Goal: Task Accomplishment & Management: Complete application form

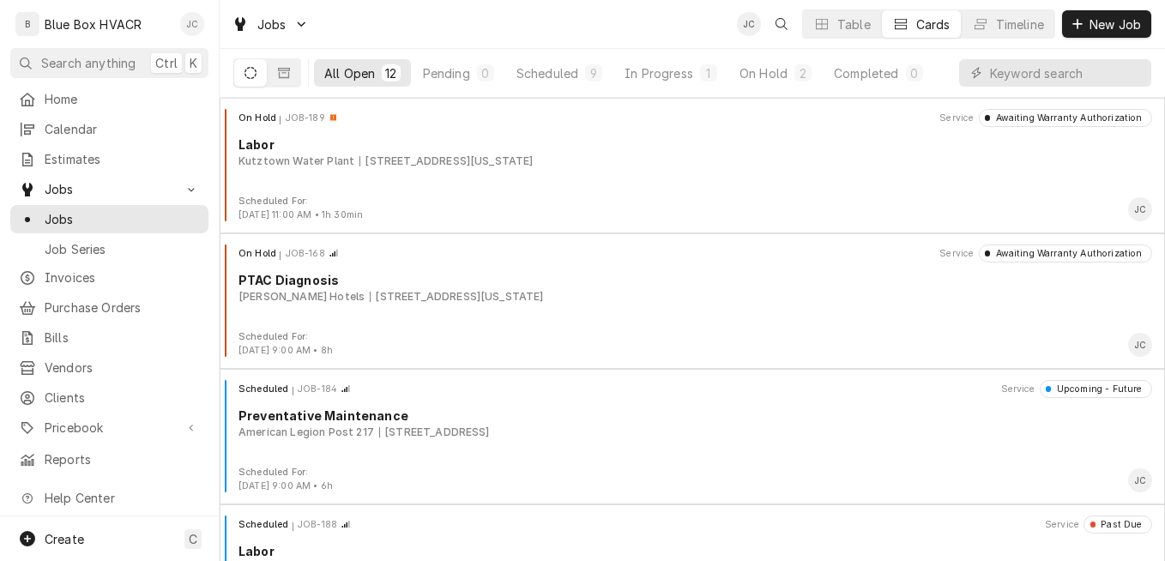
click at [195, 16] on div "Josh Canfield's Avatar" at bounding box center [192, 24] width 24 height 24
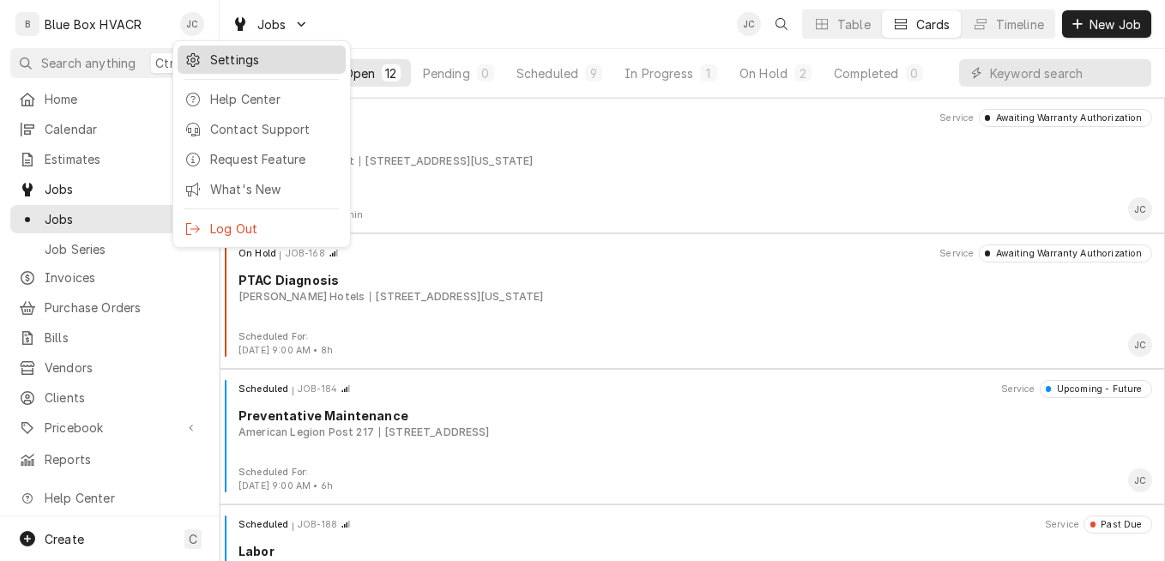
click at [243, 68] on div "Settings" at bounding box center [261, 59] width 161 height 21
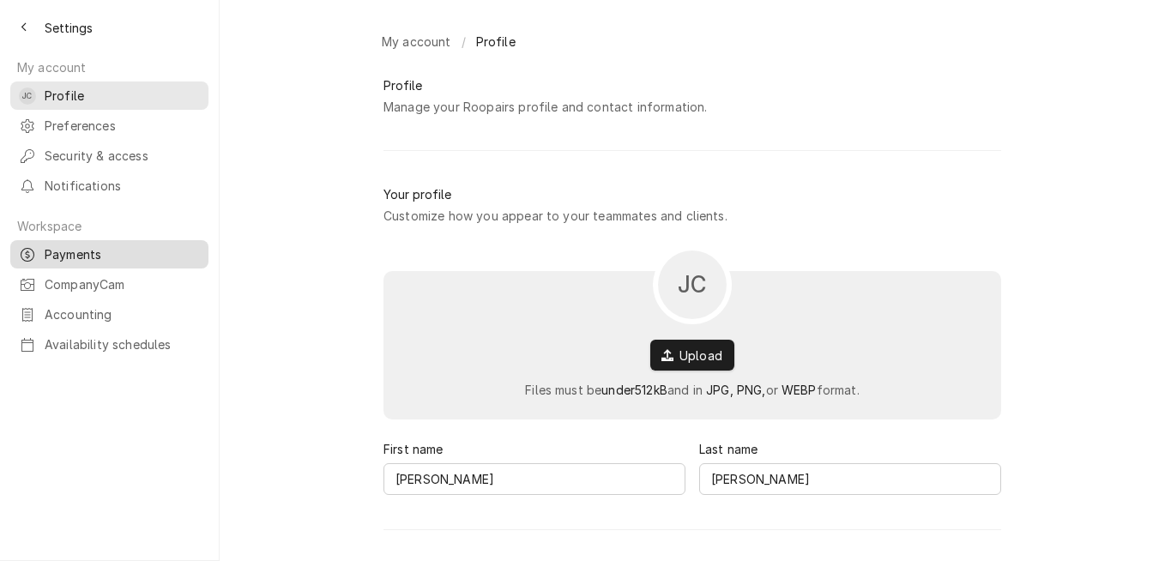
click at [89, 245] on span "Payments" at bounding box center [122, 254] width 155 height 18
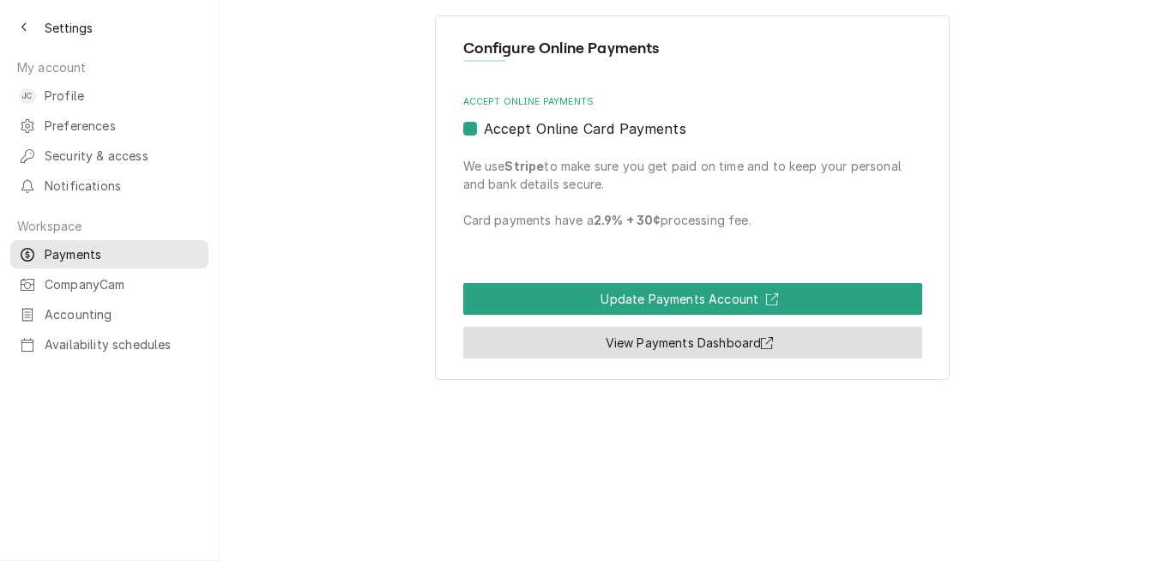
click at [711, 334] on link "View Payments Dashboard" at bounding box center [692, 343] width 459 height 32
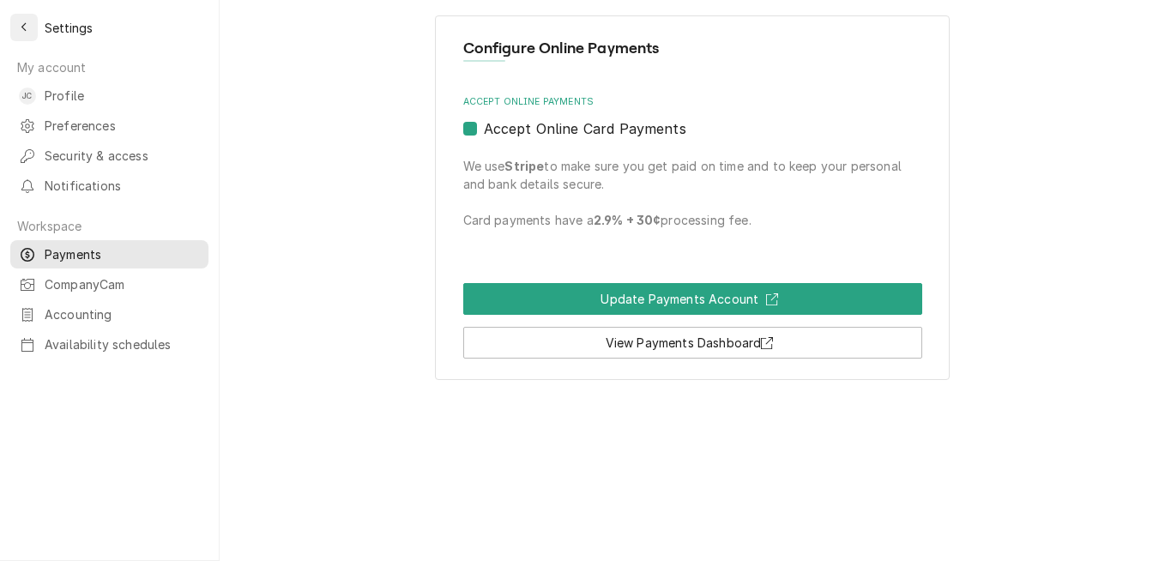
click at [32, 36] on button "Back to previous page" at bounding box center [23, 27] width 27 height 27
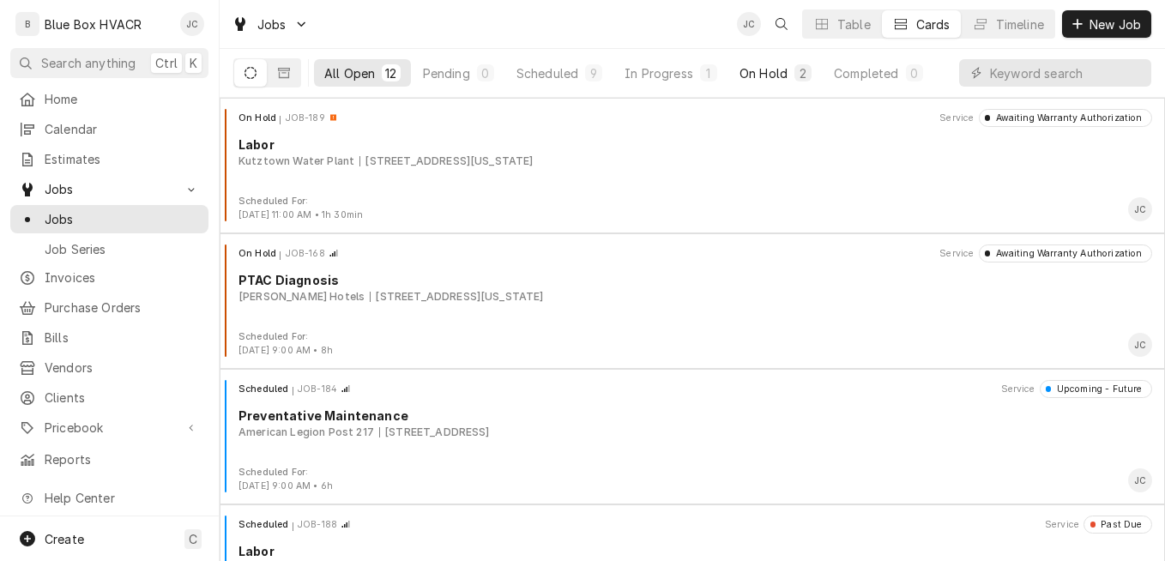
click at [747, 78] on div "On Hold" at bounding box center [764, 73] width 48 height 18
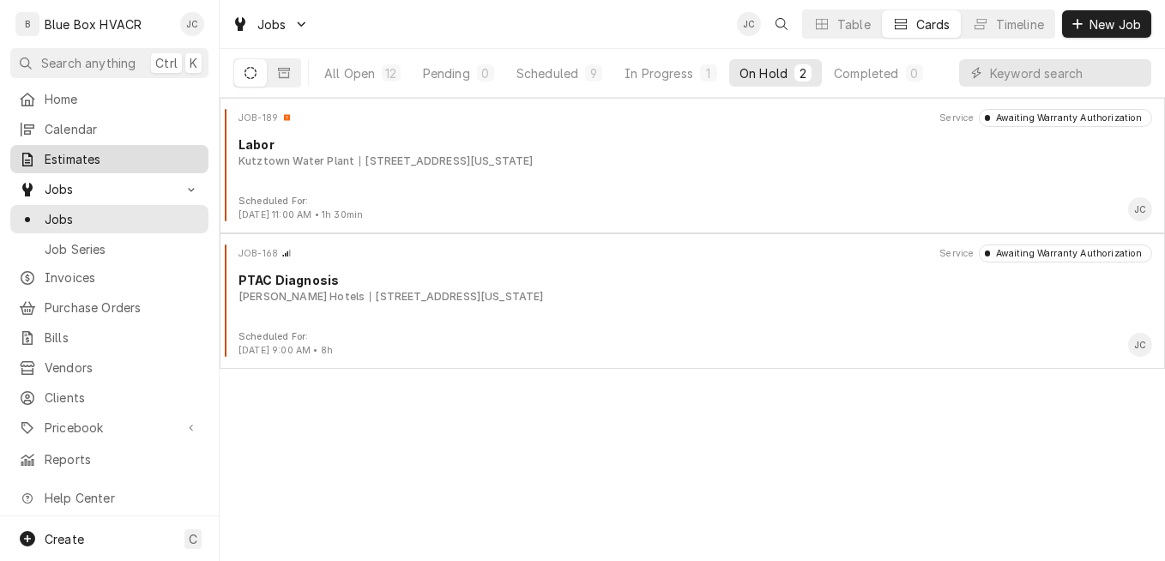
click at [102, 159] on span "Estimates" at bounding box center [122, 159] width 155 height 18
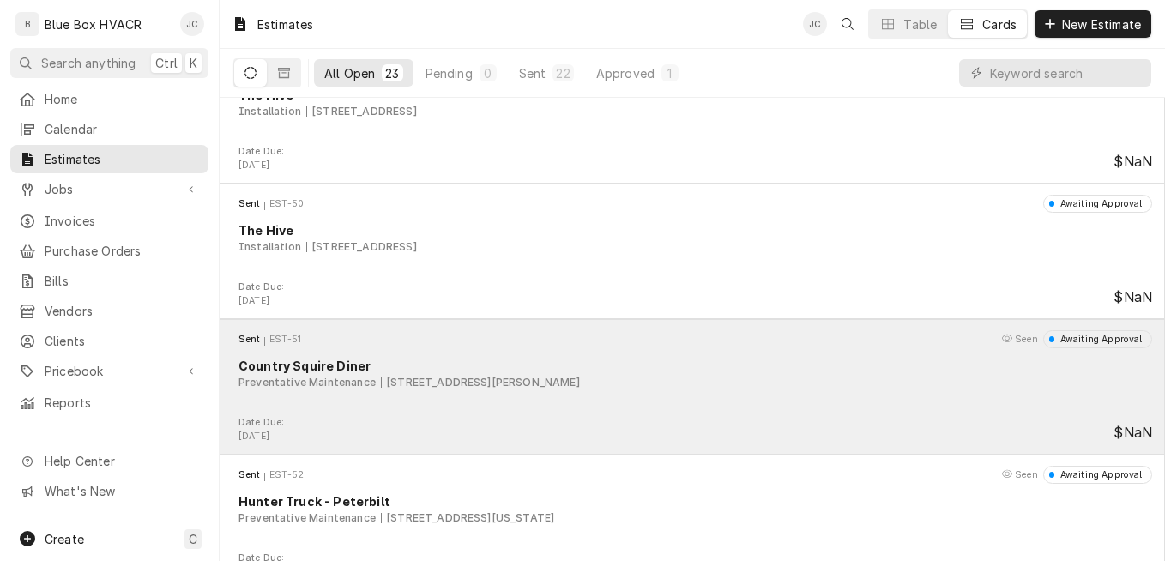
scroll to position [2484, 0]
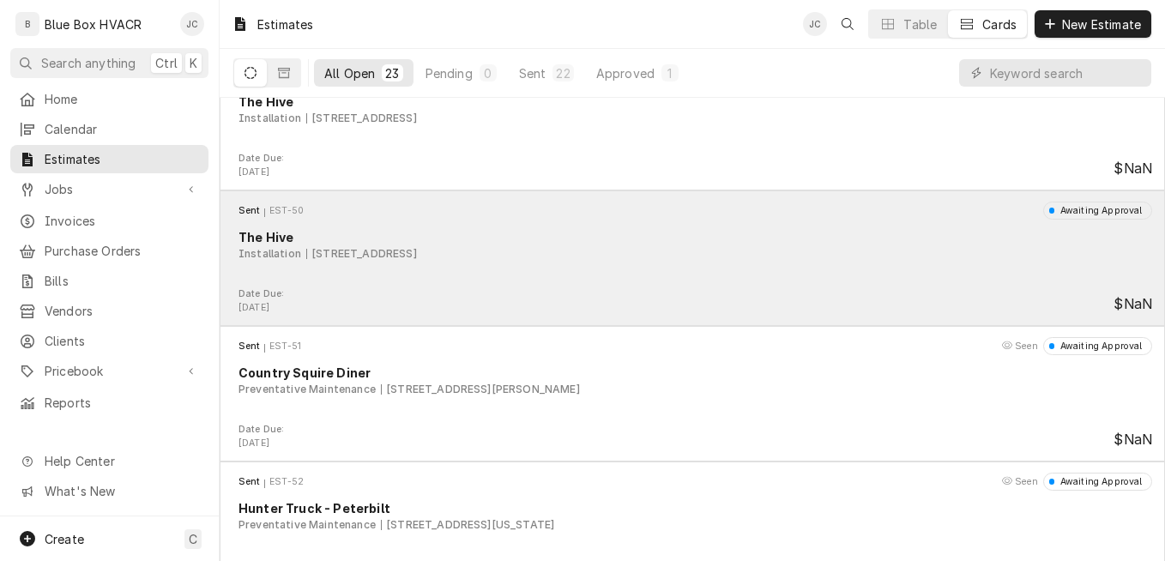
click at [602, 250] on div "Installation [STREET_ADDRESS]" at bounding box center [696, 253] width 914 height 15
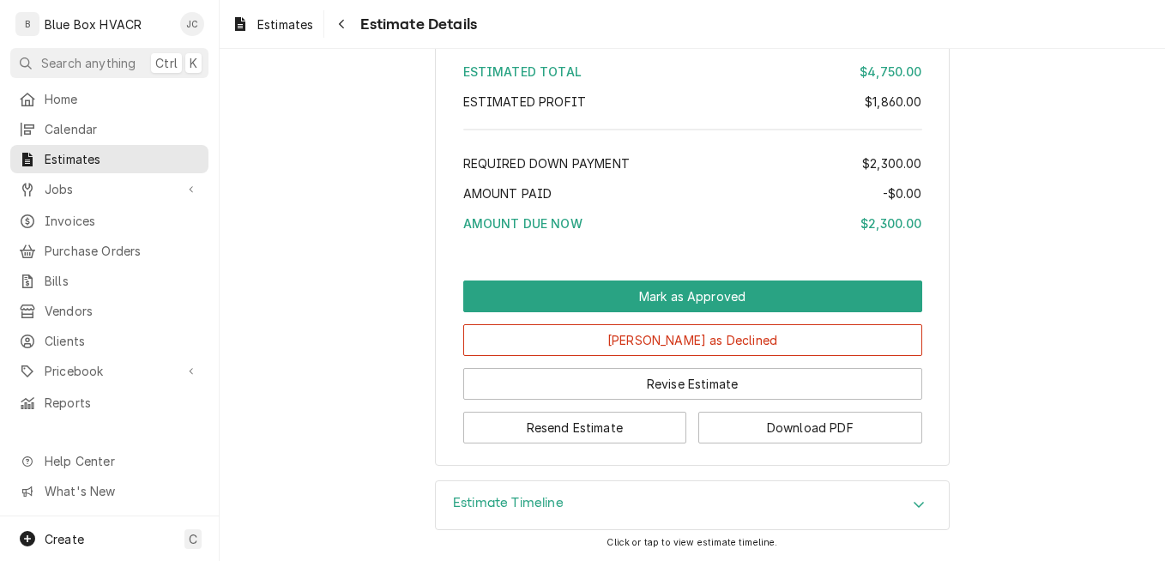
scroll to position [3242, 0]
click at [611, 423] on button "Resend Estimate" at bounding box center [575, 428] width 224 height 32
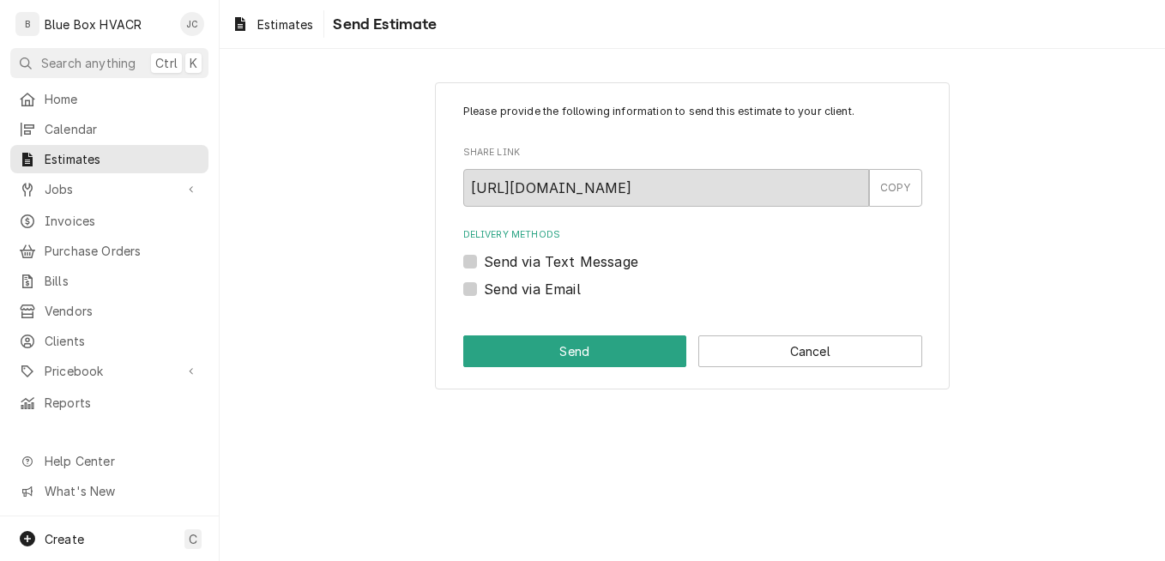
click at [553, 288] on label "Send via Email" at bounding box center [532, 289] width 97 height 21
click at [553, 288] on input "Send via Email" at bounding box center [713, 298] width 459 height 38
checkbox input "true"
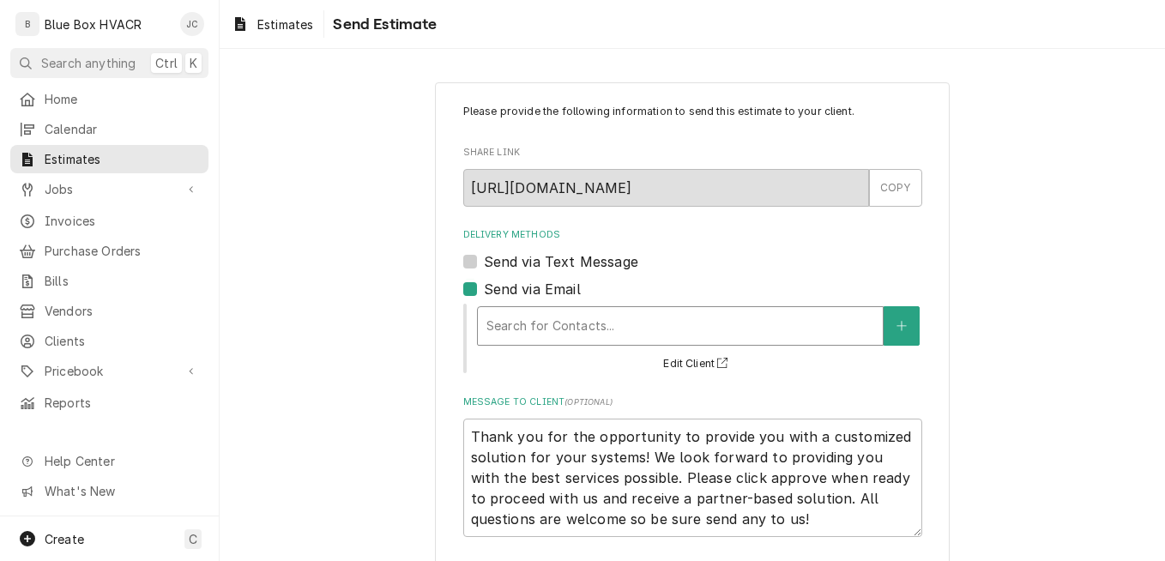
click at [605, 328] on div "Delivery Methods" at bounding box center [681, 326] width 388 height 31
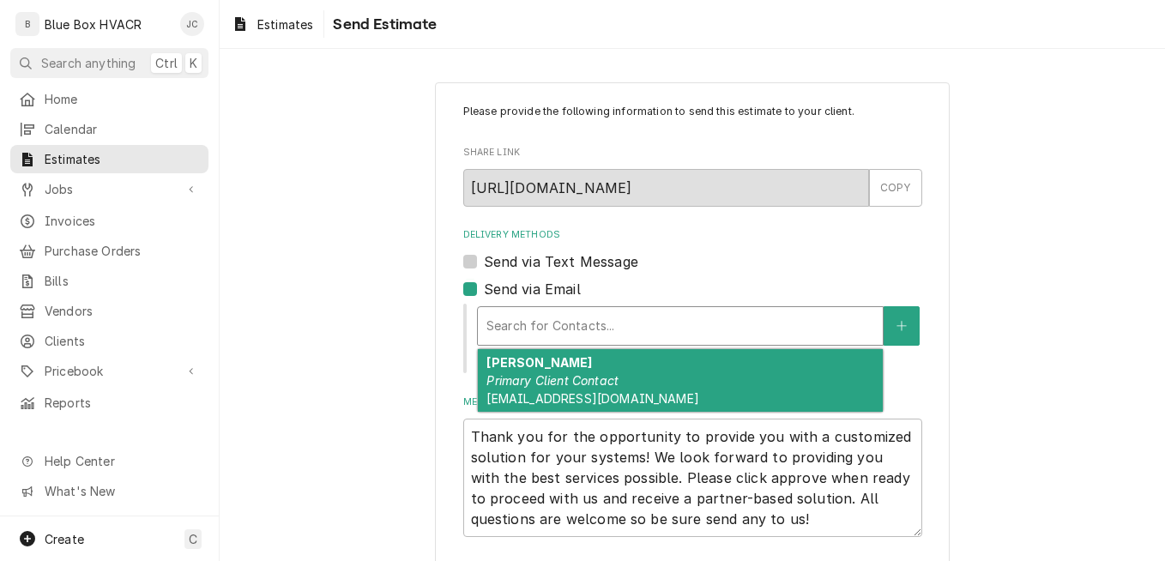
click at [608, 378] on em "Primary Client Contact" at bounding box center [553, 380] width 132 height 15
type textarea "x"
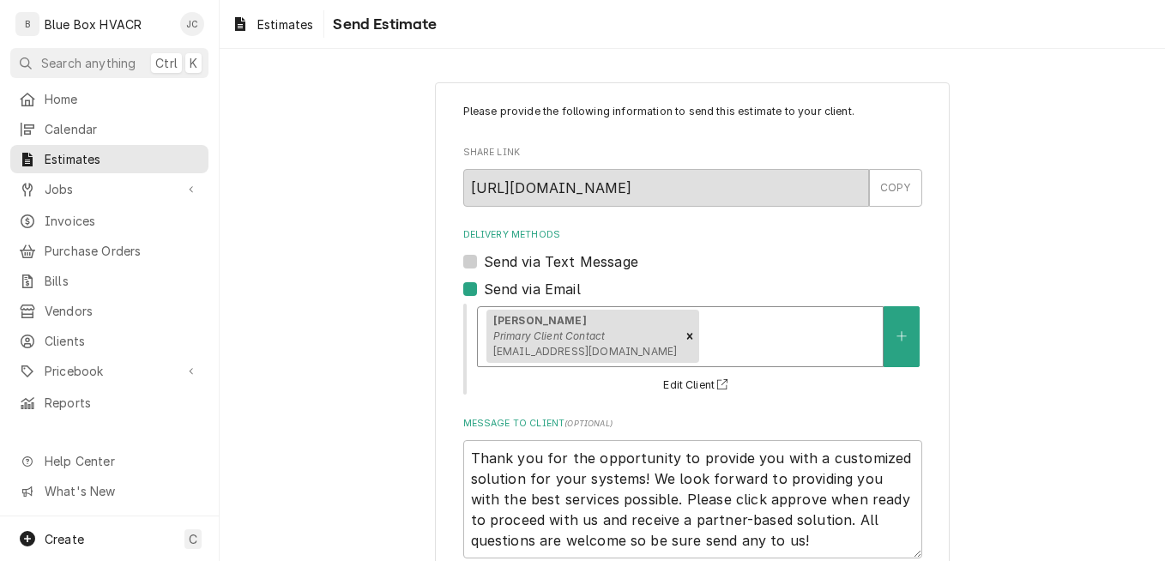
click at [578, 263] on label "Send via Text Message" at bounding box center [561, 261] width 154 height 21
click at [578, 263] on input "Send via Text Message" at bounding box center [713, 270] width 459 height 38
checkbox input "true"
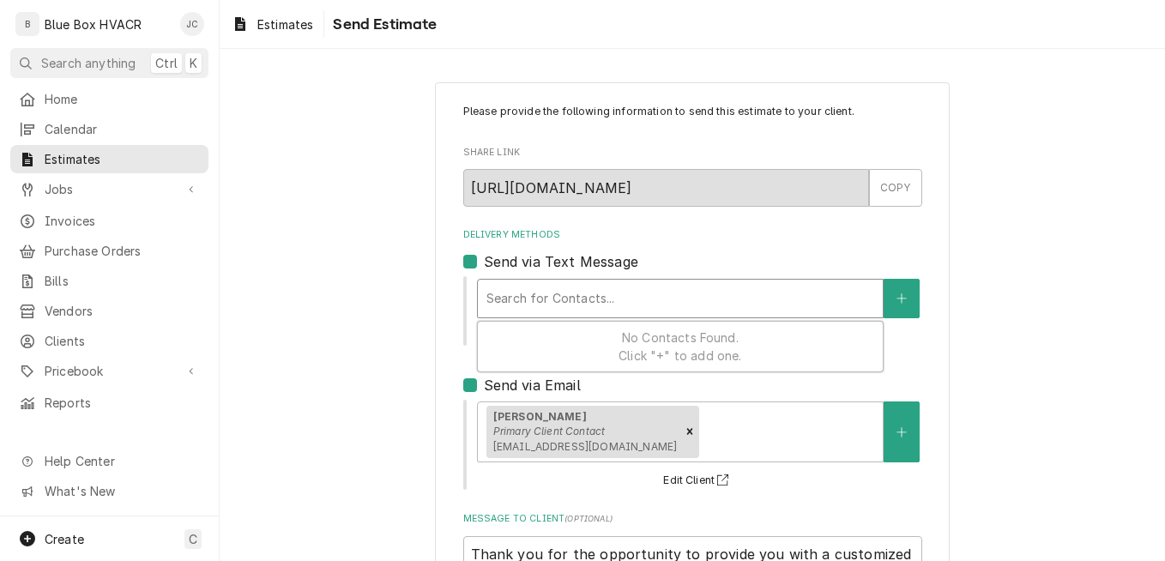
click at [587, 300] on div "Delivery Methods" at bounding box center [681, 298] width 388 height 31
click at [653, 249] on div "Delivery Methods Send via Text Message Use Up and Down to choose options, press…" at bounding box center [692, 359] width 459 height 263
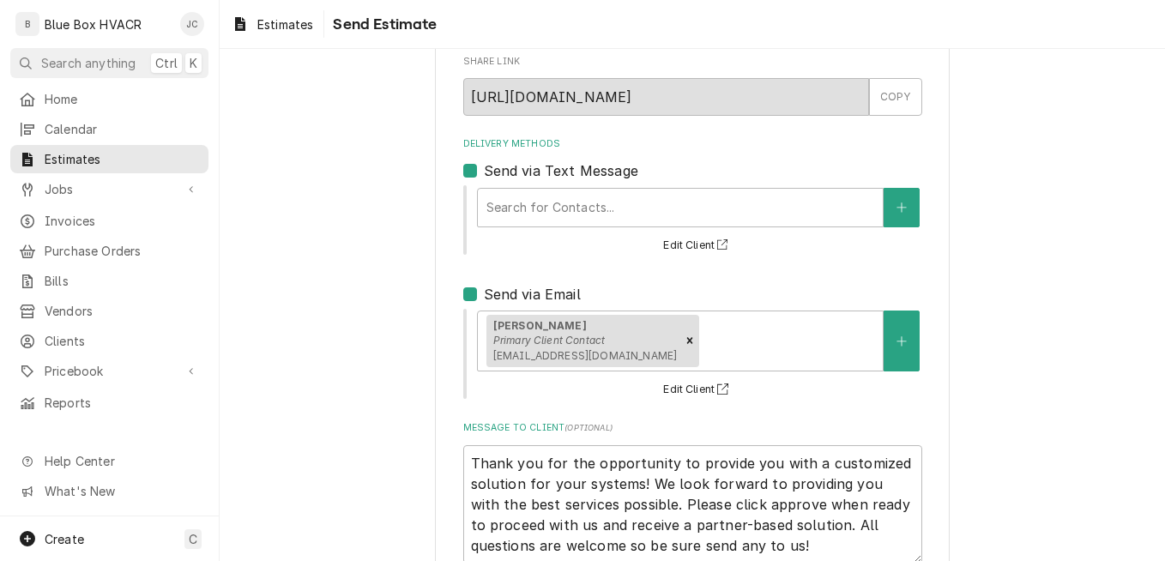
scroll to position [198, 0]
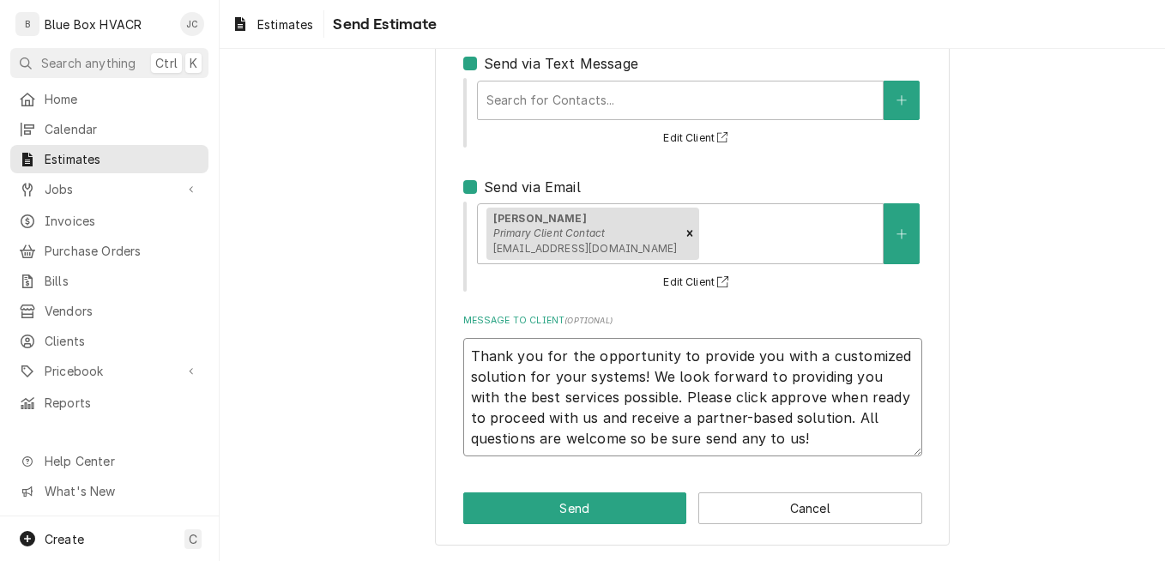
click at [467, 352] on textarea "Thank you for the opportunity to provide you with a customized solution for you…" at bounding box center [692, 397] width 459 height 118
type textarea "x"
type textarea "Thank you for the opportunity to provide you with a customized solution for you…"
type textarea "x"
type textarea "Thank you for the opportunity to provide you with a customized solution for you…"
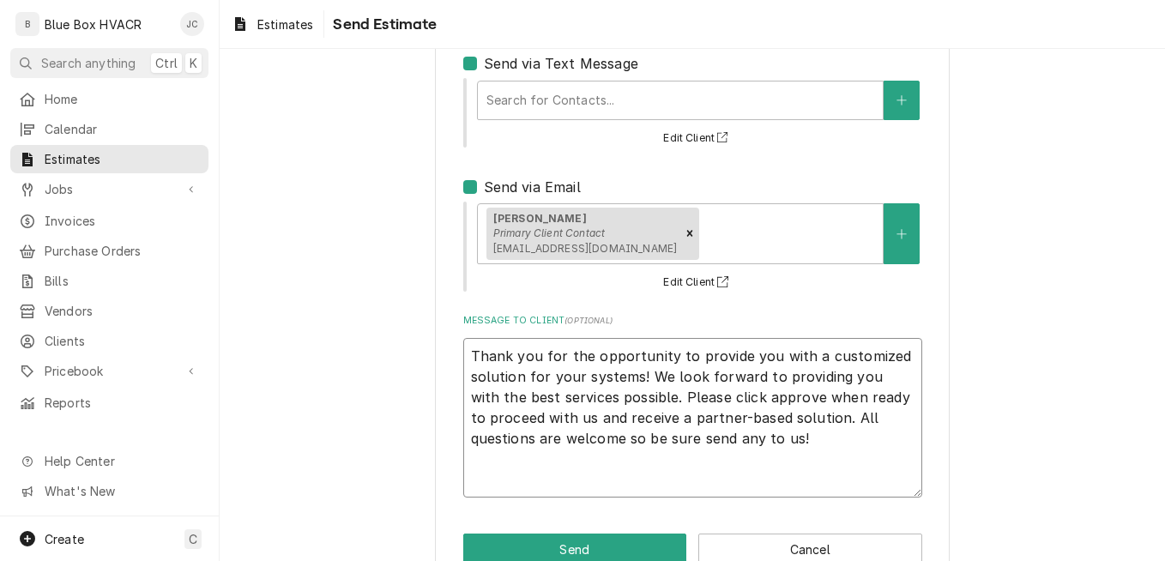
type textarea "x"
type textarea "Thank you for the opportunity to provide you with a customized solution for you…"
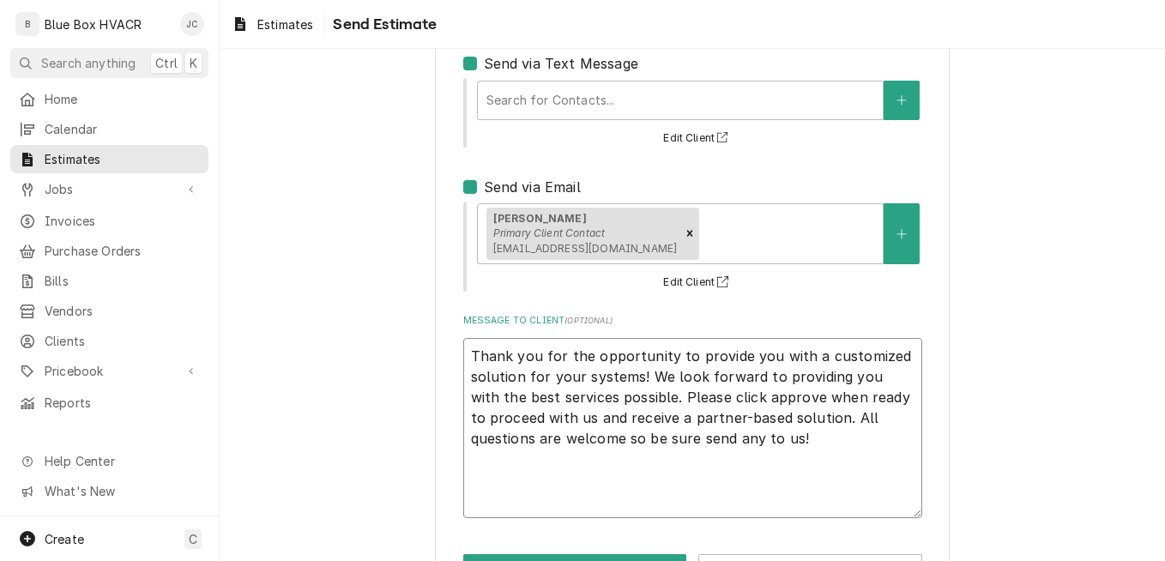
click at [567, 349] on textarea "Thank you for the opportunity to provide you with a customized solution for you…" at bounding box center [692, 428] width 459 height 180
type textarea "x"
type textarea "R Thank you for the opportunity to provide you with a customized solution for y…"
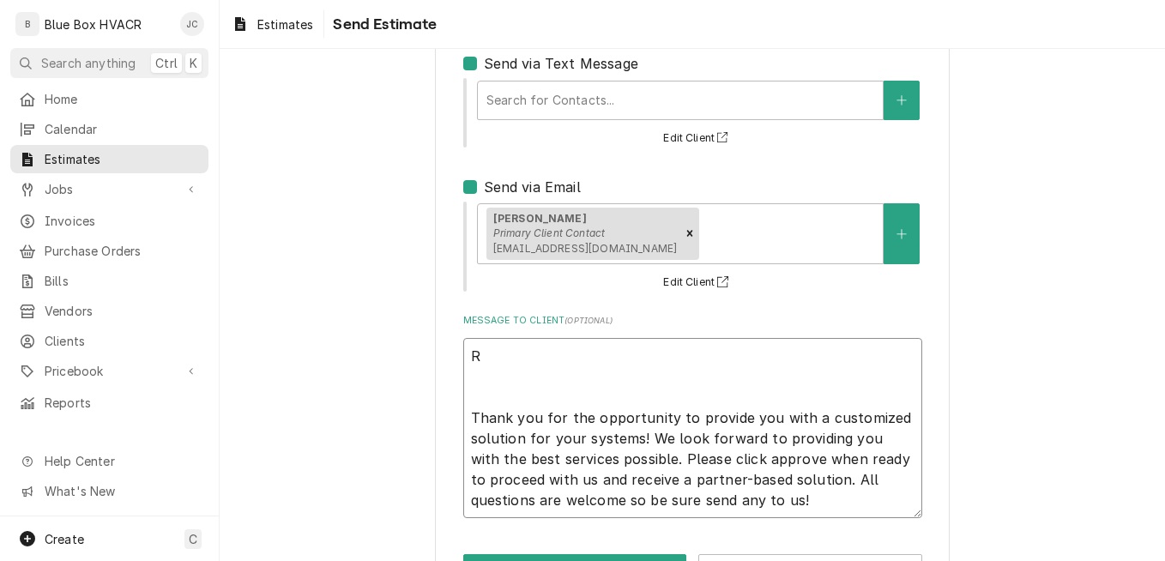
type textarea "x"
type textarea "Re Thank you for the opportunity to provide you with a customized solution for …"
type textarea "x"
type textarea "Res Thank you for the opportunity to provide you with a customized solution for…"
type textarea "x"
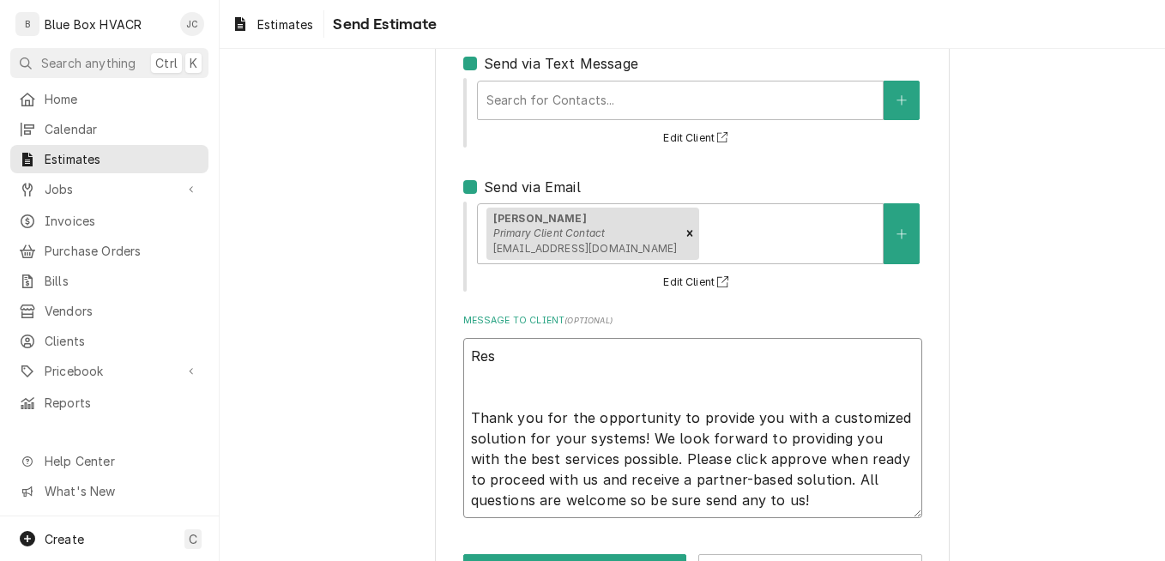
type textarea "Rese Thank you for the opportunity to provide you with a customized solution fo…"
type textarea "x"
type textarea "Resen Thank you for the opportunity to provide you with a customized solution f…"
type textarea "x"
type textarea "Resend Thank you for the opportunity to provide you with a customized solution …"
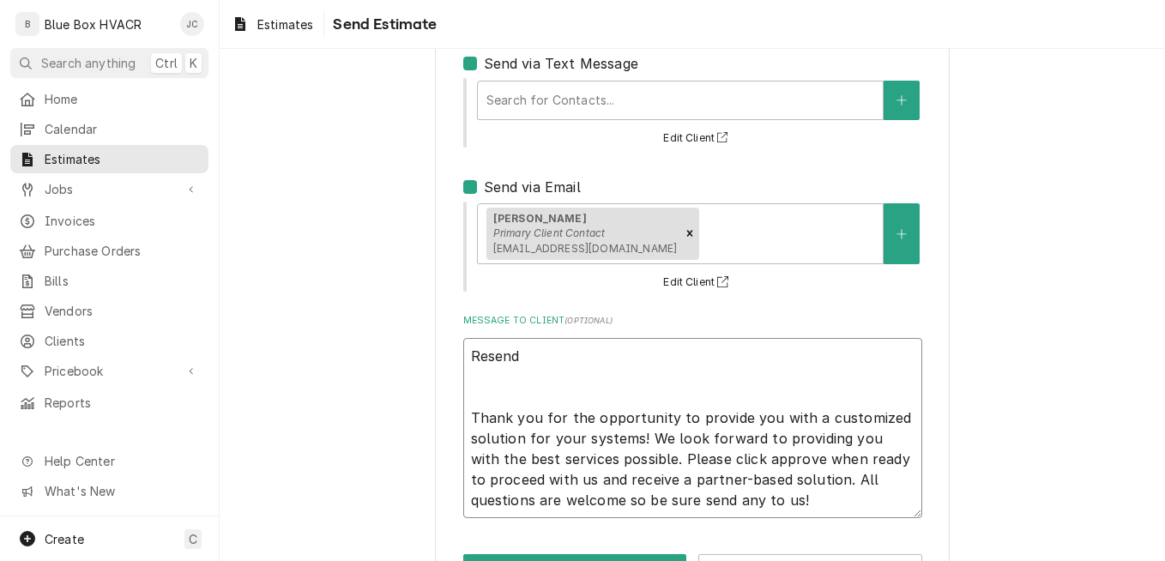
type textarea "x"
type textarea "Resend Thank you for the opportunity to provide you with a customized solution …"
type textarea "x"
type textarea "Resend o Thank you for the opportunity to provide you with a customized solutio…"
type textarea "x"
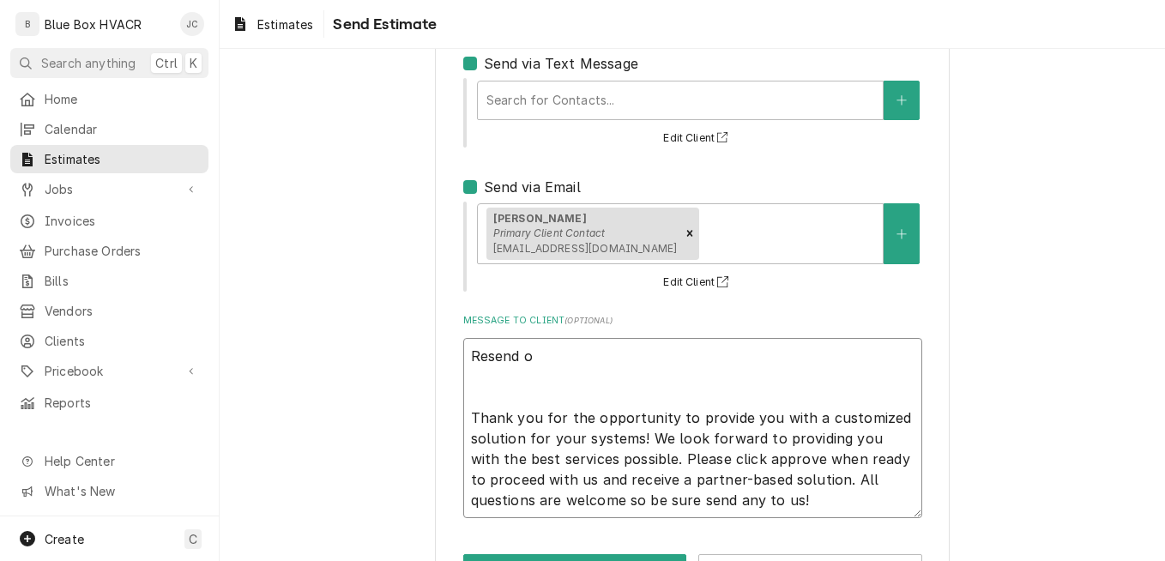
type textarea "Resend of Thank you for the opportunity to provide you with a customized soluti…"
type textarea "x"
type textarea "Resend of Thank you for the opportunity to provide you with a customized soluti…"
type textarea "x"
type textarea "Resend of e Thank you for the opportunity to provide you with a customized solu…"
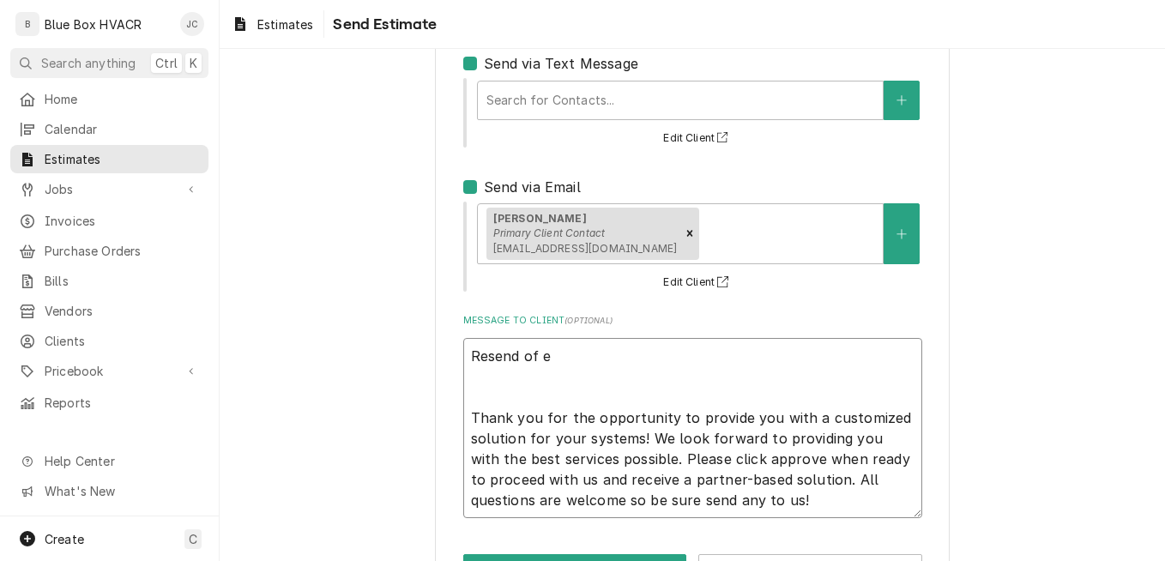
type textarea "x"
type textarea "Resend of es Thank you for the opportunity to provide you with a customized sol…"
type textarea "x"
type textarea "Resend of est Thank you for the opportunity to provide you with a customized so…"
type textarea "x"
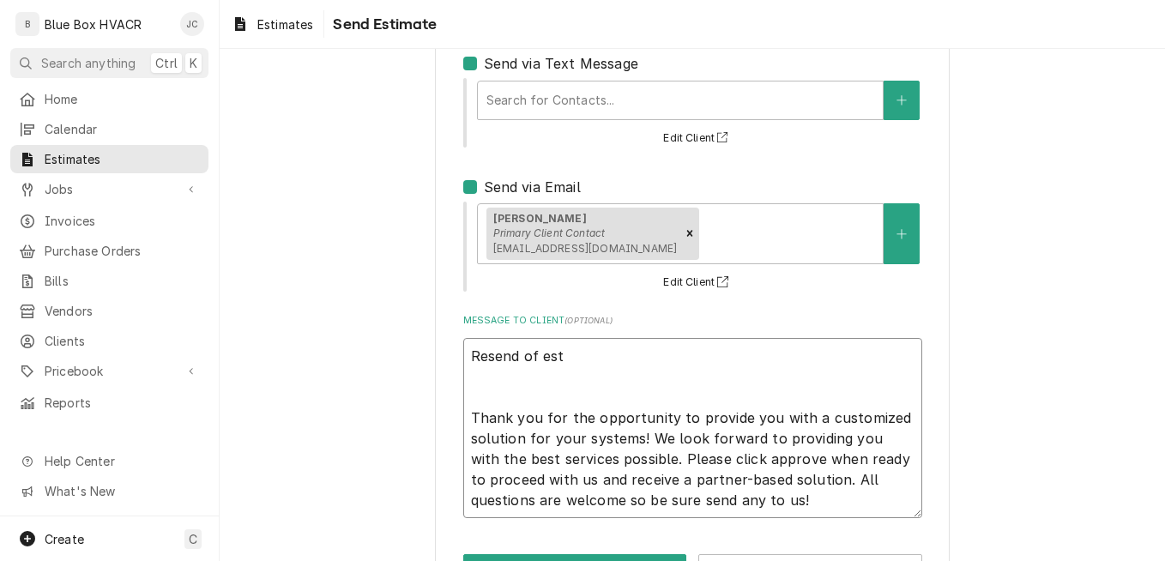
type textarea "Resend of esti Thank you for the opportunity to provide you with a customized s…"
type textarea "x"
type textarea "Resend of estim Thank you for the opportunity to provide you with a customized …"
type textarea "x"
type textarea "Resend of estima Thank you for the opportunity to provide you with a customized…"
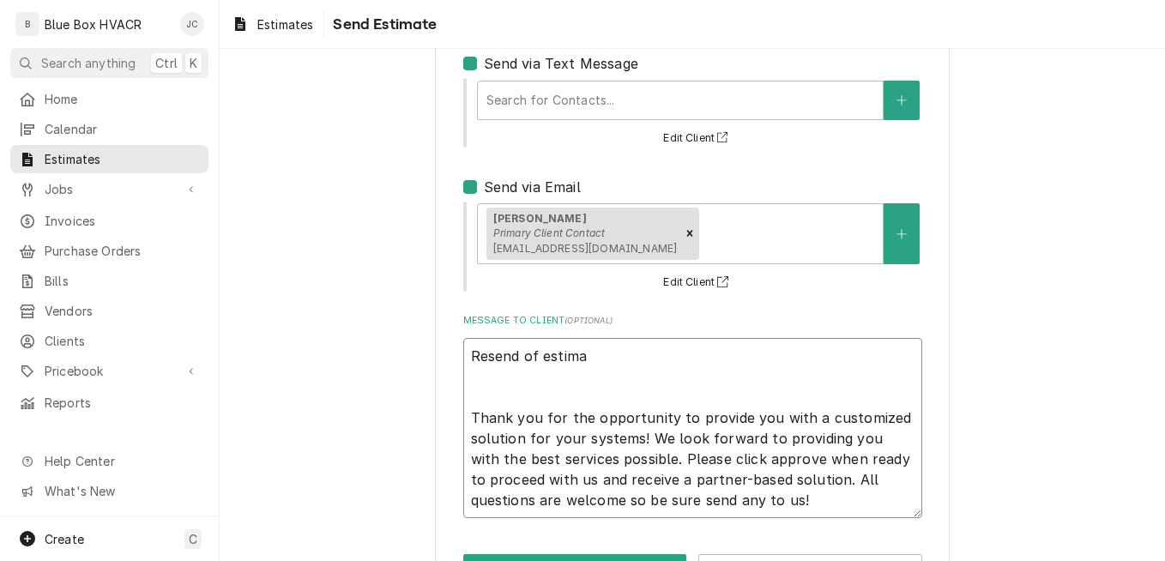
type textarea "x"
type textarea "Resend of estimate Thank you for the opportunity to provide you with a customiz…"
type textarea "x"
type textarea "Resend of estimate, Thank you for the opportunity to provide you with a customi…"
type textarea "x"
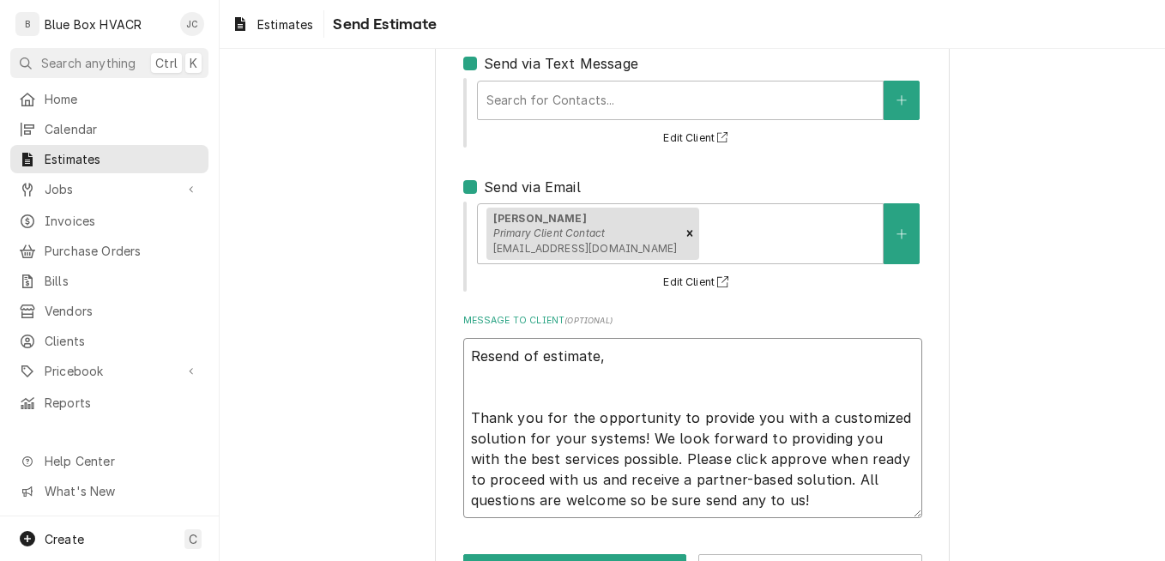
type textarea "Resend of estimate, Thank you for the opportunity to provide you with a customi…"
type textarea "x"
type textarea "Resend of estimate, I Thank you for the opportunity to provide you with a custo…"
type textarea "x"
type textarea "Resend of estimate, I Thank you for the opportunity to provide you with a custo…"
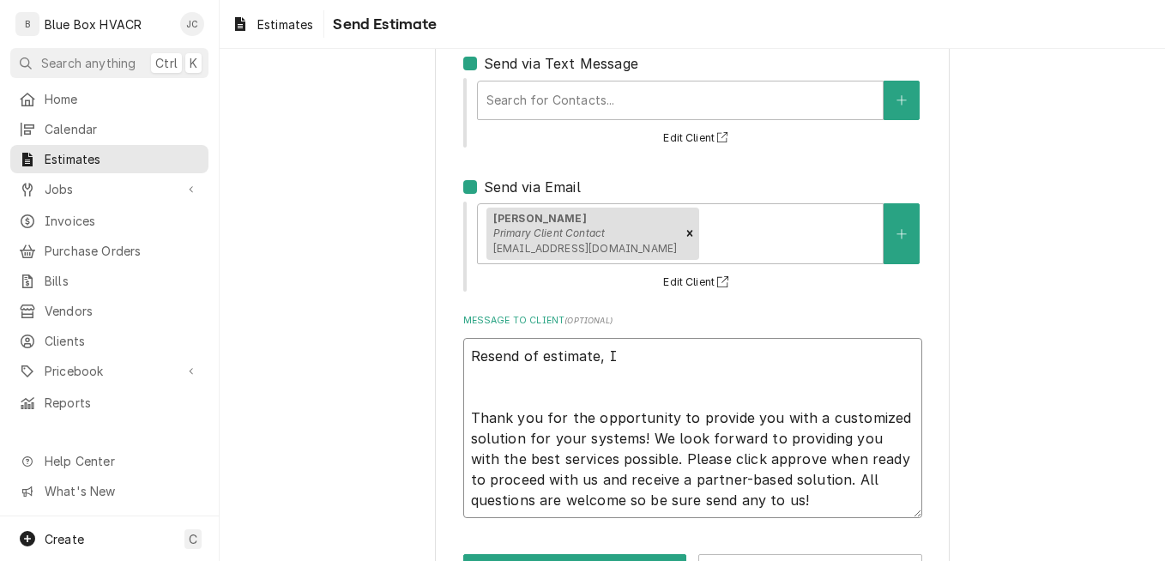
type textarea "x"
type textarea "Resend of estimate, I wi Thank you for the opportunity to provide you with a cu…"
type textarea "x"
type textarea "Resend of estimate, I wil Thank you for the opportunity to provide you with a c…"
type textarea "x"
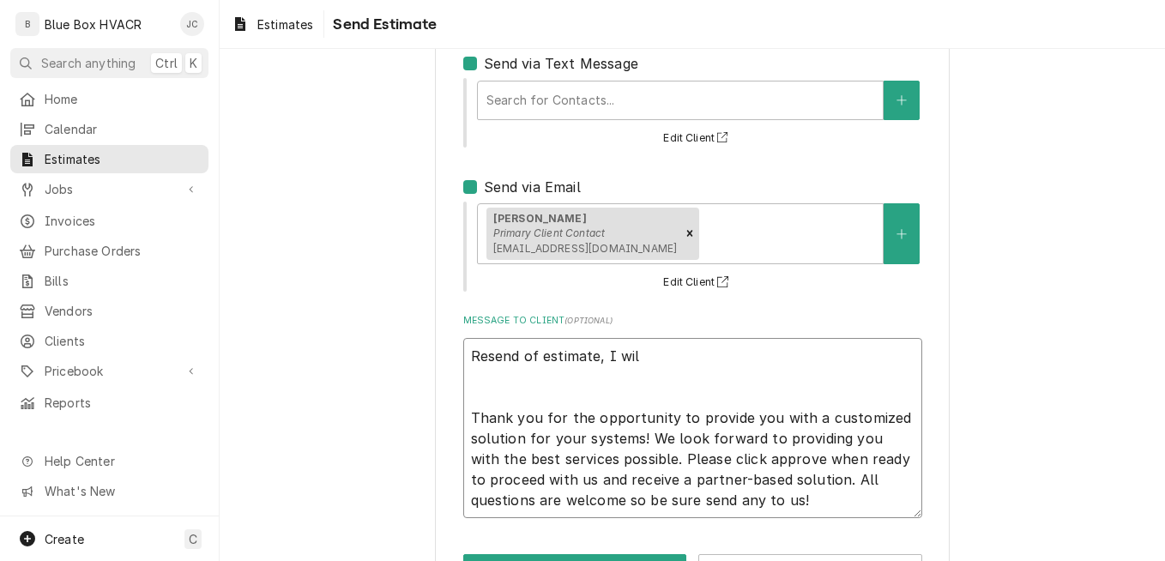
type textarea "Resend of estimate, I will Thank you for the opportunity to provide you with a …"
type textarea "x"
type textarea "Resend of estimate, I will Thank you for the opportunity to provide you with a …"
type textarea "x"
type textarea "Resend of estimate, I will b Thank you for the opportunity to provide you with …"
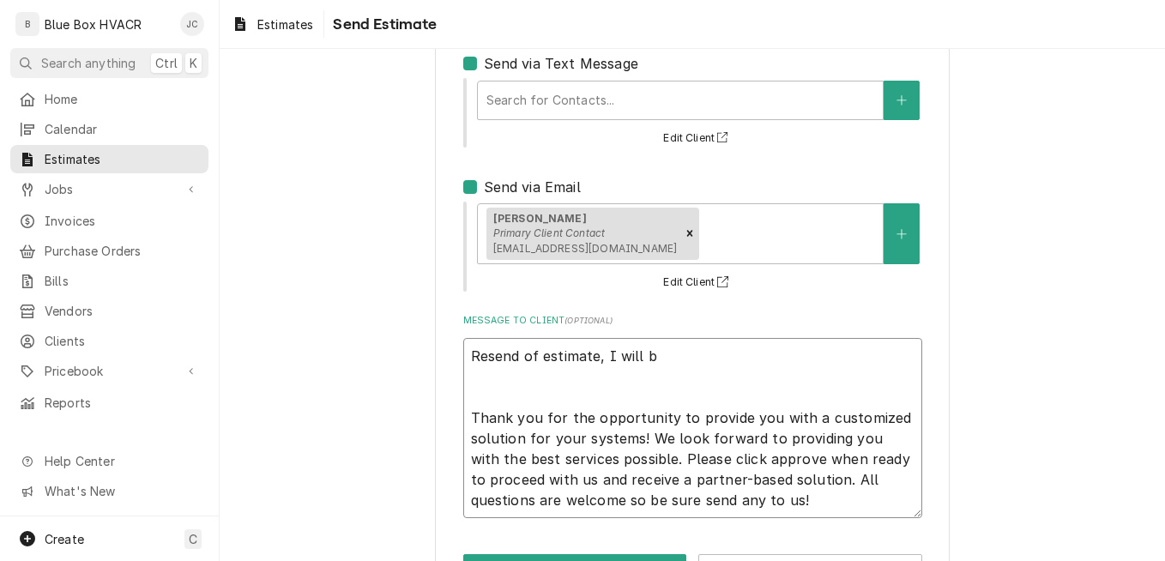
type textarea "x"
type textarea "Resend of estimate, I will bw Thank you for the opportunity to provide you with…"
type textarea "x"
type textarea "Resend of estimate, I will bw Thank you for the opportunity to provide you with…"
type textarea "x"
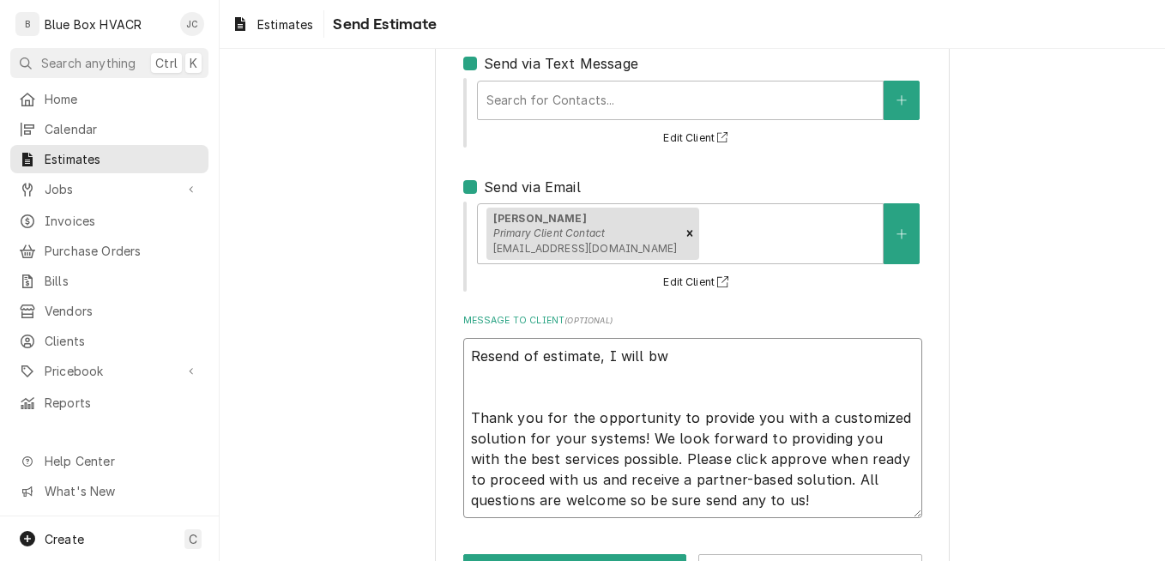
type textarea "Resend of estimate, I will bw Thank you for the opportunity to provide you with…"
type textarea "x"
type textarea "Resend of estimate, I will bwe Thank you for the opportunity to provide you wit…"
type textarea "x"
type textarea "Resend of estimate, I will bw Thank you for the opportunity to provide you with…"
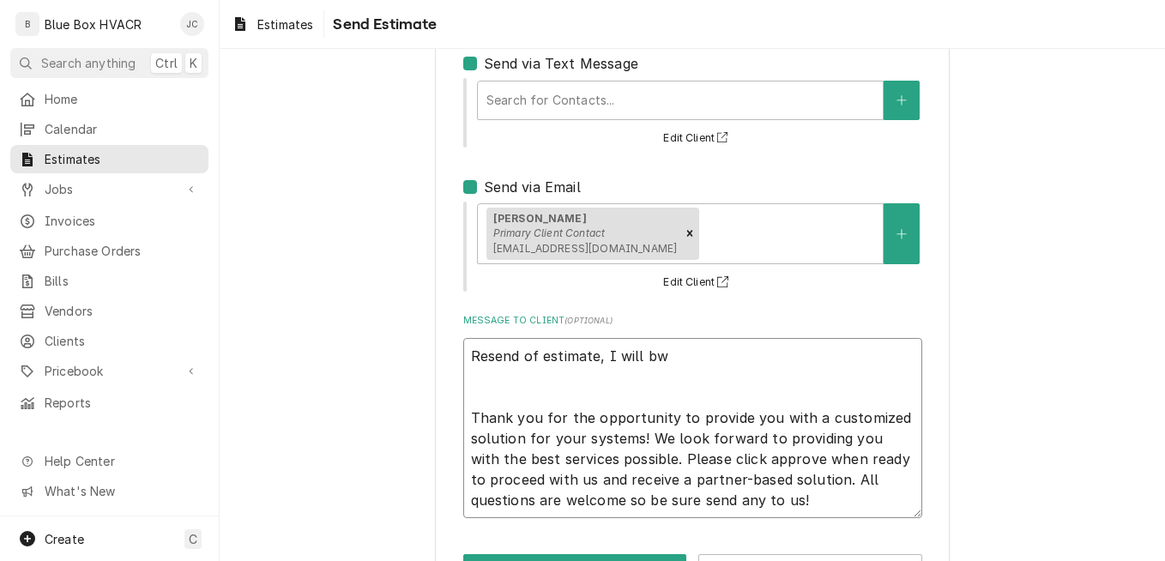
type textarea "x"
type textarea "Resend of estimate, I will b Thank you for the opportunity to provide you with …"
type textarea "x"
type textarea "Resend of estimate, I will be Thank you for the opportunity to provide you with…"
type textarea "x"
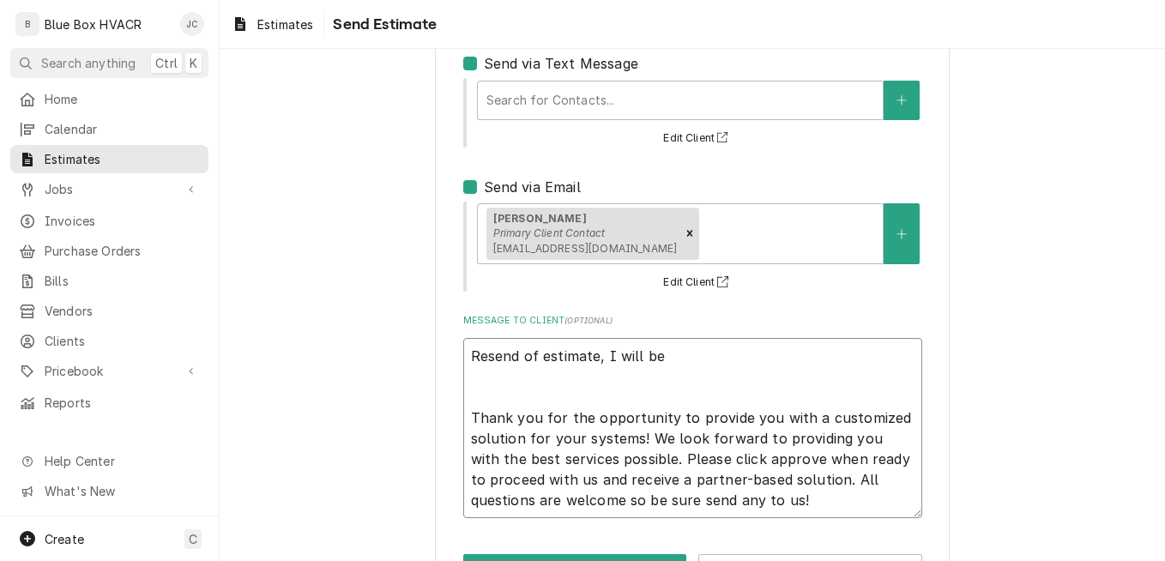
type textarea "Resend of estimate, I will be Thank you for the opportunity to provide you with…"
type textarea "x"
type textarea "Resend of estimate, I will be i Thank you for the opportunity to provide you wi…"
type textarea "x"
type textarea "Resend of estimate, I will be in Thank you for the opportunity to provide you w…"
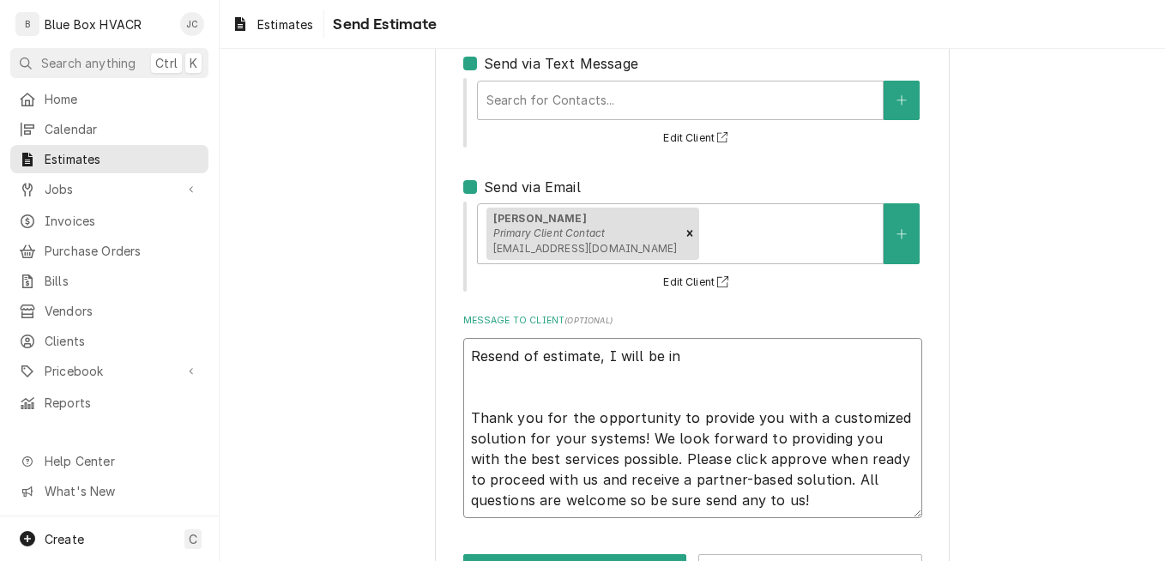
type textarea "x"
type textarea "Resend of estimate, I will be in Thank you for the opportunity to provide you w…"
type textarea "x"
type textarea "Resend of estimate, I will be in t Thank you for the opportunity to provide you…"
type textarea "x"
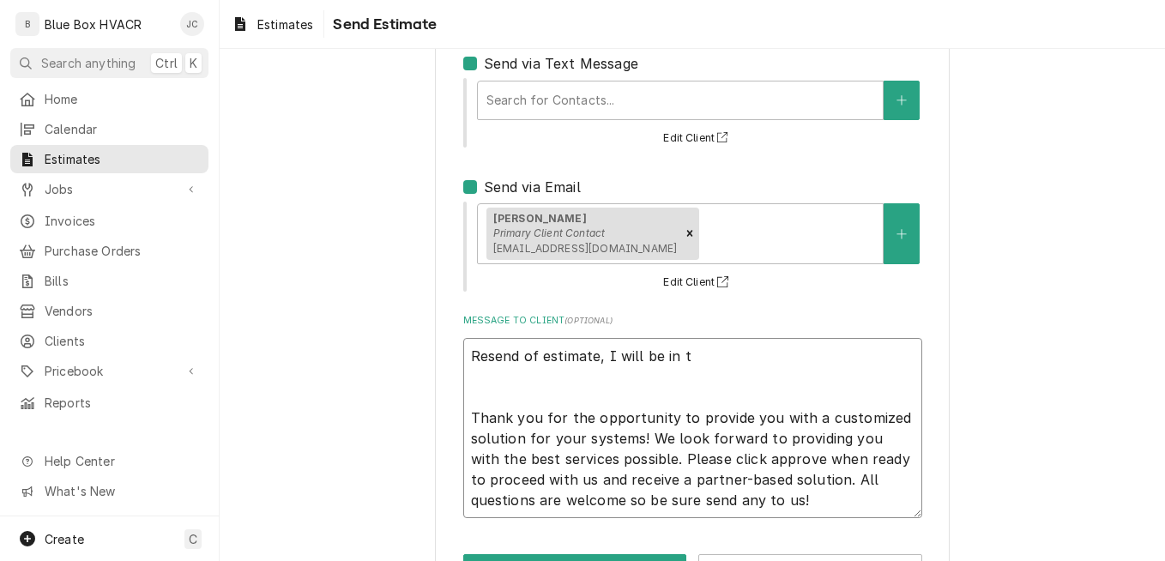
type textarea "Resend of estimate, I will be in th Thank you for the opportunity to provide yo…"
type textarea "x"
type textarea "Resend of estimate, I will be in the Thank you for the opportunity to provide y…"
type textarea "x"
type textarea "Resend of estimate, I will be in the Thank you for the opportunity to provide y…"
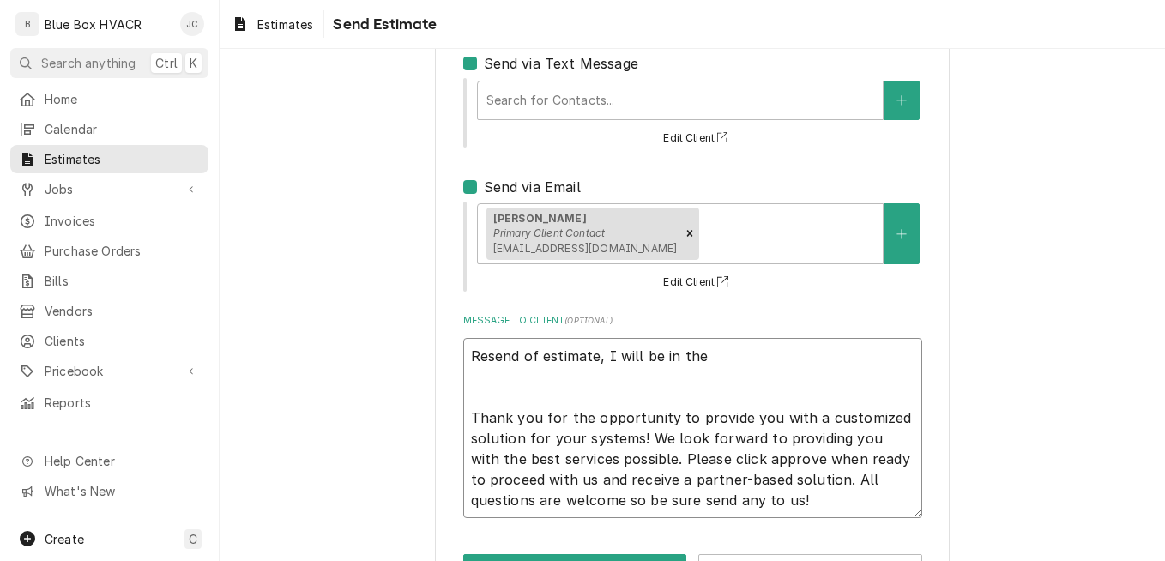
type textarea "x"
type textarea "Resend of estimate, I will be in the a Thank you for the opportunity to provide…"
type textarea "x"
type textarea "Resend of estimate, I will be in the ar Thank you for the opportunity to provid…"
type textarea "x"
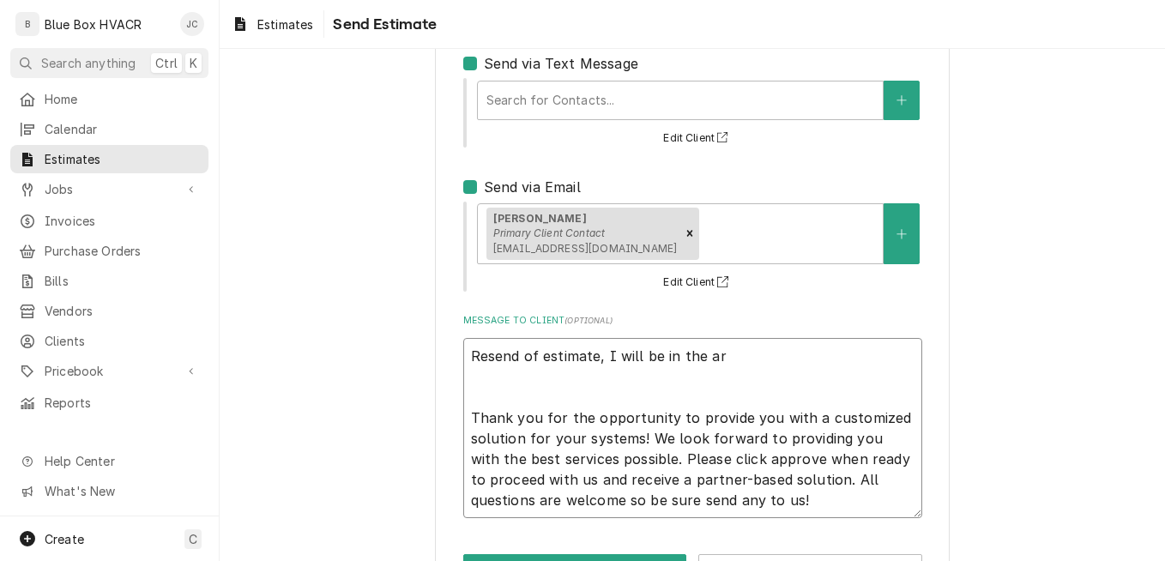
type textarea "Resend of estimate, I will be in the are Thank you for the opportunity to provi…"
type textarea "x"
type textarea "Resend of estimate, I will be in the area Thank you for the opportunity to prov…"
type textarea "x"
type textarea "Resend of estimate, I will be in the area Thank you for the opportunity to prov…"
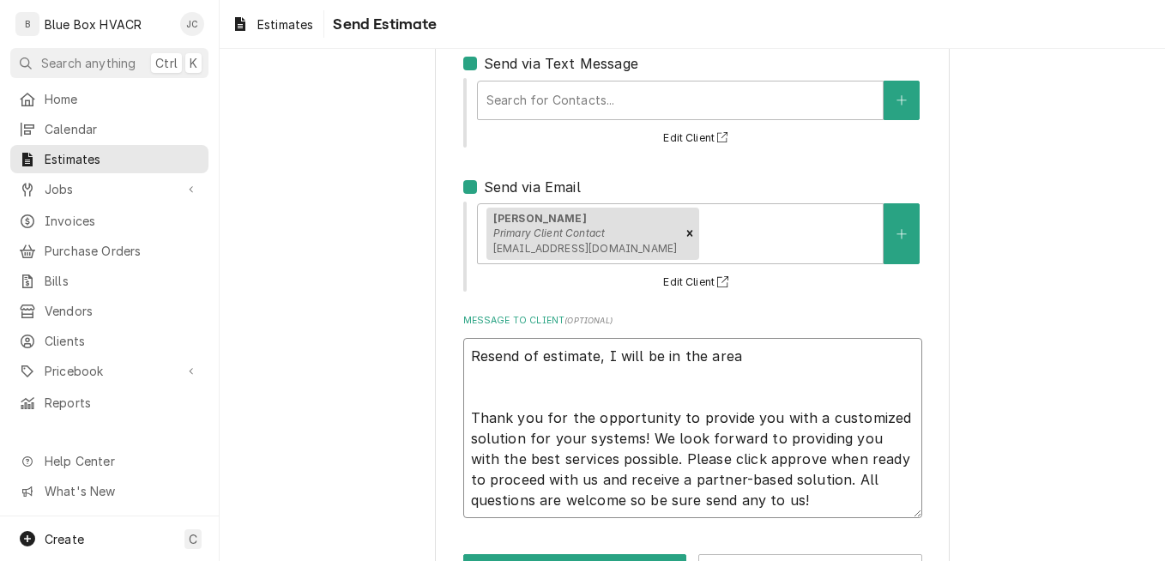
type textarea "x"
type textarea "Resend of estimate, I will be in the area la Thank you for the opportunity to p…"
type textarea "x"
type textarea "Resend of estimate, I will be in the area lat Thank you for the opportunity to …"
type textarea "x"
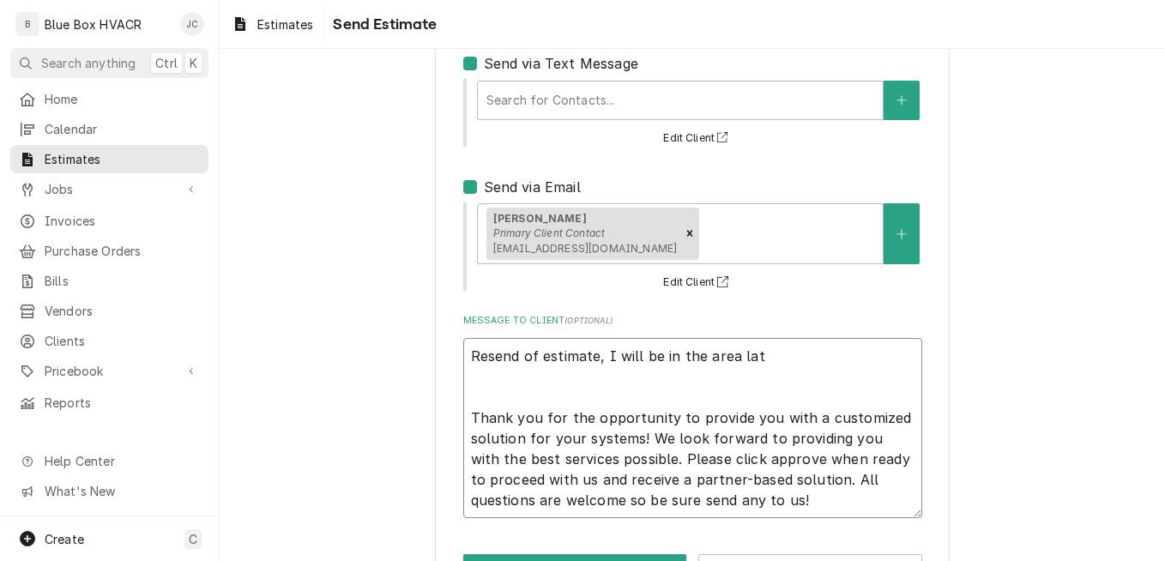
type textarea "Resend of estimate, I will be in the area late Thank you for the opportunity to…"
type textarea "x"
type textarea "Resend of estimate, I will be in the area later Thank you for the opportunity t…"
type textarea "x"
type textarea "Resend of estimate, I will be in the area later Thank you for the opportunity t…"
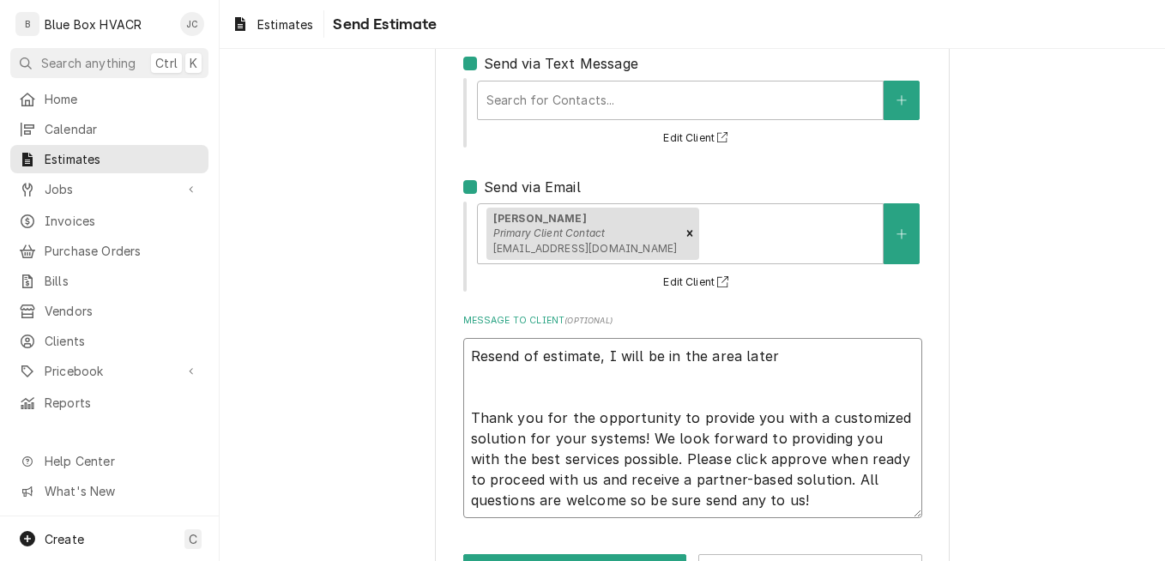
type textarea "x"
type textarea "Resend of estimate, I will be in the area later Thank you for the opportunity t…"
type textarea "x"
type textarea "Resend of estimate, I will be in the area later t Thank you for the opportunity…"
type textarea "x"
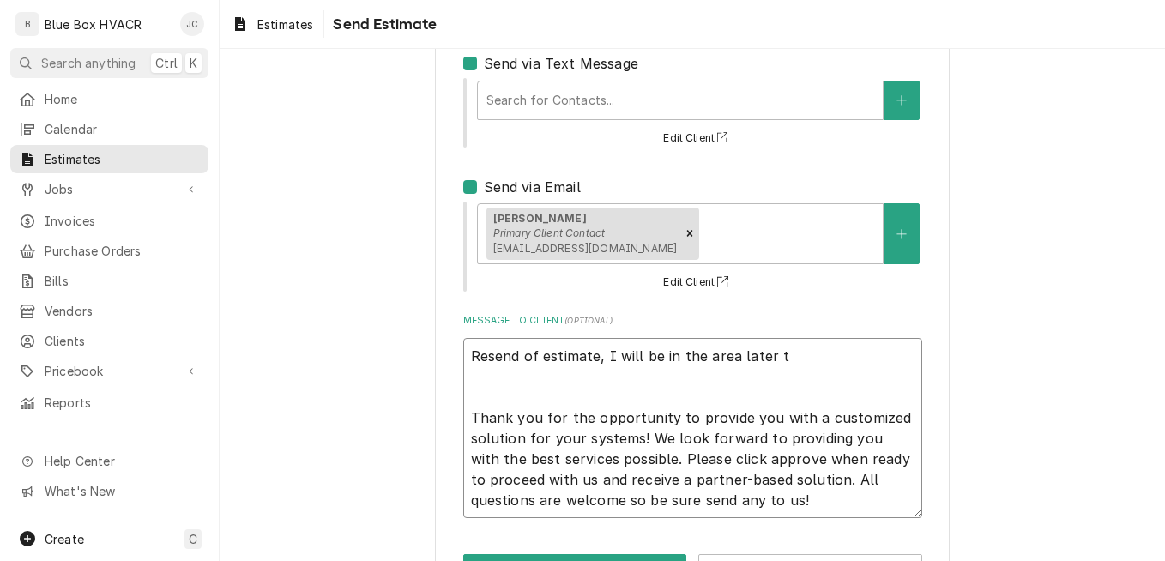
type textarea "Resend of estimate, I will be in the area later to Thank you for the opportunit…"
type textarea "x"
type textarea "Resend of estimate, I will be in the area later tod Thank you for the opportuni…"
type textarea "x"
type textarea "Resend of estimate, I will be in the area later toda Thank you for the opportun…"
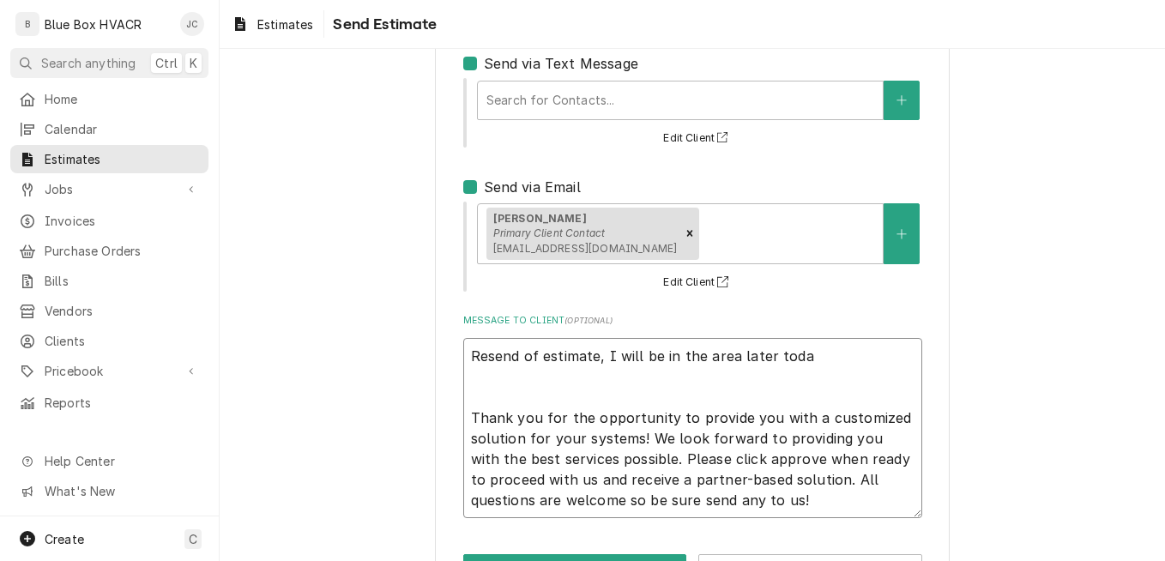
type textarea "x"
type textarea "Resend of estimate, I will be in the area later today Thank you for the opportu…"
type textarea "x"
type textarea "Resend of estimate, I will be in the area later today. Thank you for the opport…"
type textarea "x"
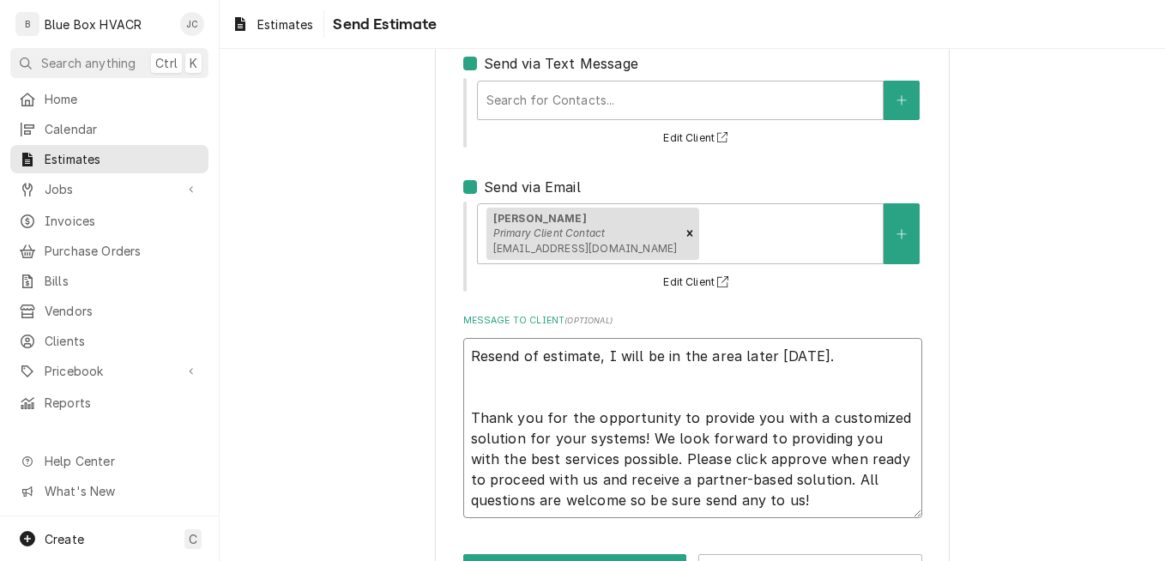
type textarea "Resend of estimate, I will be in the area later today. Thank you for the opport…"
type textarea "x"
type textarea "Resend of estimate, I will be in the area later today. Thank you for the opport…"
type textarea "x"
type textarea "Resend of estimate, I will be in the area later today Thank you for the opportu…"
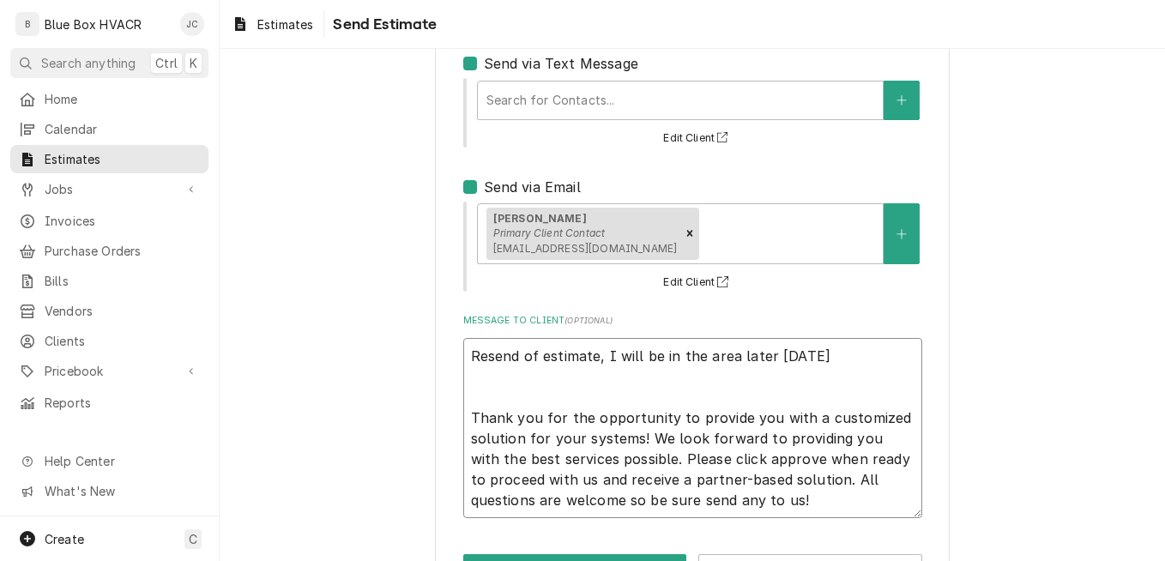
type textarea "x"
type textarea "Resend of estimate, I will be in the area later today Thank you for the opportu…"
type textarea "x"
type textarea "Resend of estimate, I will be in the area later today s Thank you for the oppor…"
type textarea "x"
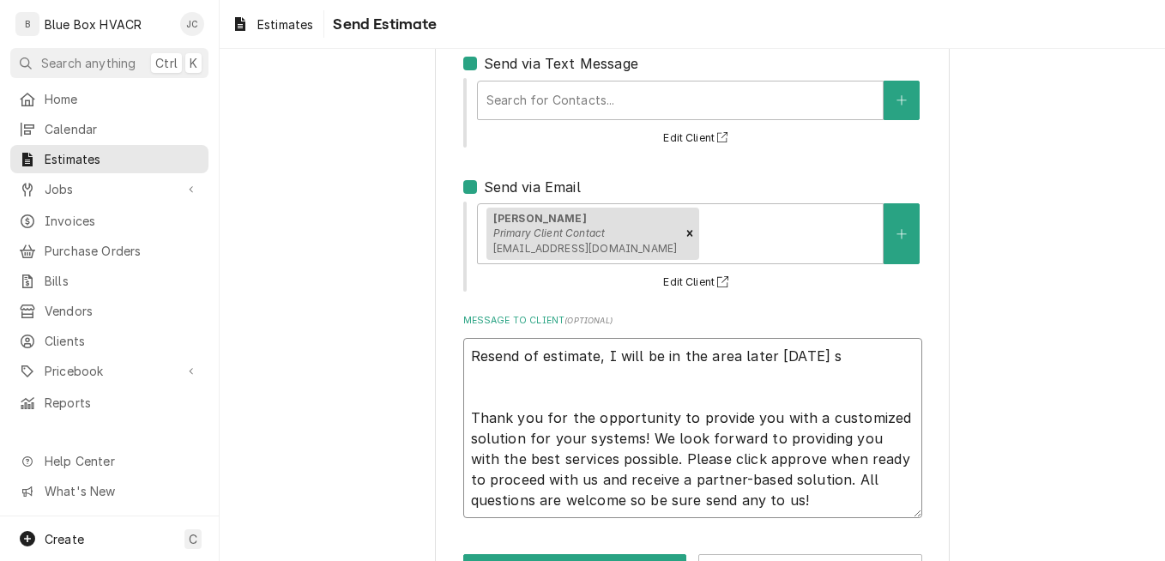
type textarea "Resend of estimate, I will be in the area later today so Thank you for the oppo…"
type textarea "x"
type textarea "Resend of estimate, I will be in the area later today so Thank you for the oppo…"
type textarea "x"
type textarea "Resend of estimate, I will be in the area later today so I Thank you for the op…"
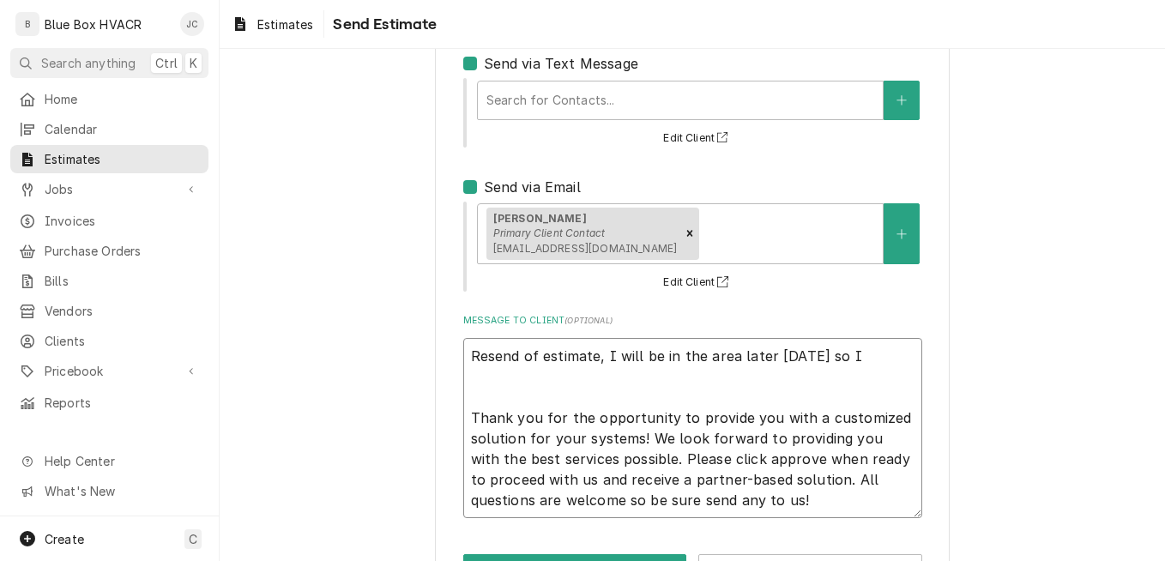
type textarea "x"
type textarea "Resend of estimate, I will be in the area later today so I Thank you for the op…"
type textarea "x"
type textarea "Resend of estimate, I will be in the area later today so I m Thank you for the …"
type textarea "x"
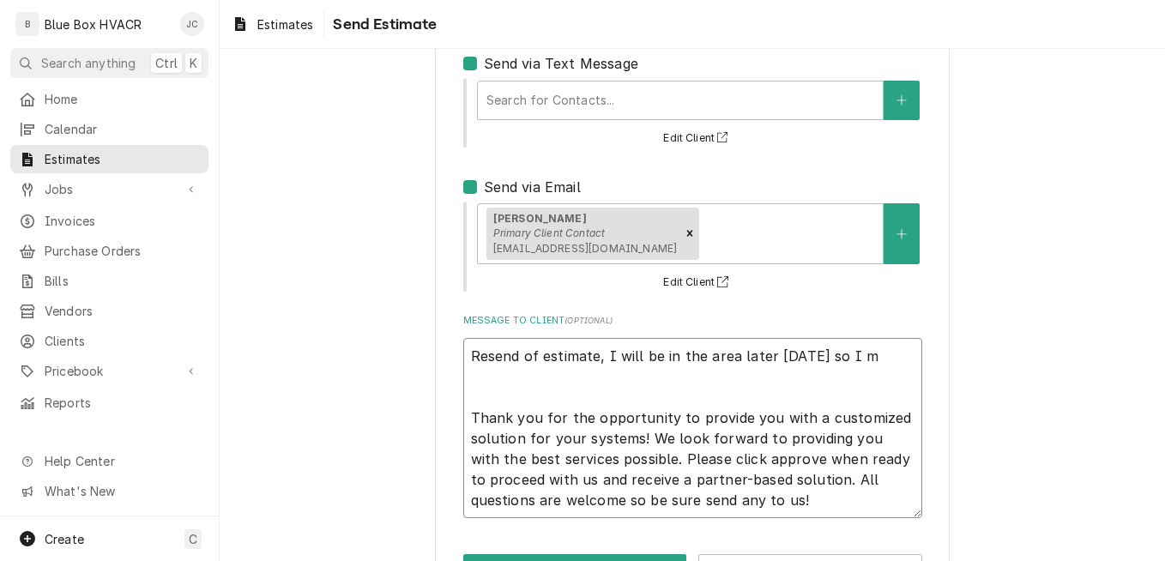
type textarea "Resend of estimate, I will be in the area later today so I ma Thank you for the…"
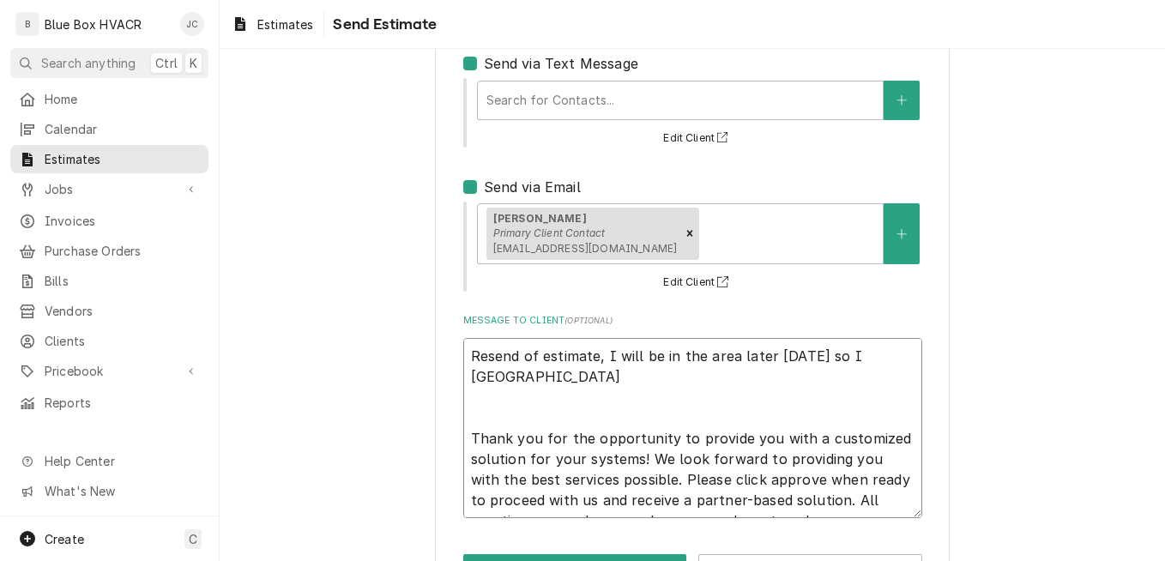
type textarea "x"
type textarea "Resend of estimate, I will be in the area later today so I may Thank you for th…"
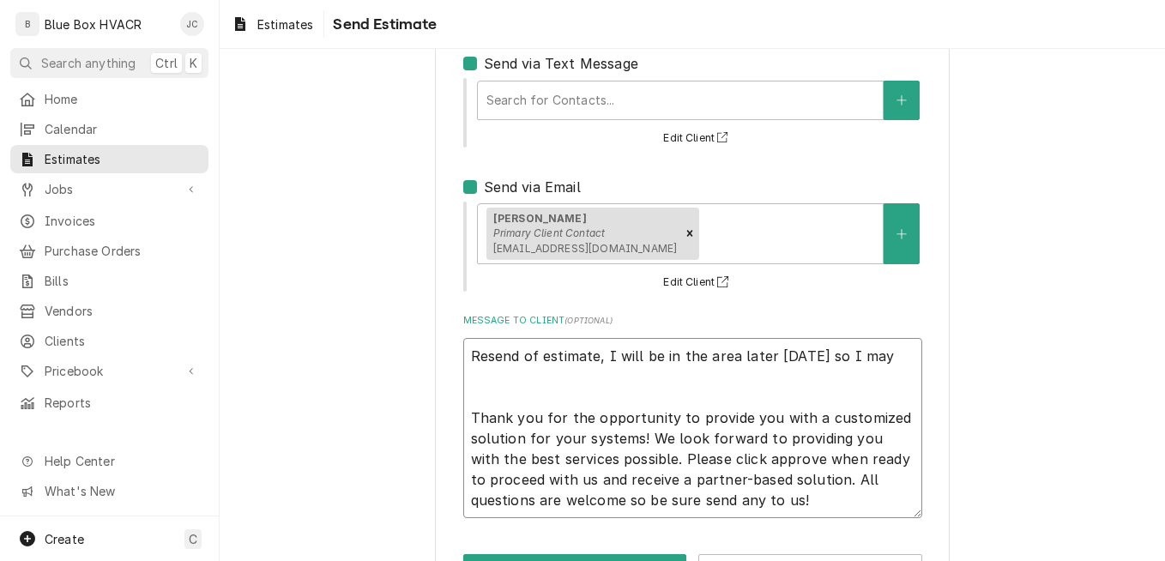
type textarea "x"
type textarea "Resend of estimate, I will be in the area later today so I may Thank you for th…"
type textarea "x"
type textarea "Resend of estimate, I will be in the area later today so I may s Thank you for …"
type textarea "x"
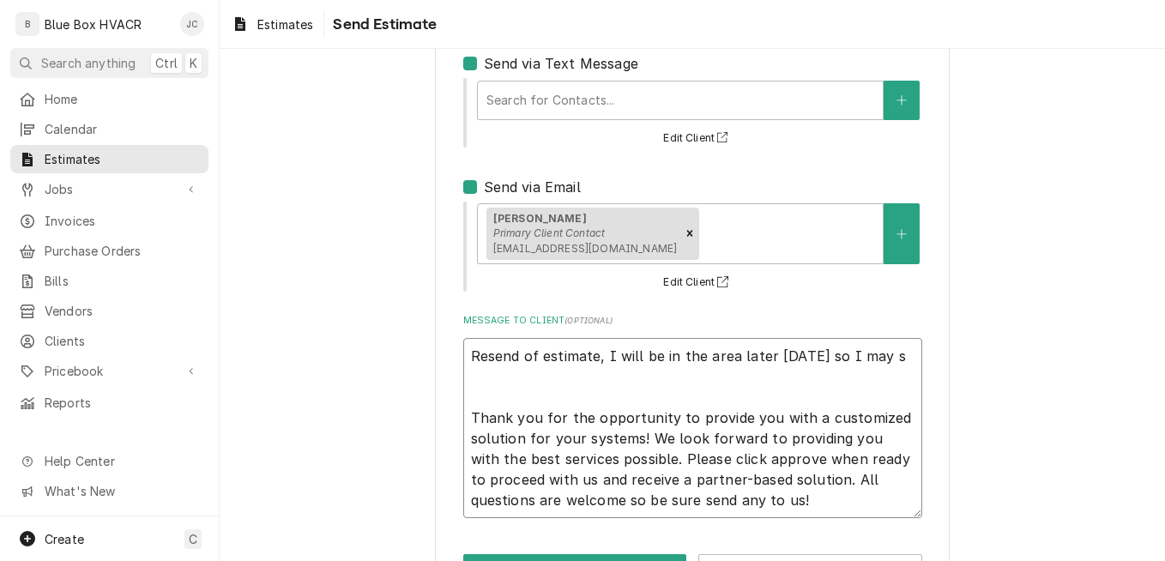
type textarea "Resend of estimate, I will be in the area later today so I may st Thank you for…"
type textarea "x"
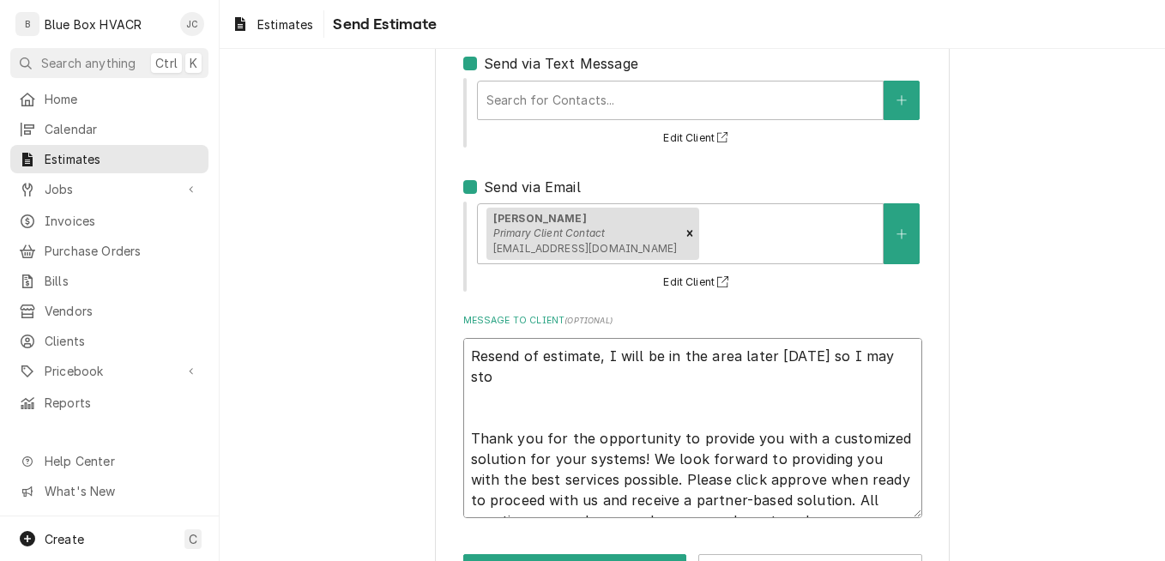
type textarea "Resend of estimate, I will be in the area later today so I may stop Thank you f…"
type textarea "x"
type textarea "Resend of estimate, I will be in the area later today so I may stop Thank you f…"
type textarea "x"
type textarea "Resend of estimate, I will be in the area later today so I may stop b Thank you…"
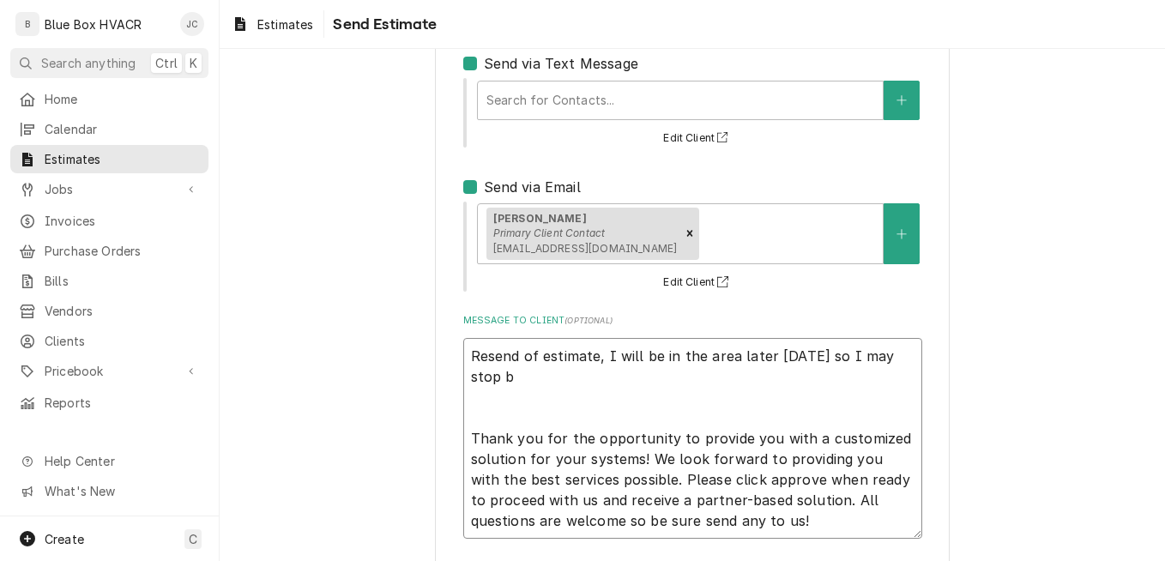
type textarea "x"
type textarea "Resend of estimate, I will be in the area later today so I may stop by Thank yo…"
type textarea "x"
type textarea "Resend of estimate, I will be in the area later today so I may stop by i Thank …"
type textarea "x"
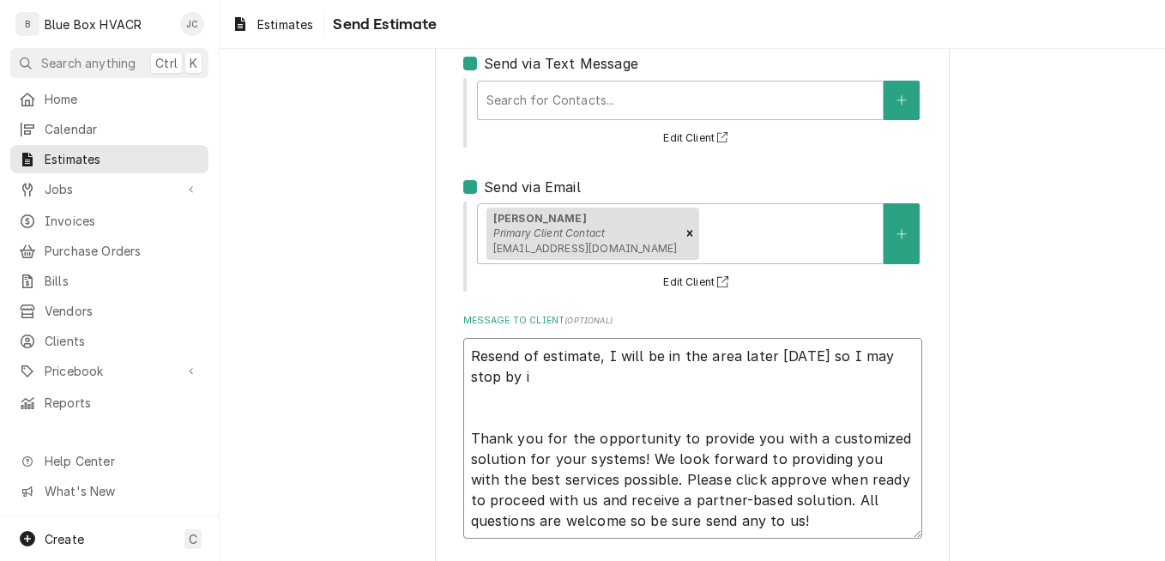
type textarea "Resend of estimate, I will be in the area later today so I may stop by if Thank…"
type textarea "x"
type textarea "Resend of estimate, I will be in the area later today so I may stop by if Thank…"
type textarea "x"
type textarea "Resend of estimate, I will be in the area later today so I may stop by if I Tha…"
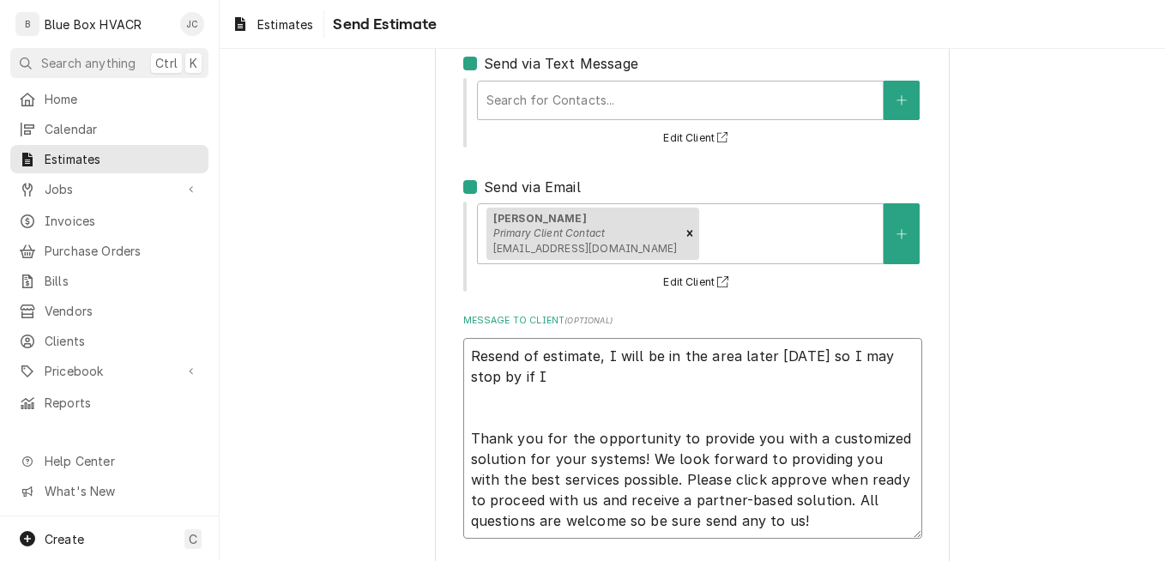
type textarea "x"
type textarea "Resend of estimate, I will be in the area later today so I may stop by if I Tha…"
type textarea "x"
type textarea "Resend of estimate, I will be in the area later today so I may stop by if I h T…"
type textarea "x"
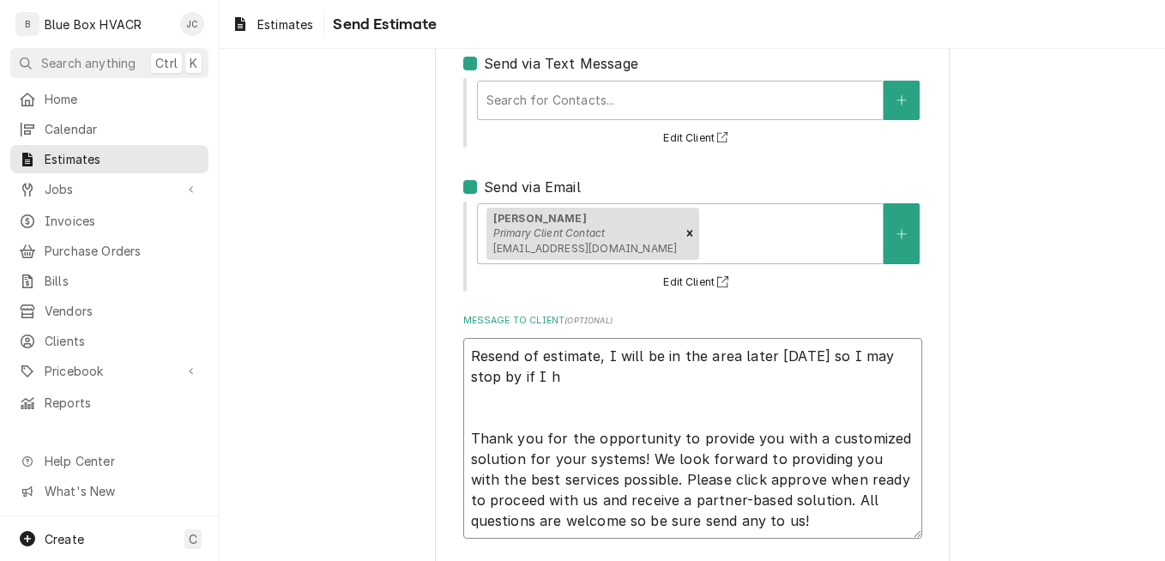
type textarea "Resend of estimate, I will be in the area later today so I may stop by if I ha …"
type textarea "x"
type textarea "Resend of estimate, I will be in the area later today so I may stop by if I hav…"
type textarea "x"
type textarea "Resend of estimate, I will be in the area later today so I may stop by if I hav…"
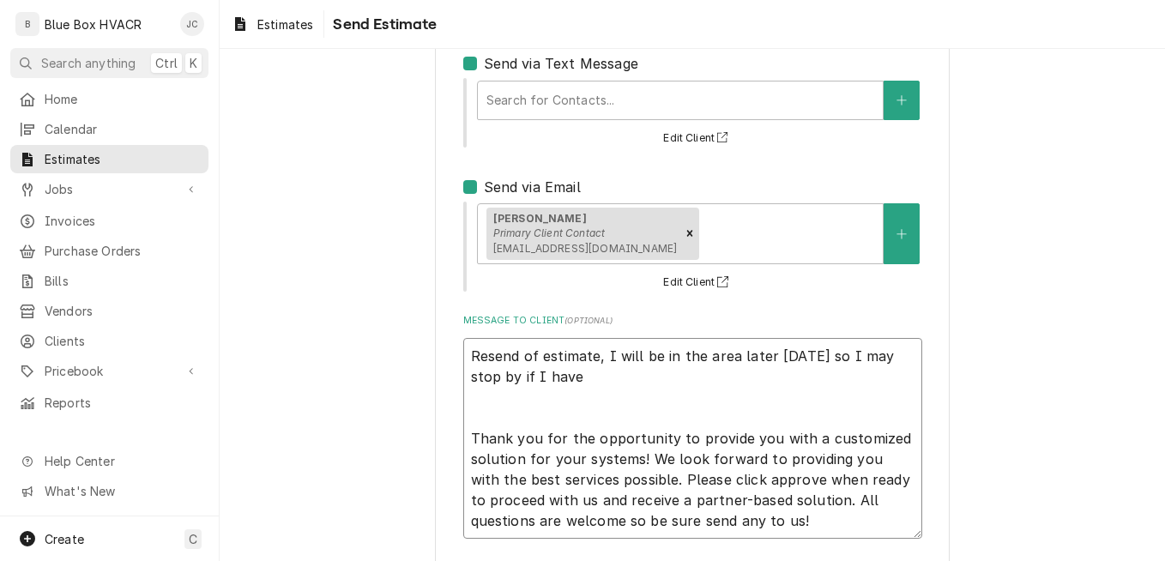
type textarea "x"
type textarea "Resend of estimate, I will be in the area later today so I may stop by if I hav…"
type textarea "x"
type textarea "Resend of estimate, I will be in the area later today so I may stop by if I hav…"
type textarea "x"
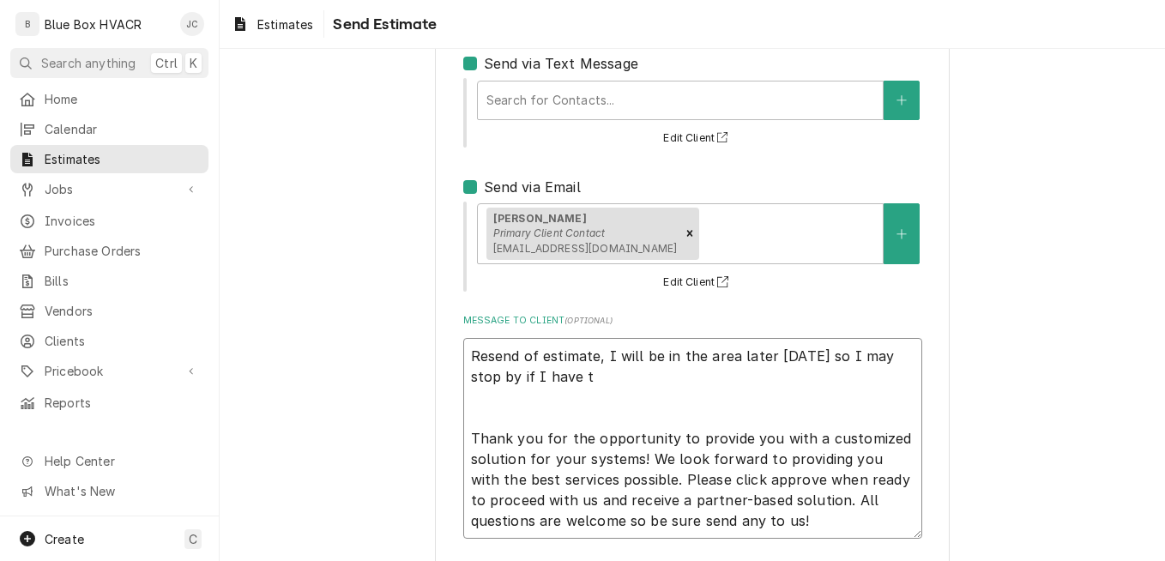
type textarea "Resend of estimate, I will be in the area later today so I may stop by if I hav…"
type textarea "x"
type textarea "Resend of estimate, I will be in the area later today so I may stop by if I hav…"
type textarea "x"
type textarea "Resend of estimate, I will be in the area later today so I may stop by if I hav…"
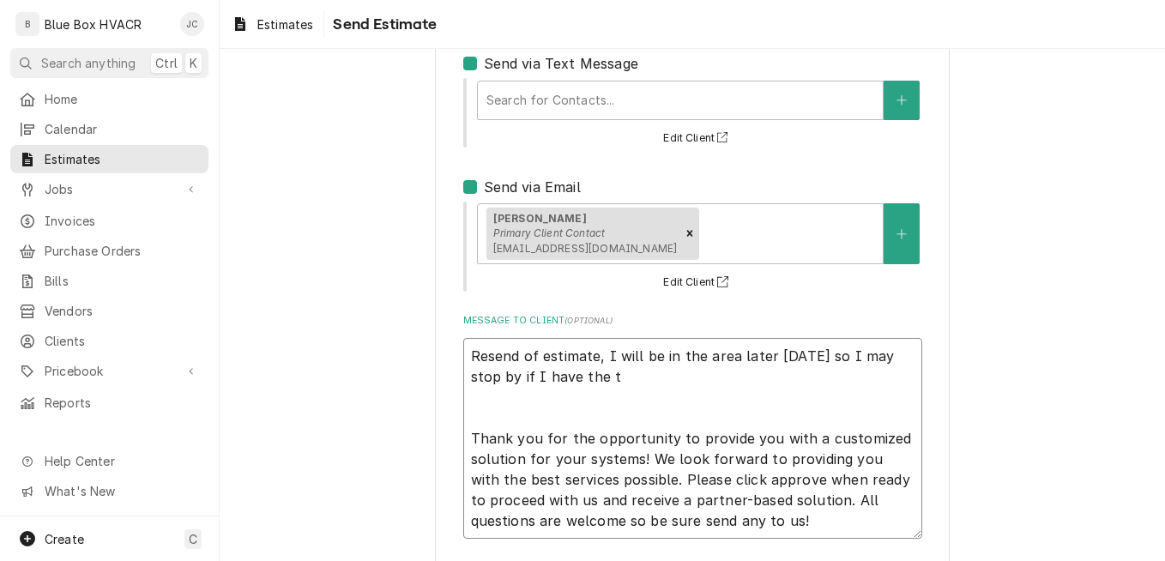
type textarea "x"
type textarea "Resend of estimate, I will be in the area later today so I may stop by if I hav…"
type textarea "x"
type textarea "Resend of estimate, I will be in the area later today so I may stop by if I hav…"
type textarea "x"
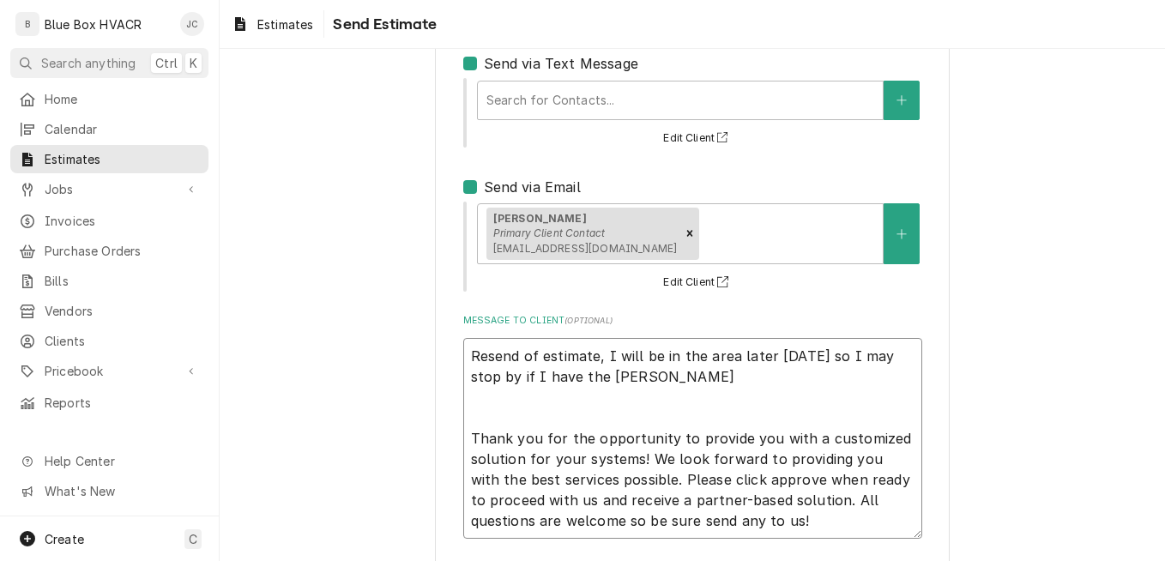
type textarea "Resend of estimate, I will be in the area later today so I may stop by if I hav…"
type textarea "x"
type textarea "Resend of estimate, I will be in the area later today so I may stop by if I hav…"
type textarea "x"
click at [897, 239] on icon "Create New Contact" at bounding box center [902, 234] width 10 height 12
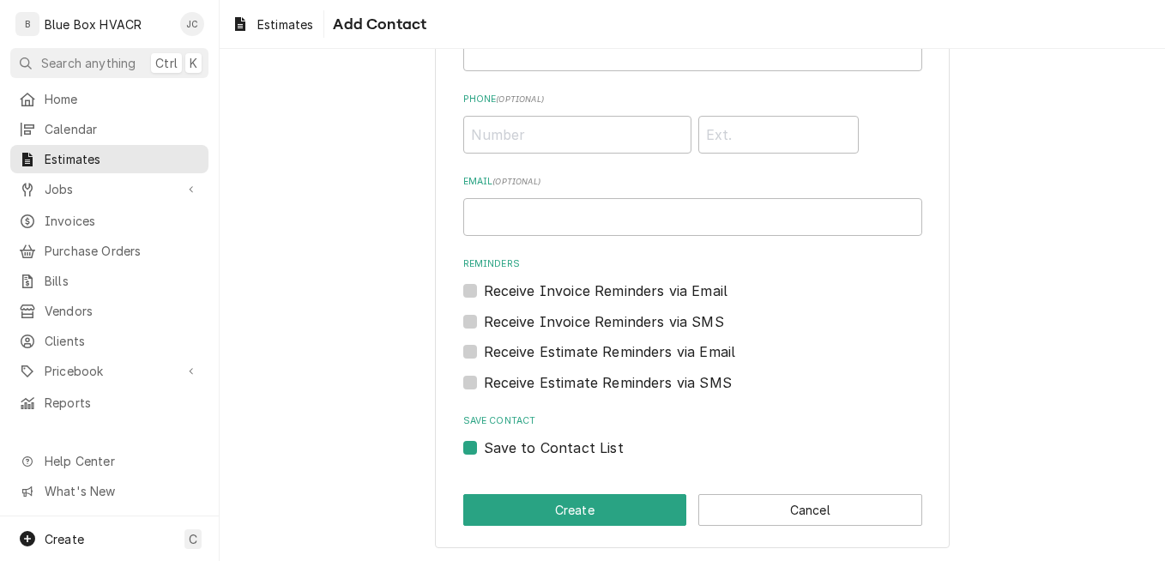
scroll to position [178, 0]
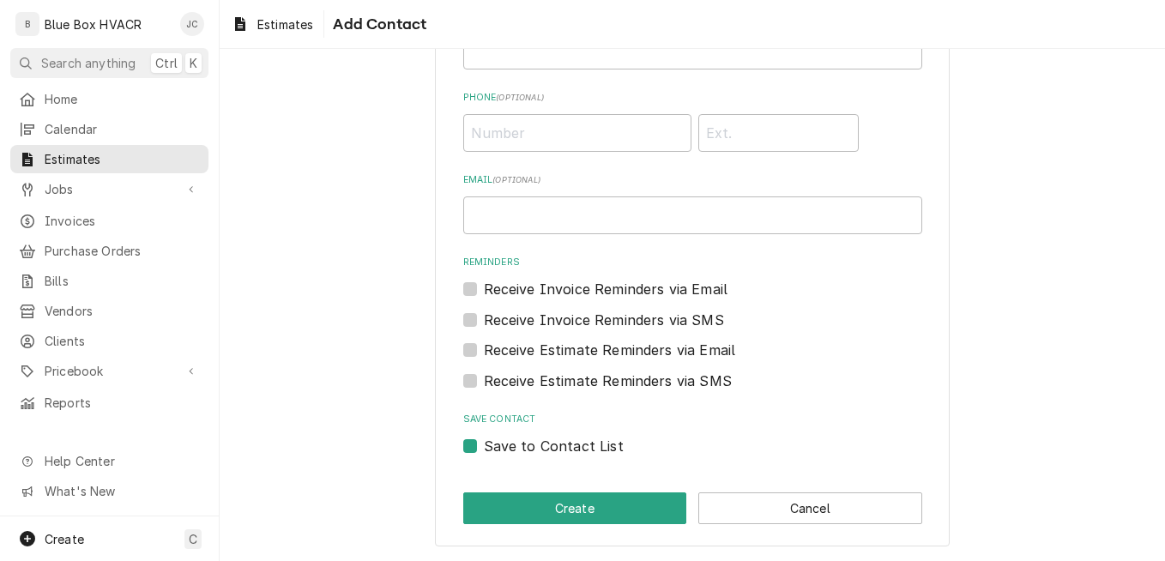
click at [484, 447] on label "Save to Contact List" at bounding box center [554, 446] width 140 height 21
click at [484, 447] on input "Save to Contact List" at bounding box center [713, 455] width 459 height 38
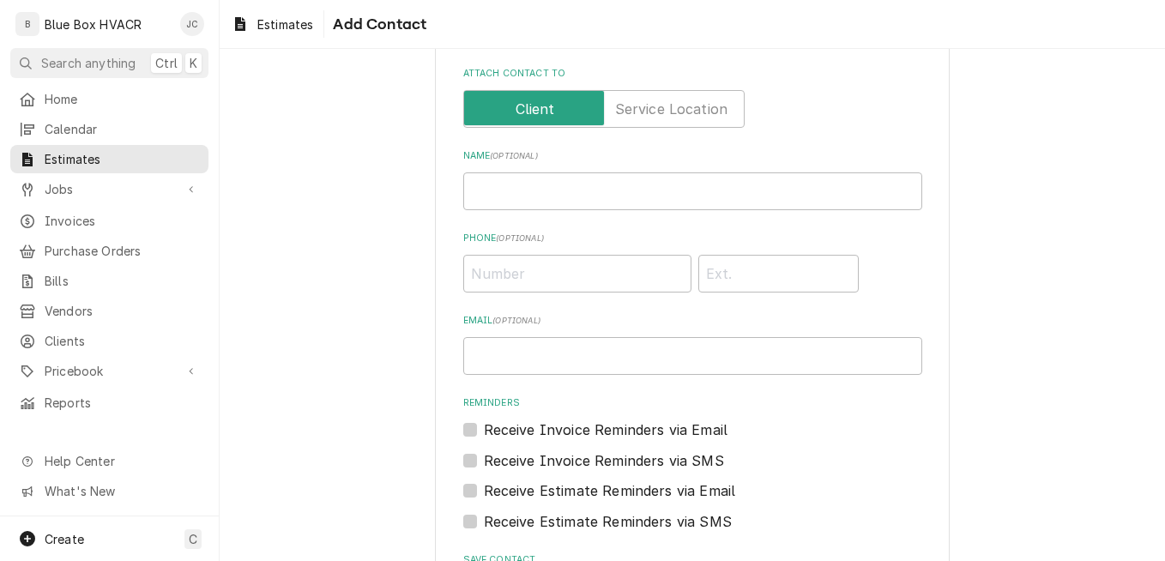
scroll to position [0, 0]
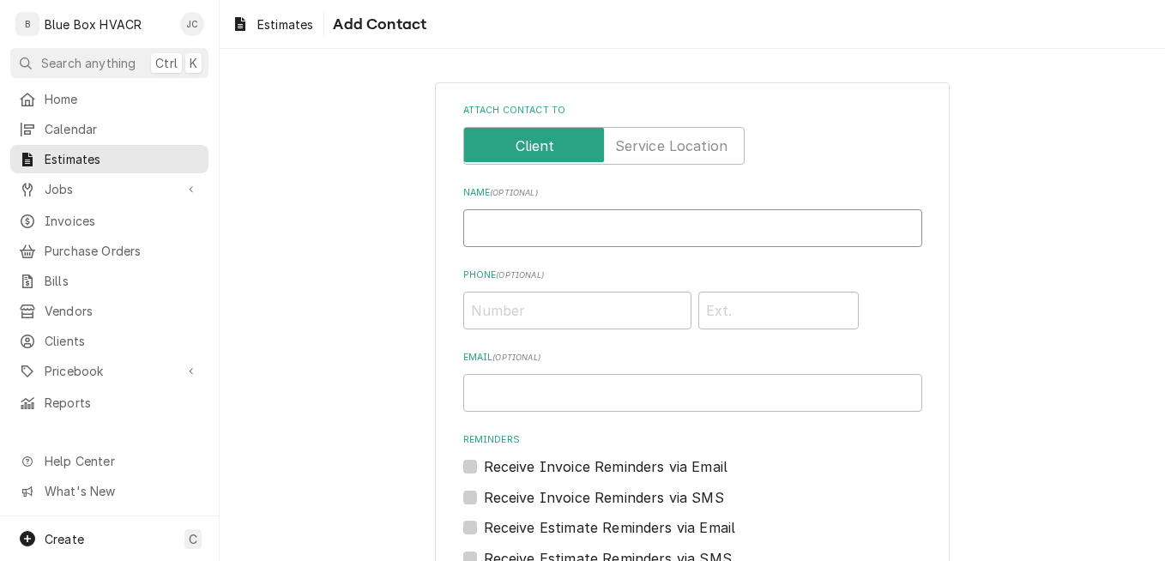
click at [552, 225] on input "Name ( optional )" at bounding box center [692, 228] width 459 height 38
click at [533, 407] on input "Email ( optional )" at bounding box center [692, 393] width 459 height 38
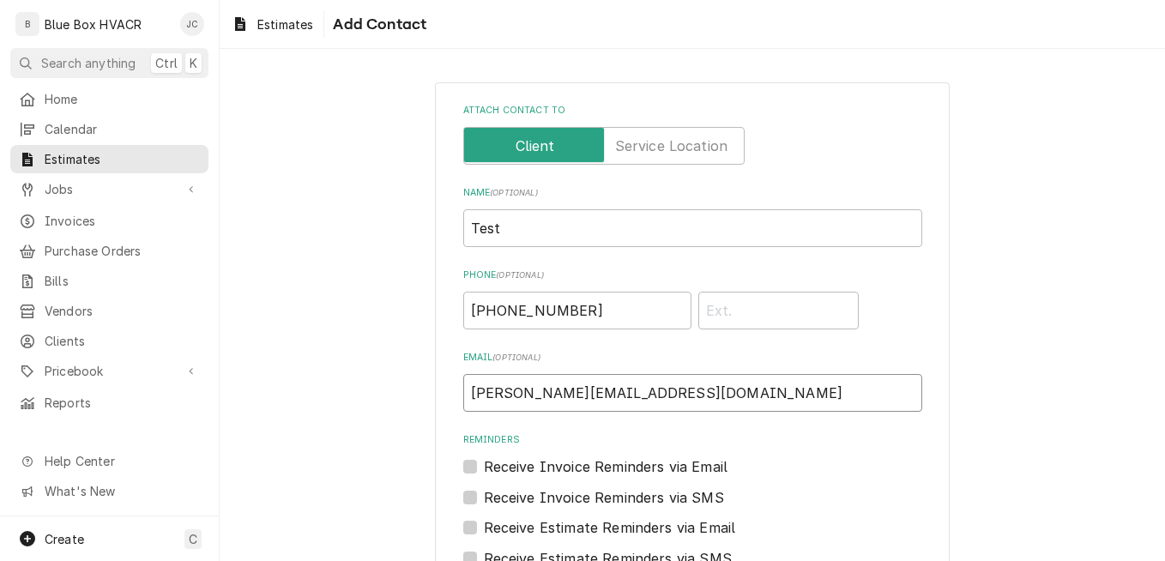
scroll to position [172, 0]
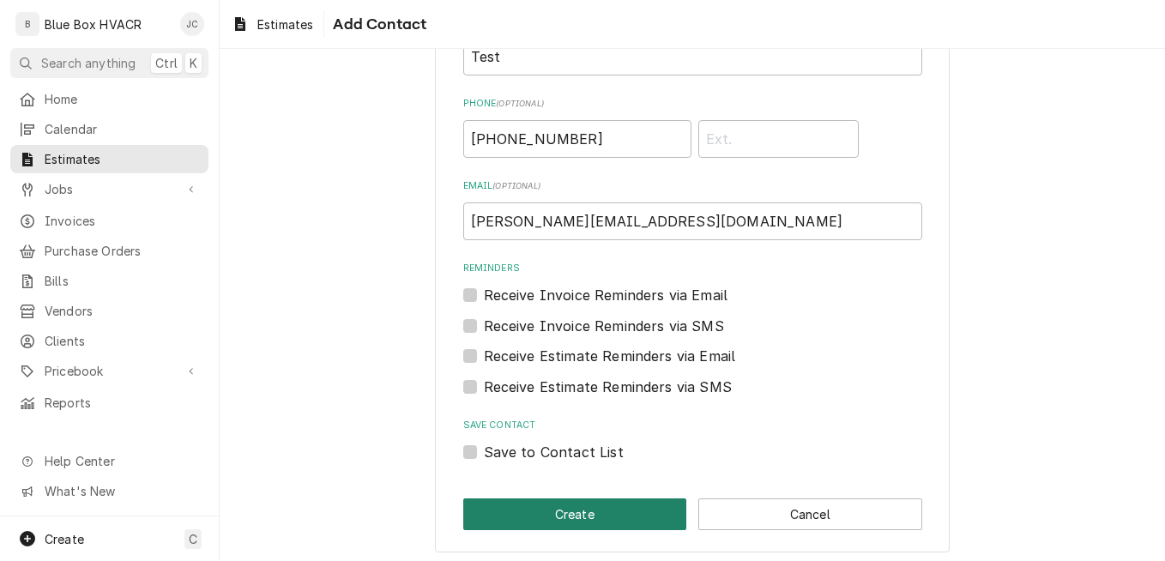
click at [566, 516] on button "Create" at bounding box center [575, 515] width 224 height 32
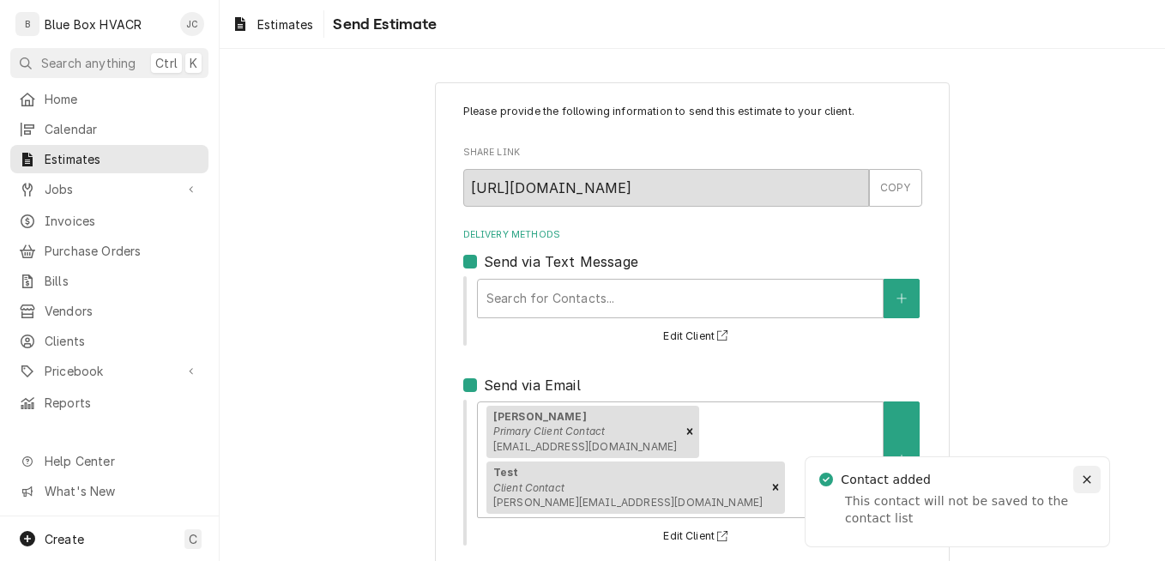
click at [1092, 483] on icon "Notifications alt+T" at bounding box center [1087, 480] width 12 height 12
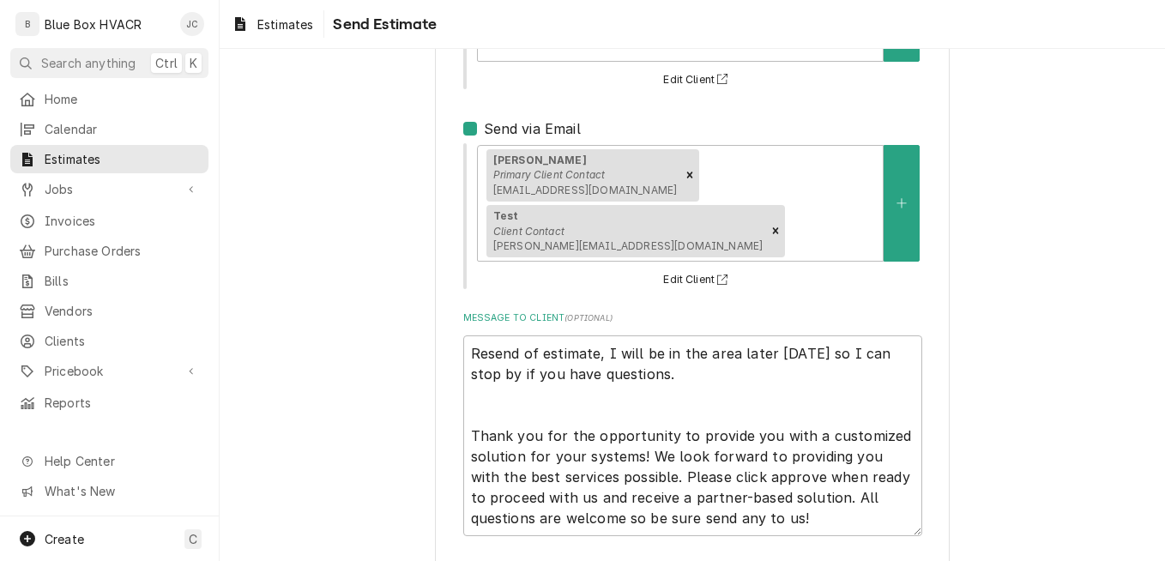
scroll to position [257, 0]
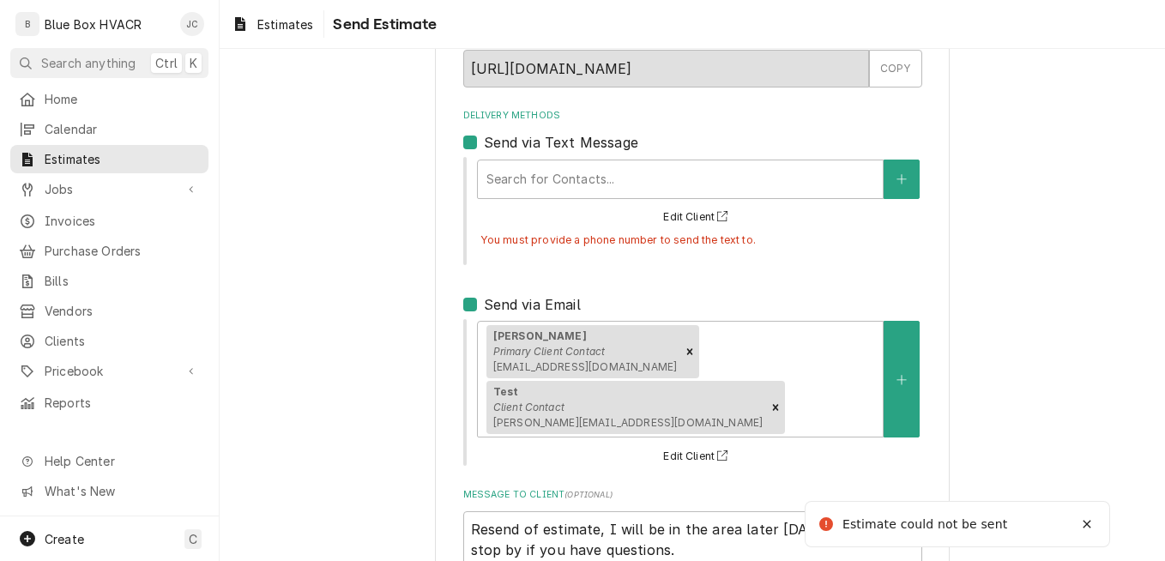
scroll to position [55, 0]
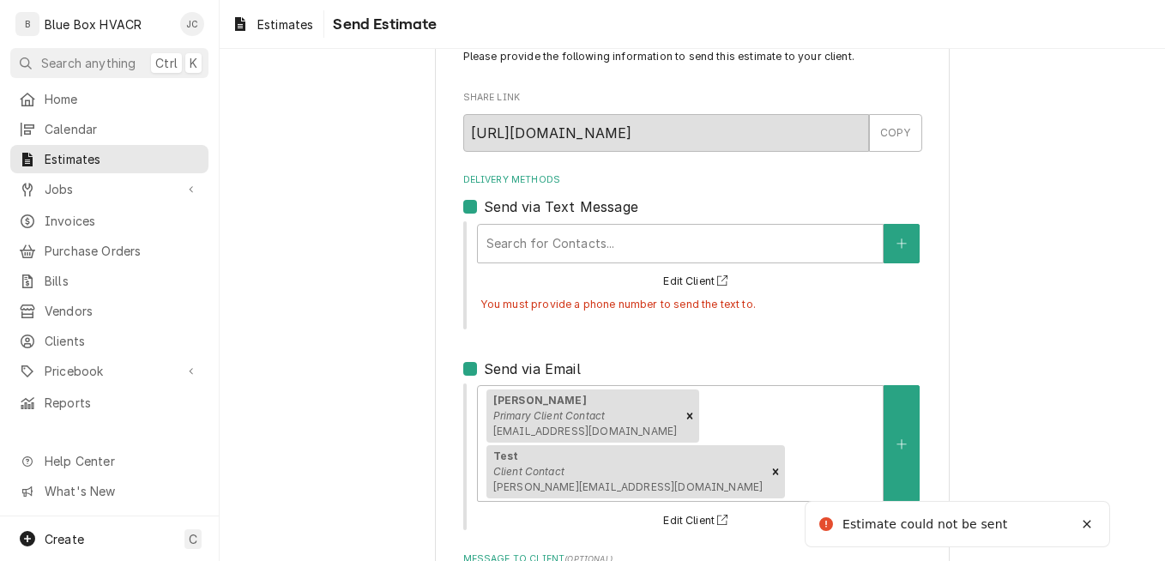
click at [469, 199] on div "Send via Text Message" at bounding box center [692, 207] width 459 height 21
click at [484, 207] on label "Send via Text Message" at bounding box center [561, 207] width 154 height 21
click at [484, 207] on input "Send via Text Message" at bounding box center [713, 216] width 459 height 38
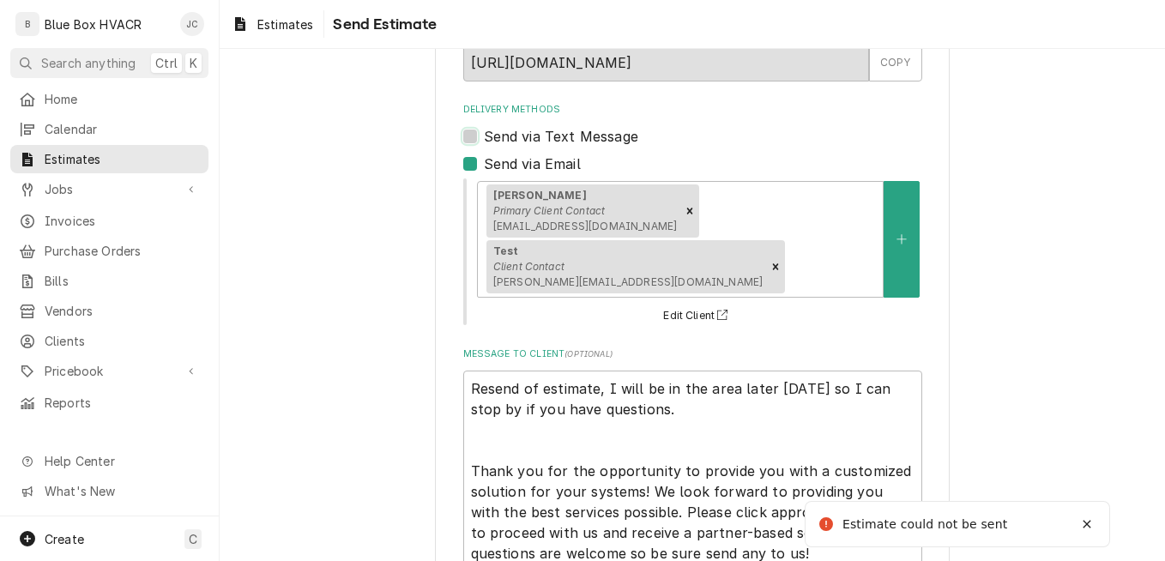
scroll to position [185, 0]
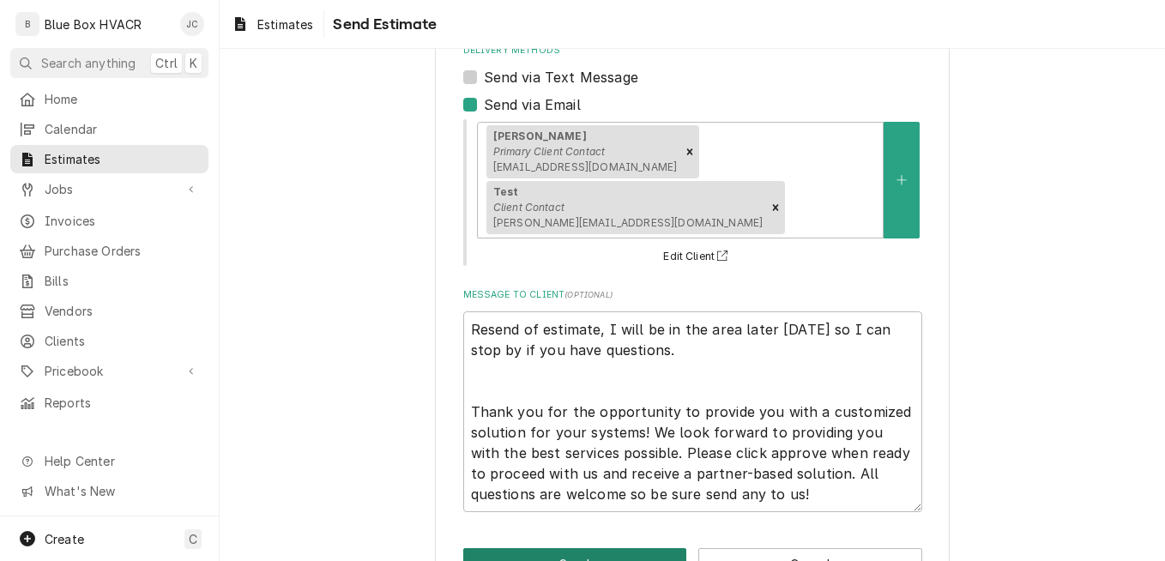
click at [609, 548] on button "Send" at bounding box center [575, 564] width 224 height 32
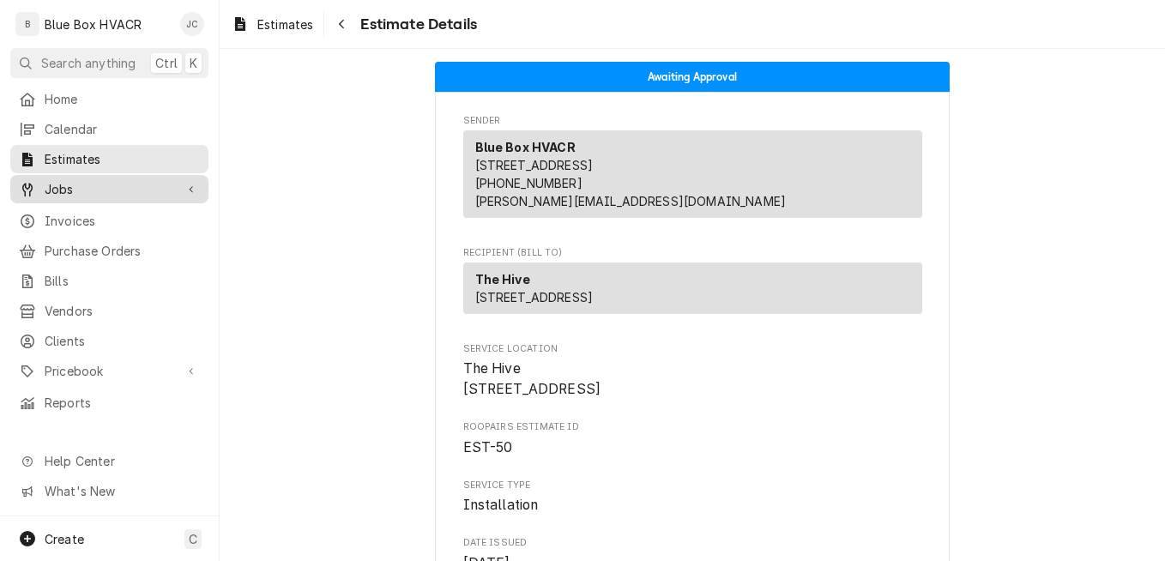
click at [70, 188] on span "Jobs" at bounding box center [110, 189] width 130 height 18
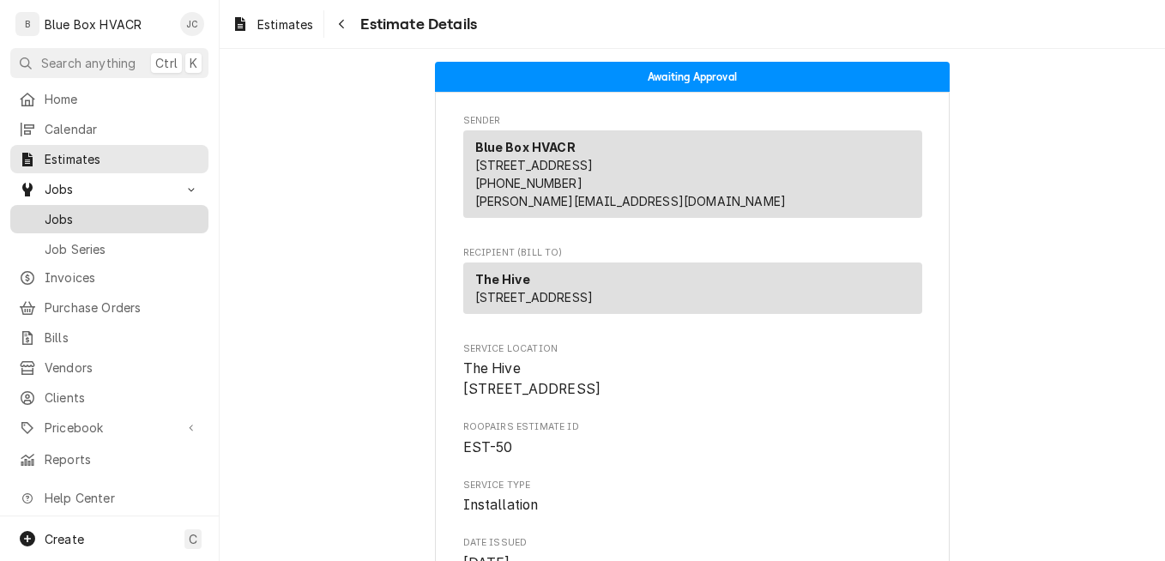
click at [76, 222] on div "Jobs" at bounding box center [109, 219] width 191 height 21
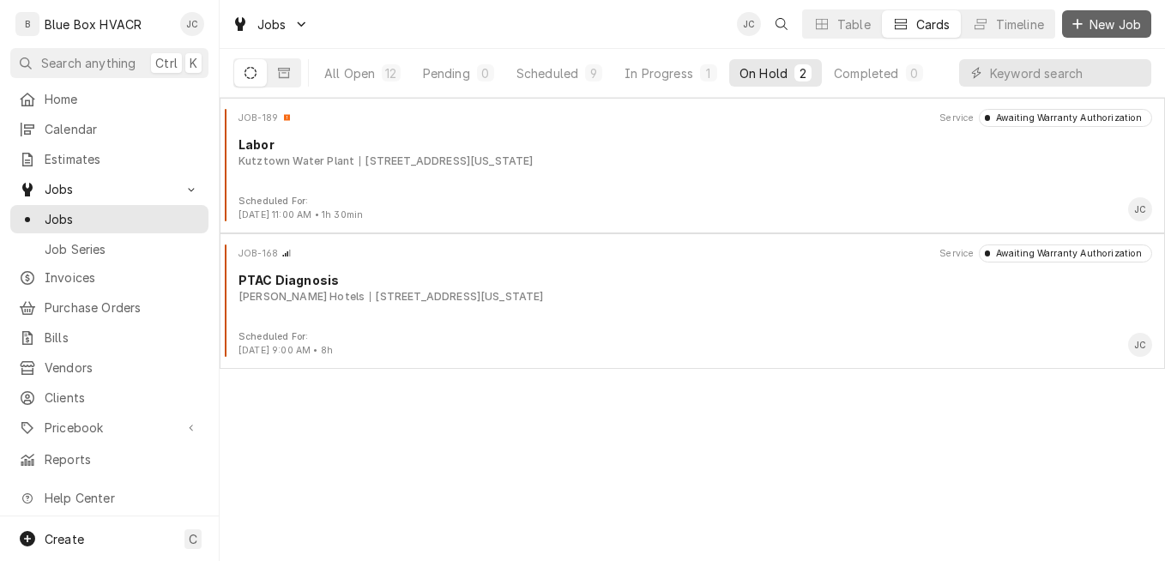
click at [1107, 17] on span "New Job" at bounding box center [1116, 24] width 58 height 18
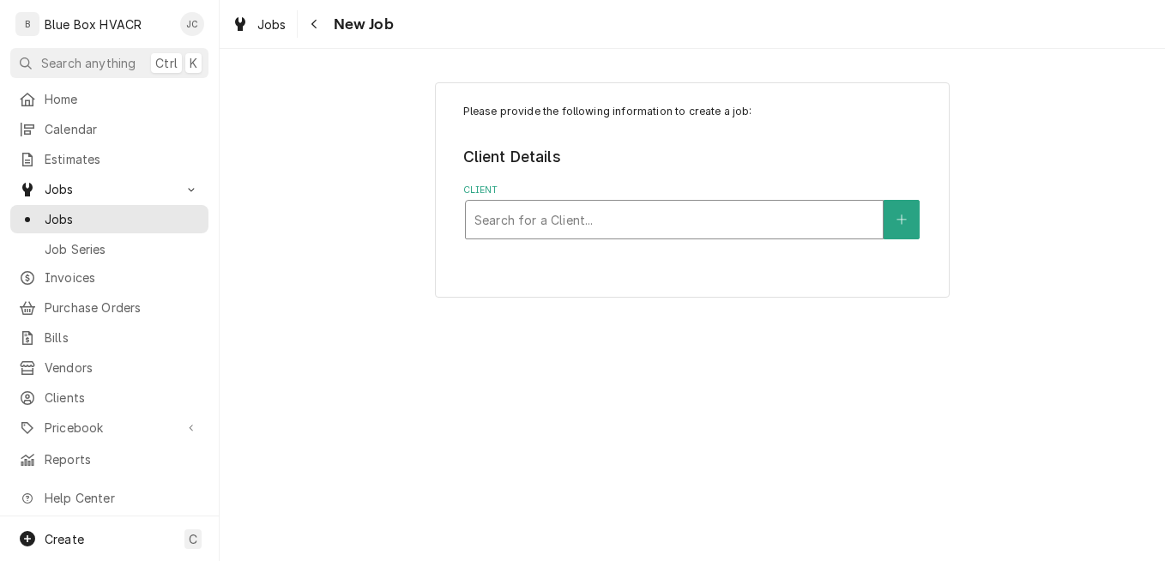
click at [633, 216] on div "Client" at bounding box center [675, 219] width 400 height 31
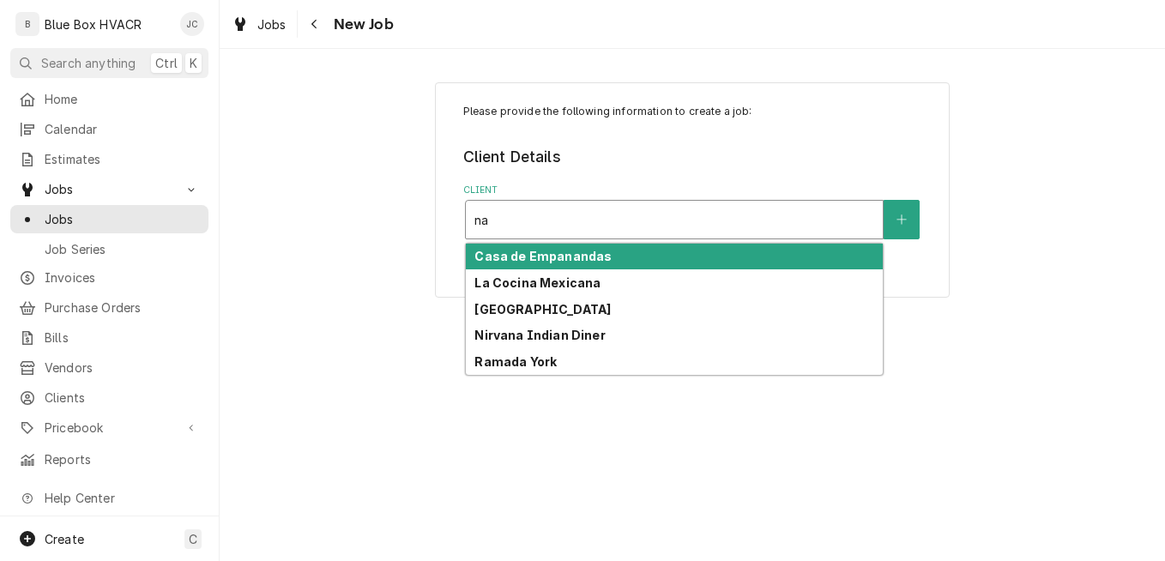
type input "n"
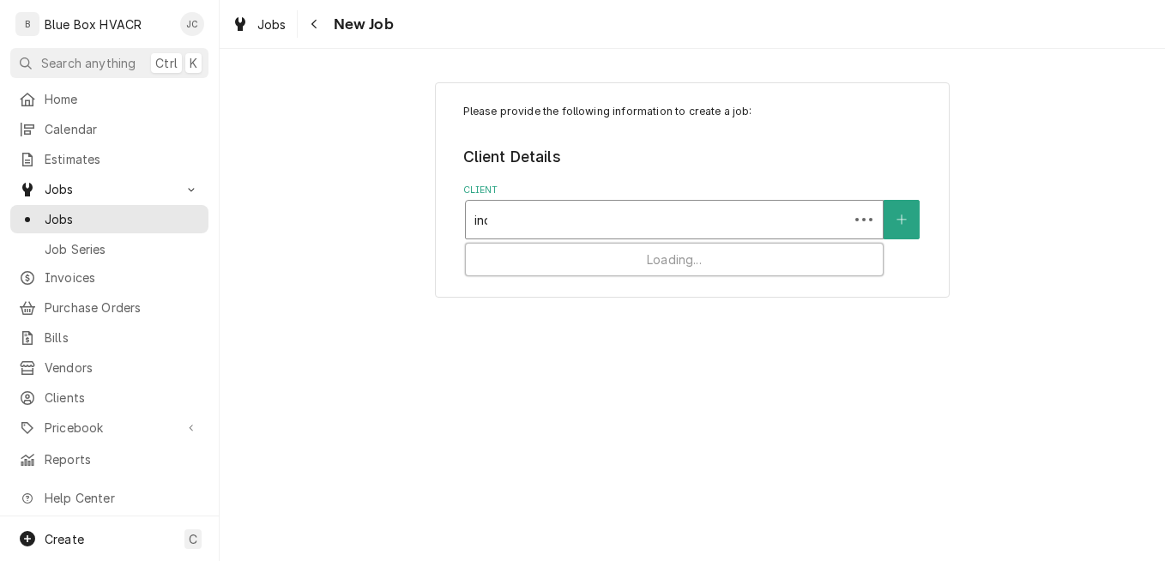
type input "indi"
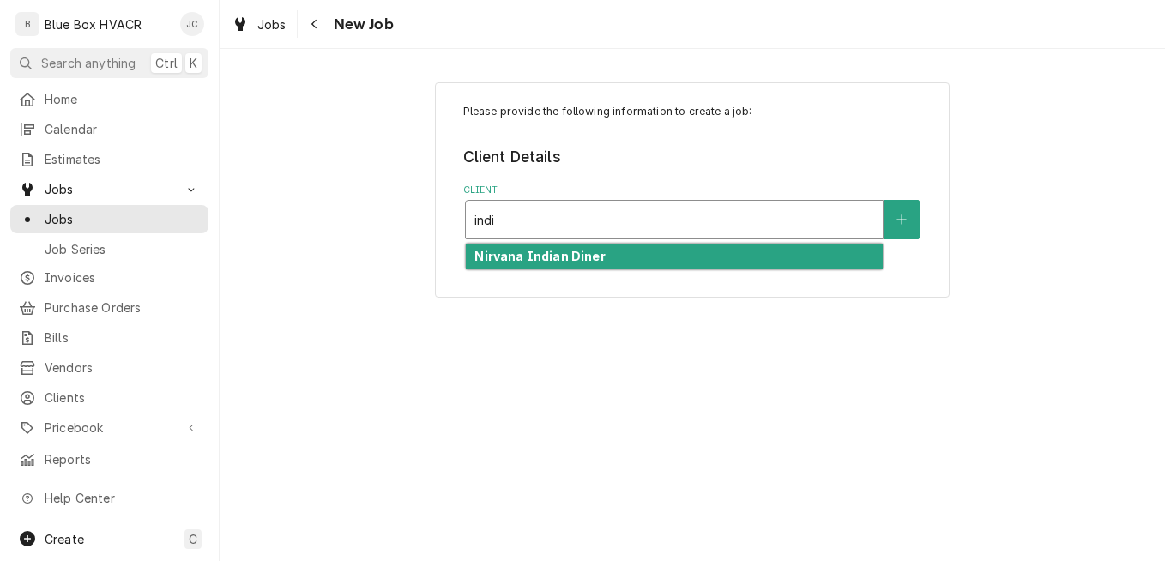
click at [606, 253] on div "Nirvana Indian Diner" at bounding box center [674, 257] width 417 height 27
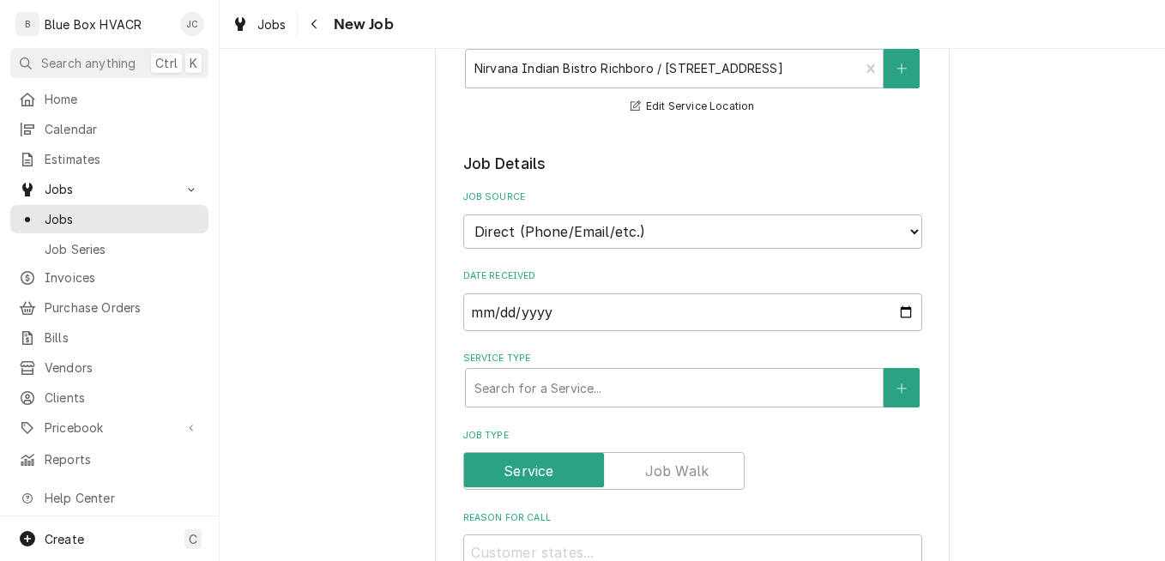
scroll to position [429, 0]
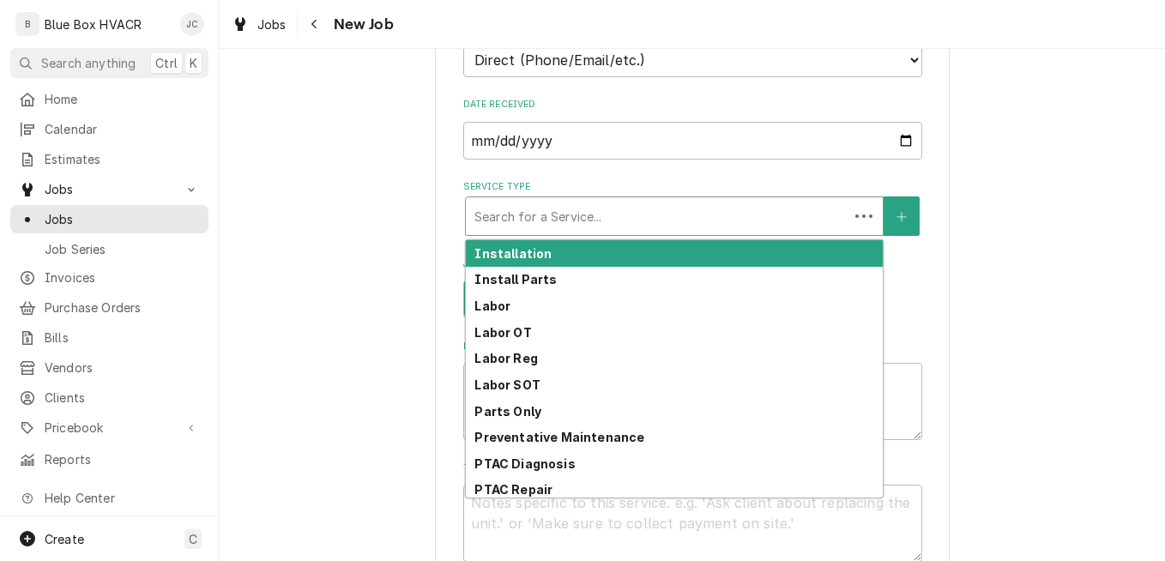
click at [534, 218] on div "Service Type" at bounding box center [658, 216] width 366 height 31
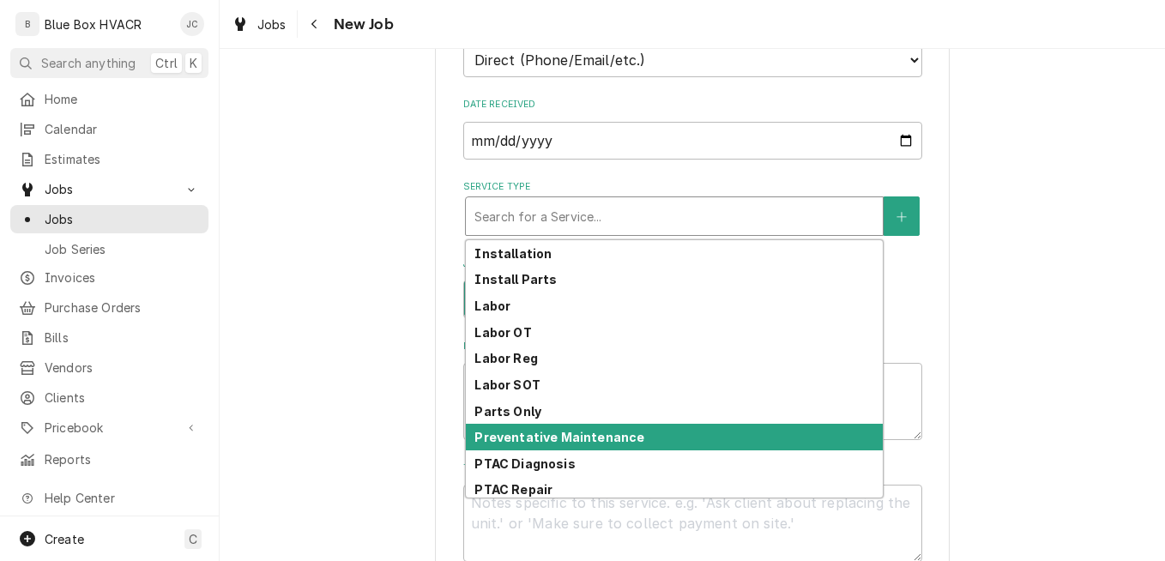
click at [590, 440] on strong "Preventative Maintenance" at bounding box center [560, 437] width 170 height 15
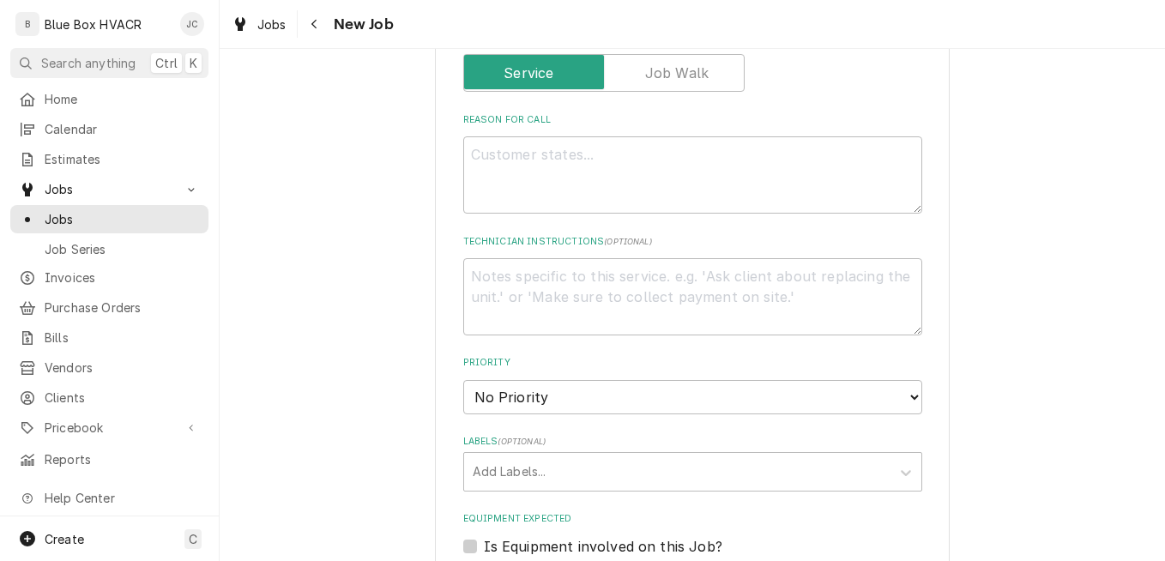
scroll to position [687, 0]
click at [545, 148] on textarea "Reason For Call" at bounding box center [692, 173] width 459 height 77
type textarea "x"
type textarea "S"
type textarea "x"
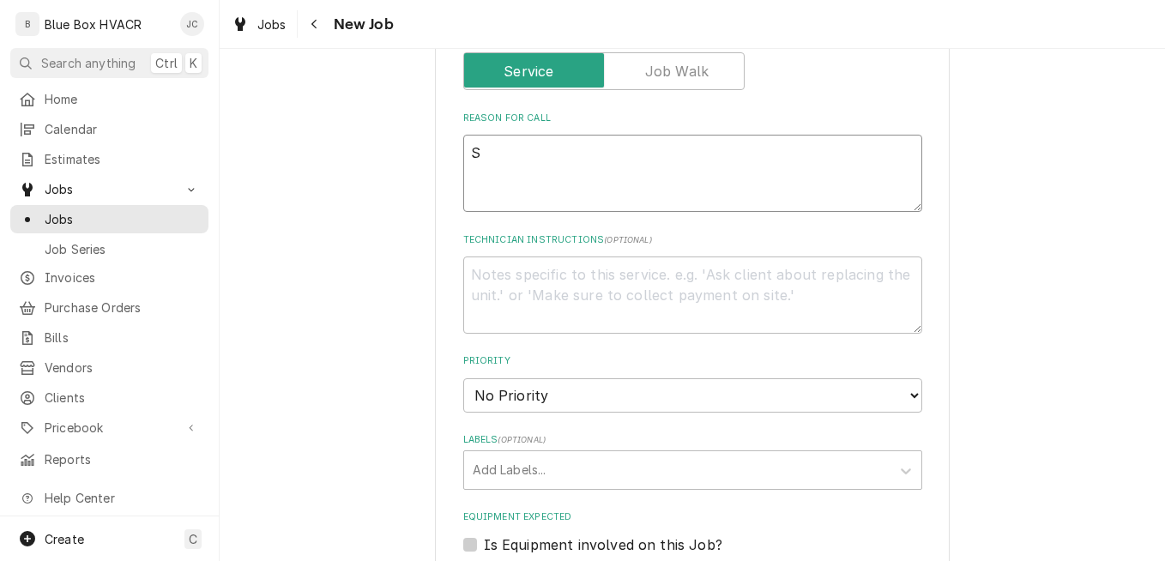
type textarea "Se"
type textarea "x"
type textarea "Set"
type textarea "x"
type textarea "Setu"
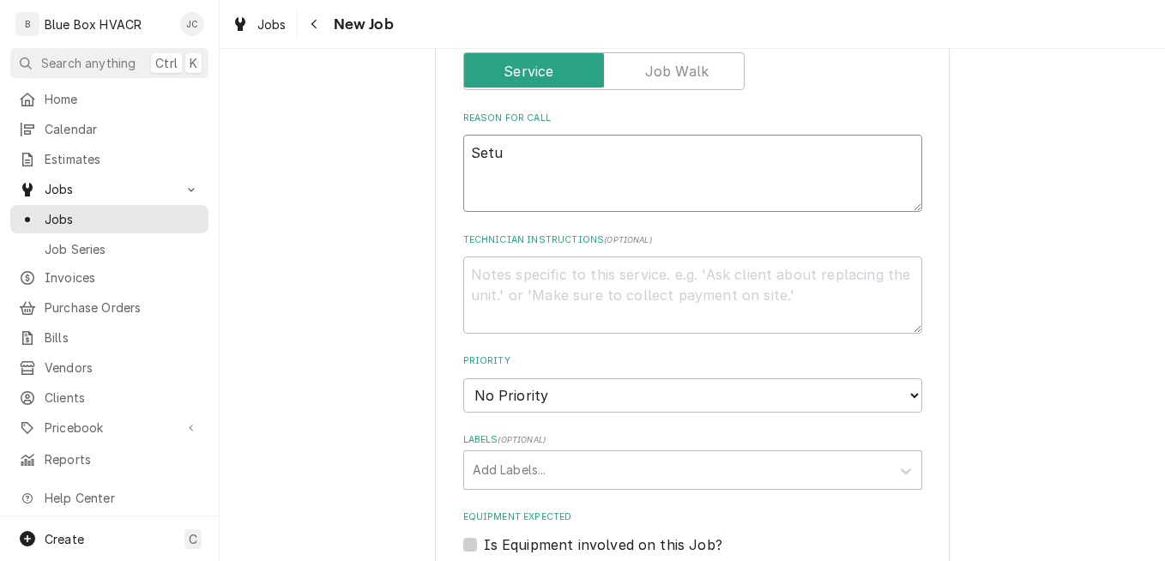
type textarea "x"
type textarea "Setup"
type textarea "x"
type textarea "Setup"
type textarea "x"
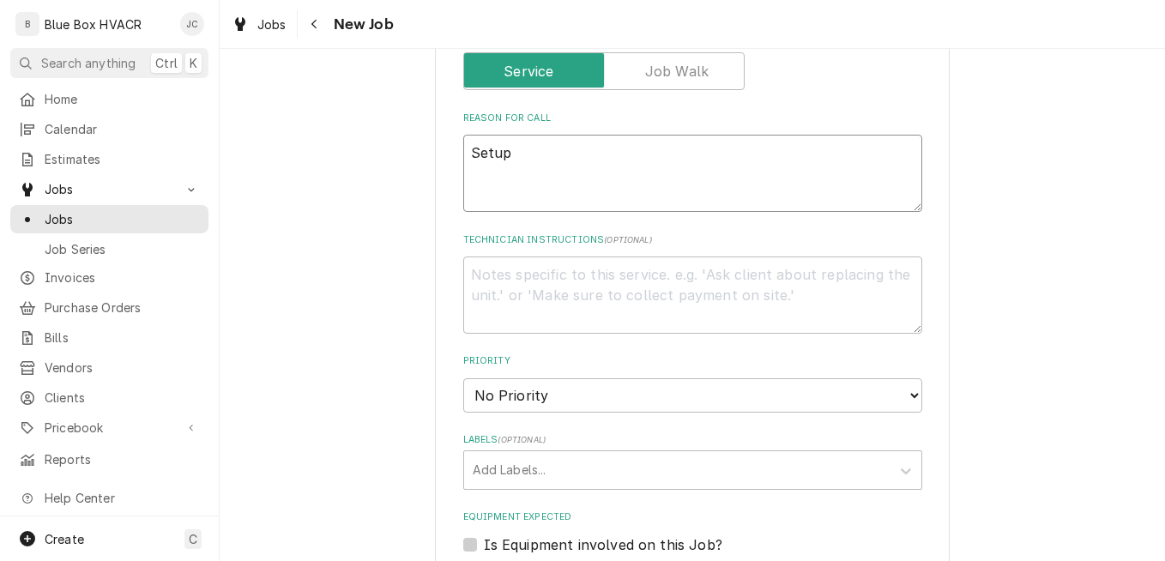
type textarea "Setup e"
type textarea "x"
type textarea "Setup ev"
type textarea "x"
type textarea "Setup eve"
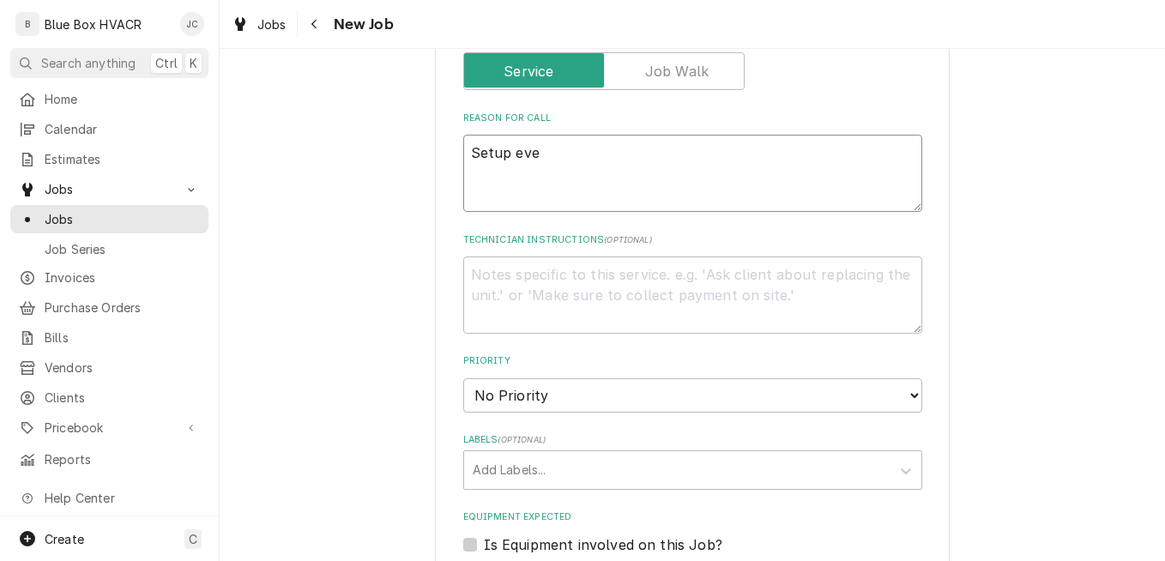
type textarea "x"
type textarea "Setup ever"
type textarea "x"
type textarea "Setup every"
type textarea "x"
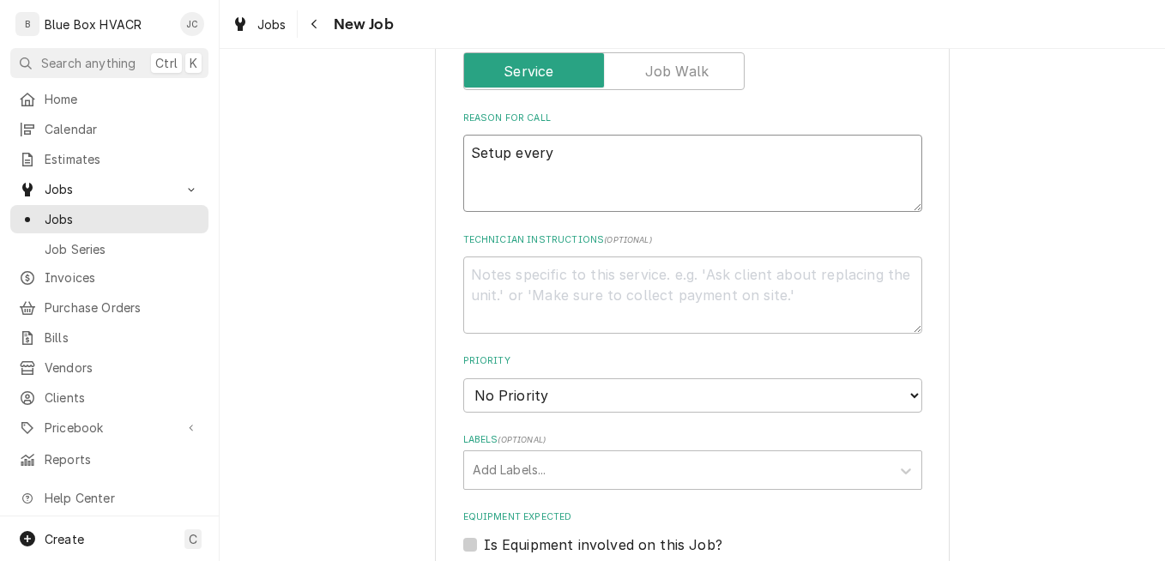
type textarea "Setup every"
type textarea "x"
type textarea "Setup every 6"
type textarea "x"
type textarea "Setup every 6"
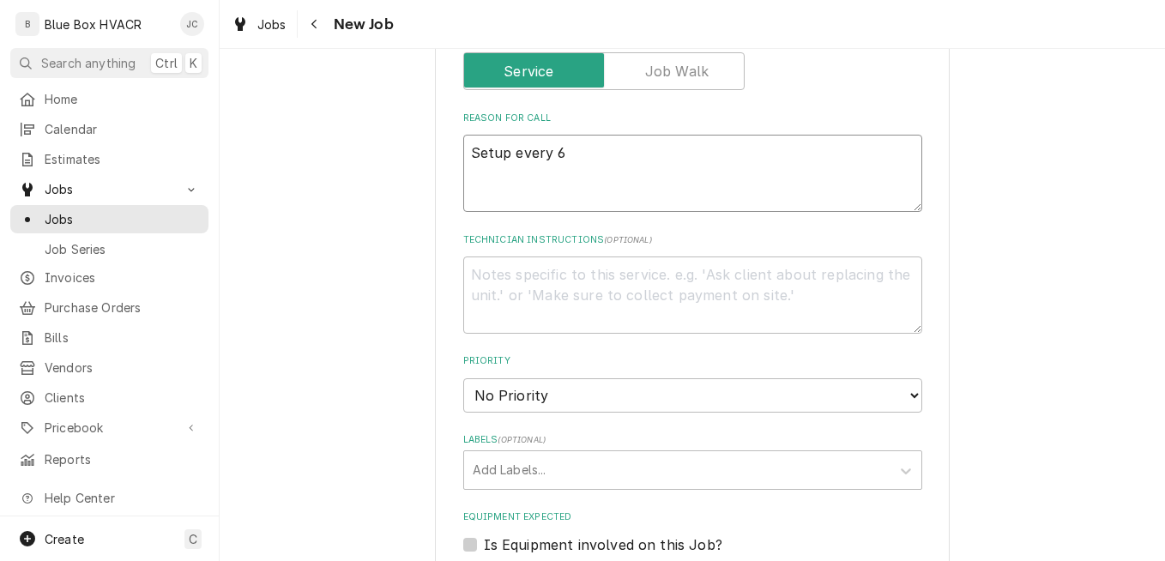
type textarea "x"
type textarea "Setup every 6 m"
type textarea "x"
type textarea "Setup every 6 mo"
type textarea "x"
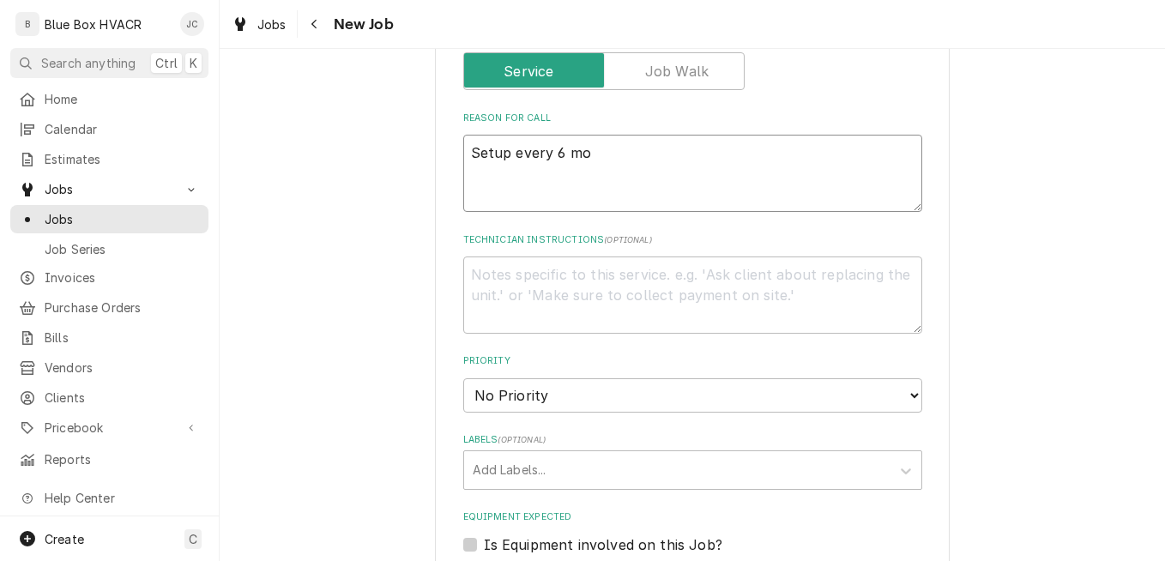
type textarea "Setup every 6 mon"
type textarea "x"
type textarea "Setup every 6 month"
type textarea "x"
type textarea "Setup every 6 months"
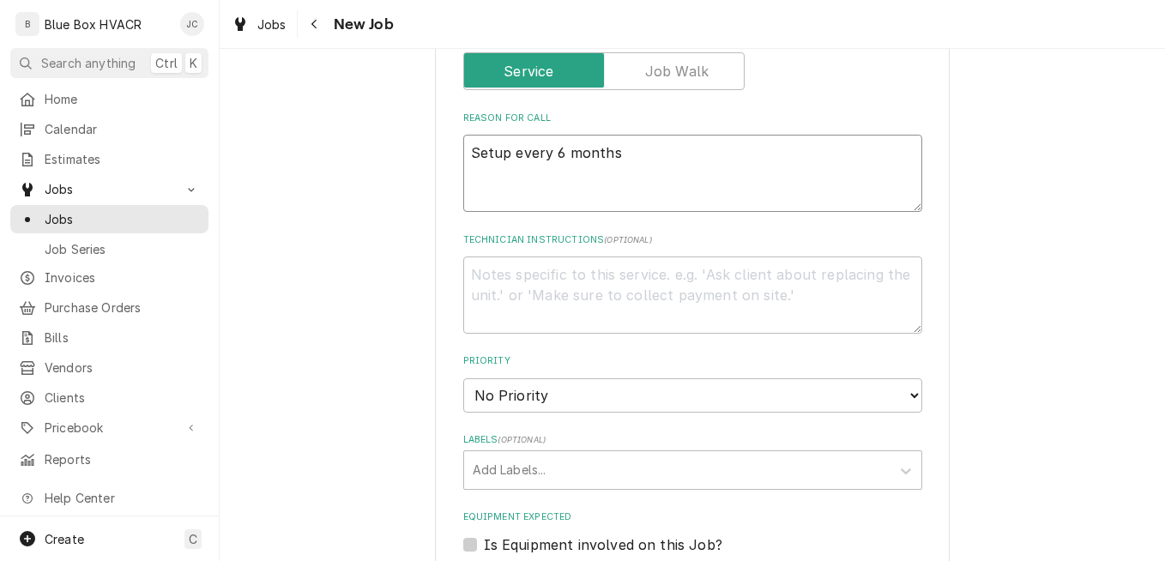
type textarea "x"
type textarea "Setup every 6 months"
type textarea "x"
type textarea "Setup every 6 months f"
type textarea "x"
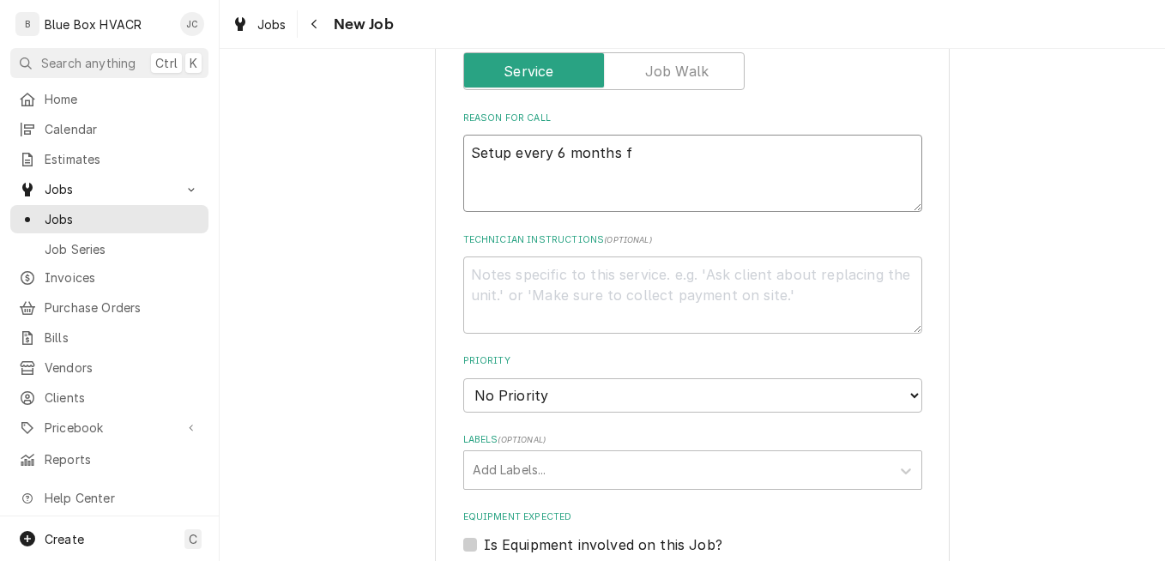
type textarea "Setup every 6 months fo"
type textarea "x"
type textarea "Setup every 6 months for"
type textarea "x"
type textarea "Setup every 6 months for"
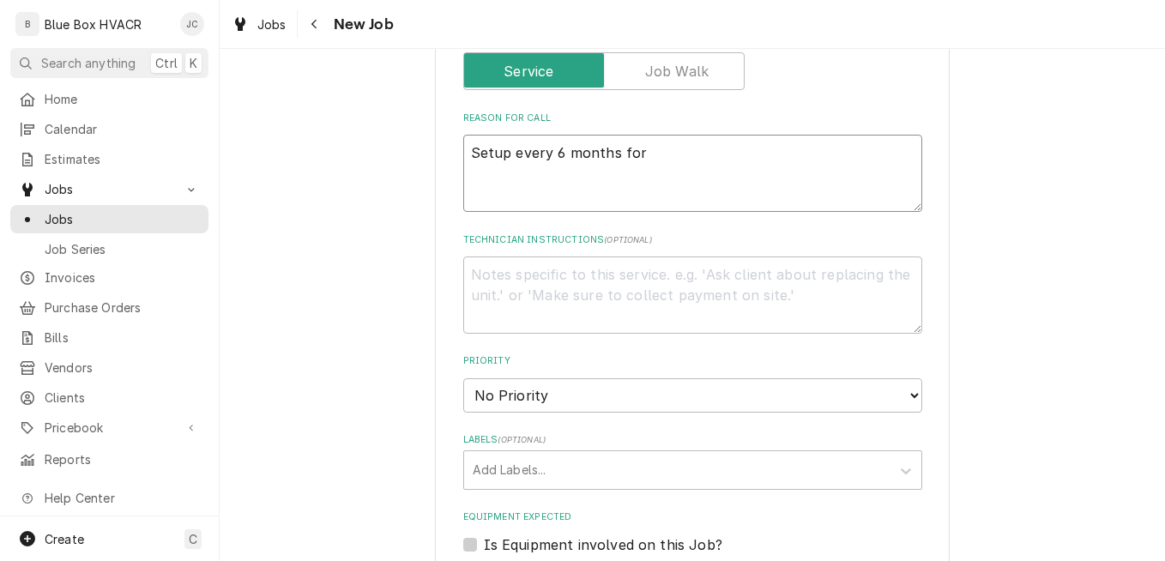
type textarea "x"
type textarea "Setup every 6 months for c"
type textarea "x"
type textarea "Setup every 6 months for cu"
type textarea "x"
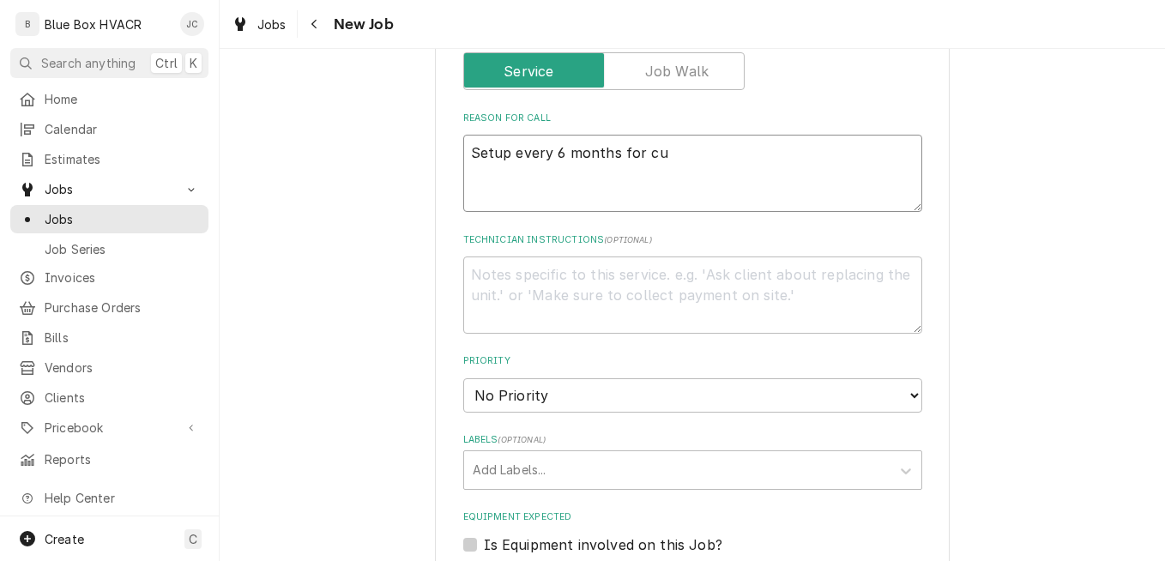
type textarea "Setup every 6 months for cus"
type textarea "x"
type textarea "Setup every 6 months for cust"
type textarea "x"
type textarea "Setup every 6 months for custo"
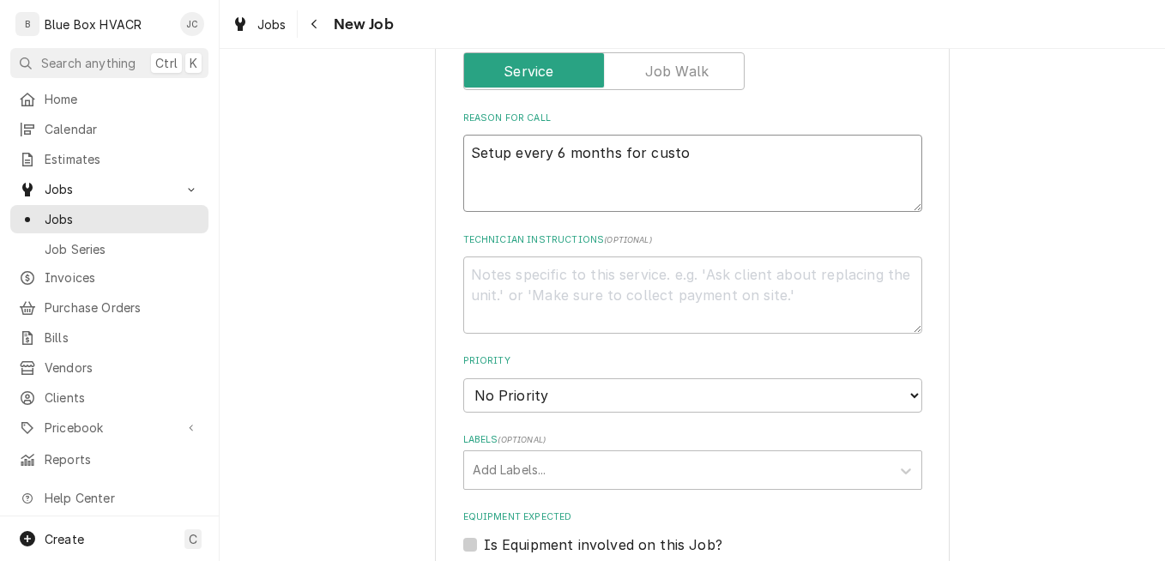
type textarea "x"
type textarea "Setup every 6 months for custom"
type textarea "x"
type textarea "Setup every 6 months for custome"
type textarea "x"
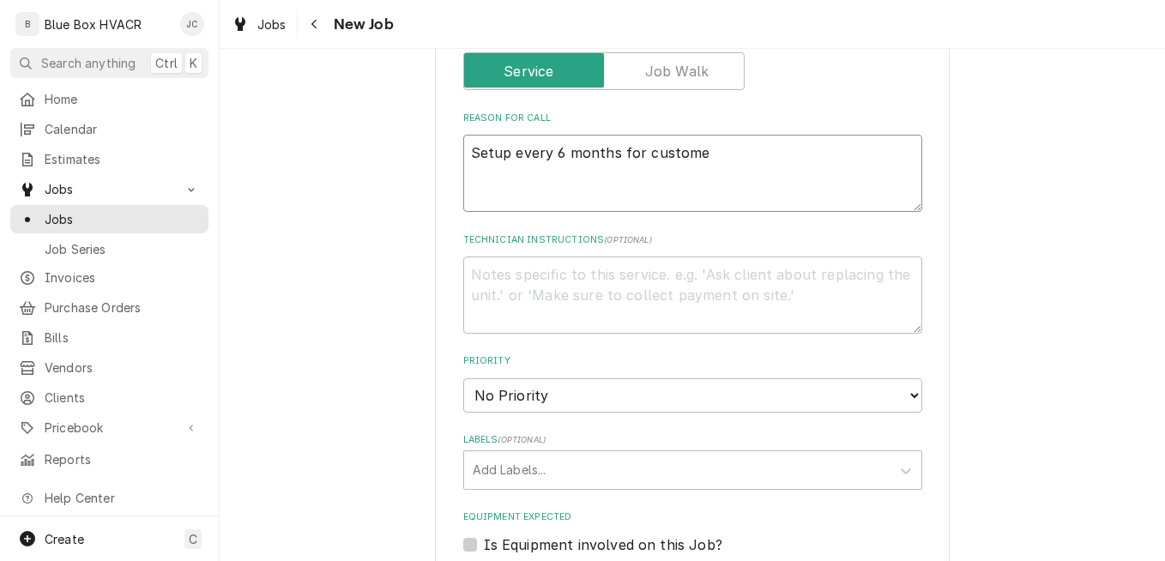
type textarea "Setup every 6 months for customer"
type textarea "x"
type textarea "Setup every 6 months for customer."
type textarea "x"
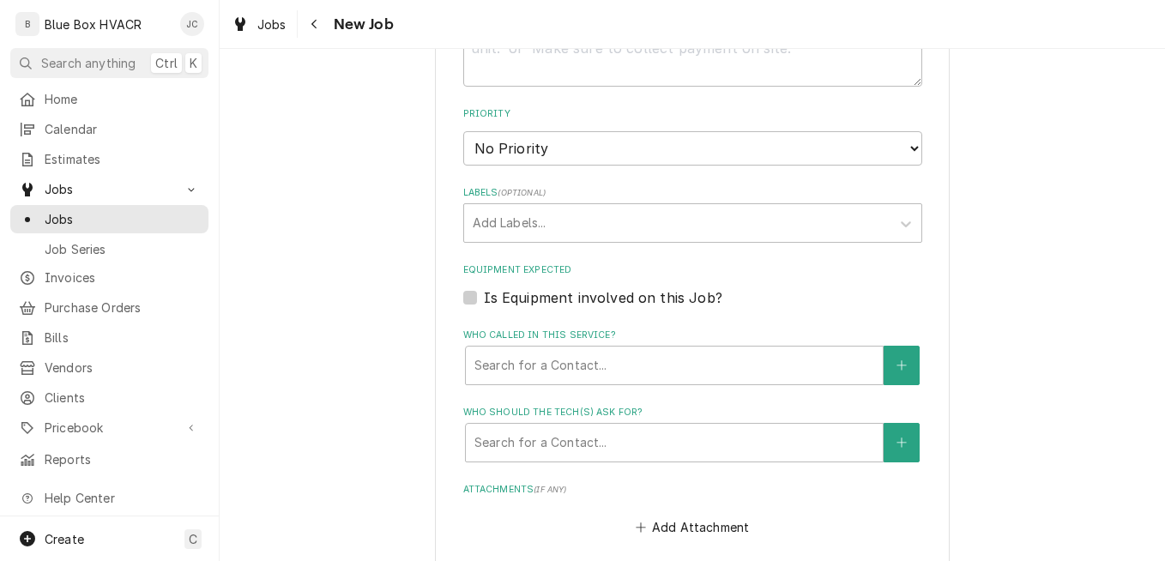
scroll to position [1116, 0]
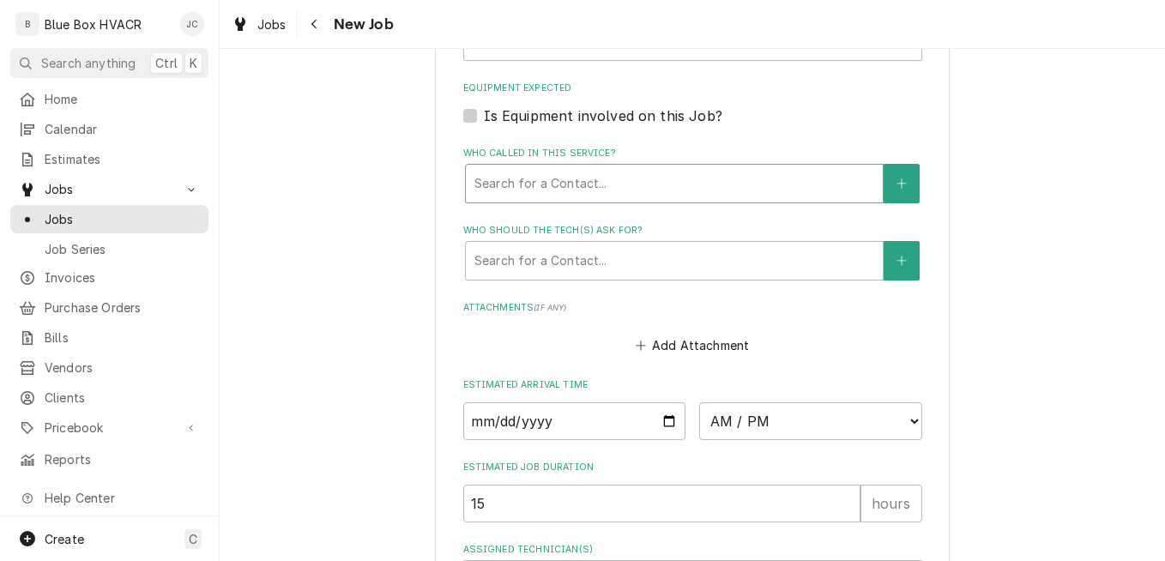
type textarea "Setup every 6 months for customer."
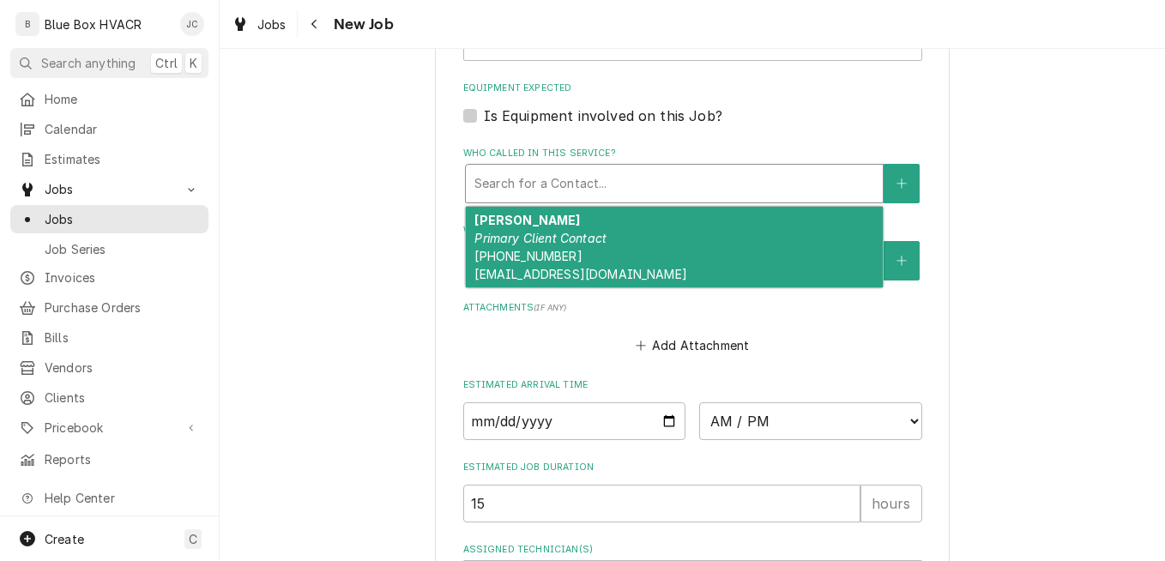
click at [593, 182] on div "Who called in this service?" at bounding box center [675, 183] width 400 height 31
click at [596, 248] on div "Nabin Primary Client Contact (484) 686-6336 nabin977@me.com" at bounding box center [674, 247] width 417 height 81
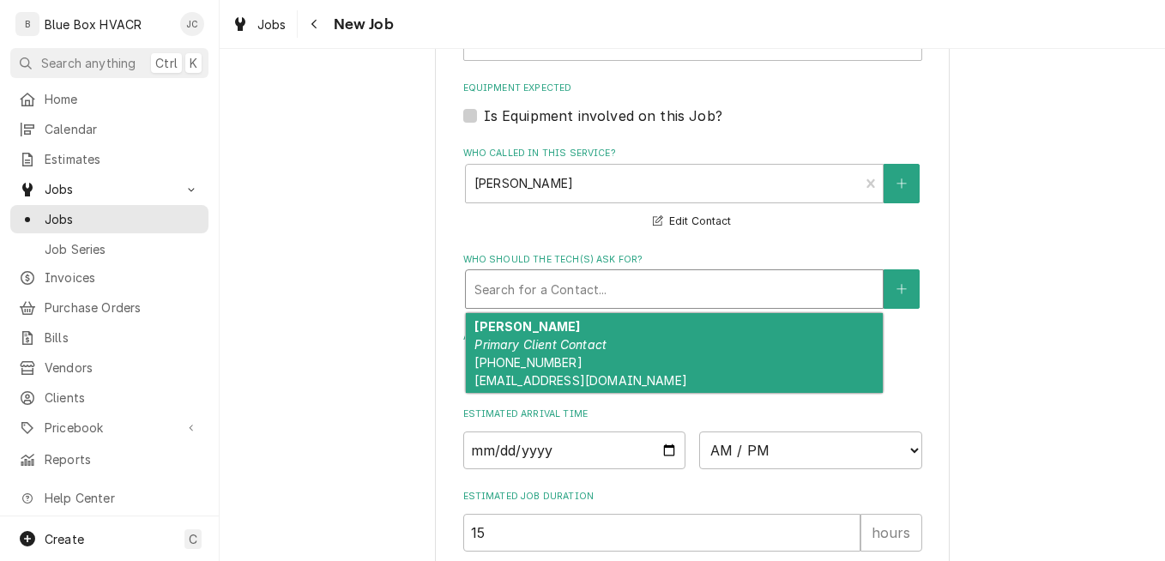
drag, startPoint x: 596, startPoint y: 248, endPoint x: 602, endPoint y: 275, distance: 27.3
click at [602, 275] on div "Search for a Contact..." at bounding box center [674, 289] width 417 height 38
click at [612, 340] on div "Nabin Primary Client Contact (484) 686-6336 nabin977@me.com" at bounding box center [674, 353] width 417 height 81
type textarea "x"
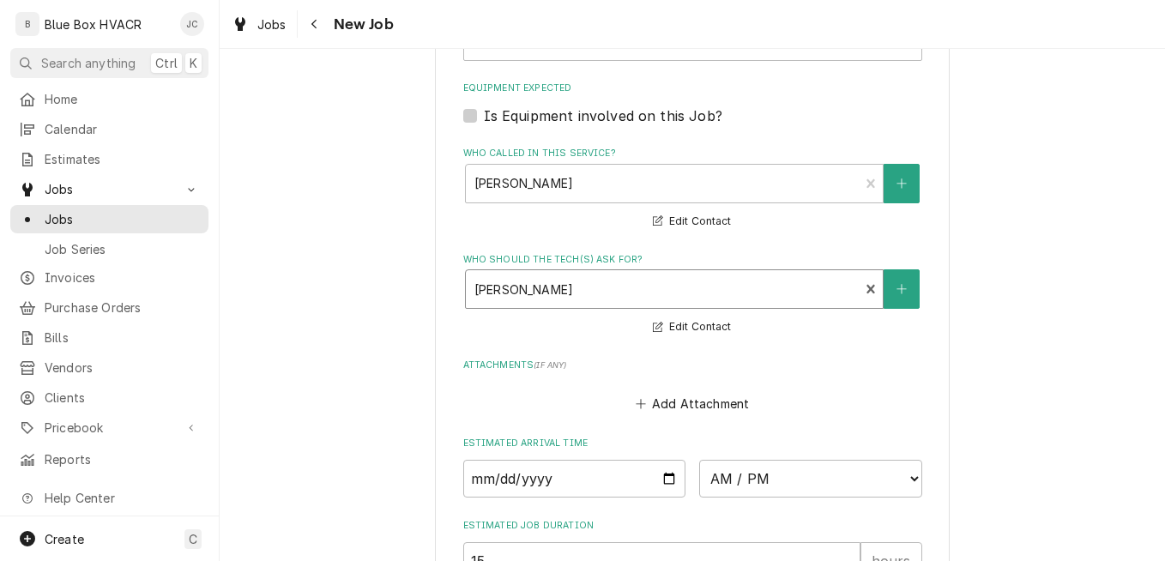
click at [620, 114] on label "Is Equipment involved on this Job?" at bounding box center [603, 116] width 239 height 21
click at [620, 114] on input "Equipment Expected" at bounding box center [713, 125] width 459 height 38
checkbox input "true"
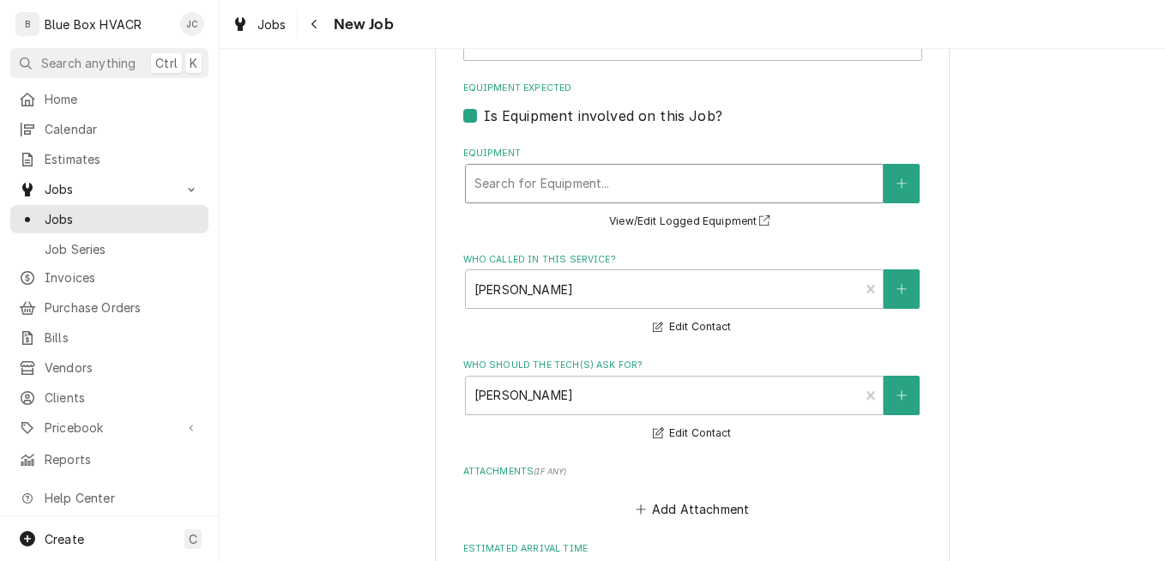
click at [596, 187] on div "Equipment" at bounding box center [675, 183] width 400 height 31
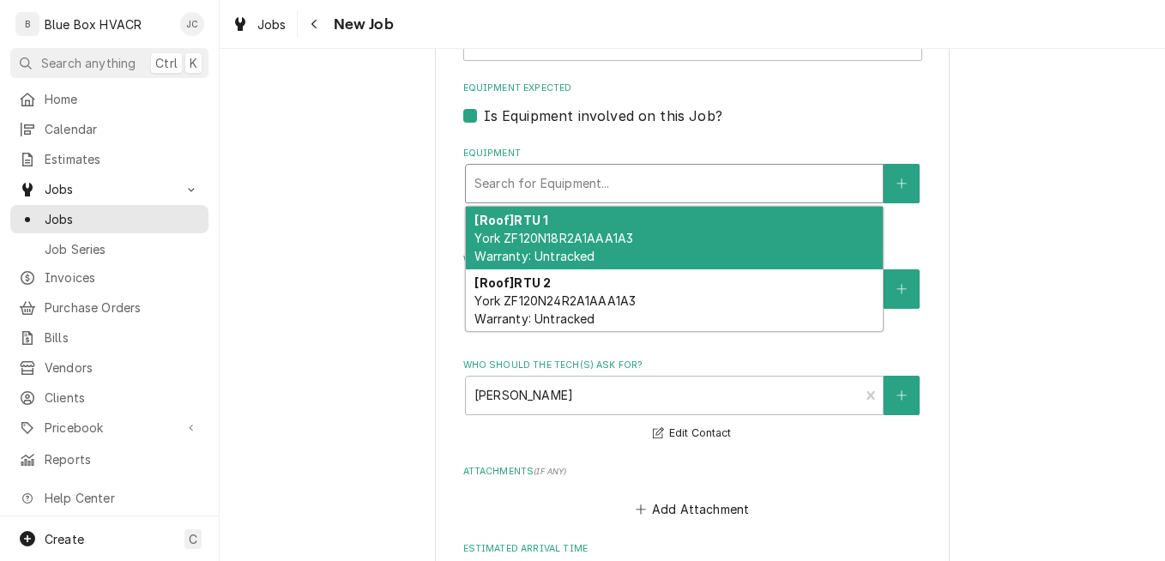
click at [598, 227] on div "[Roof] RTU 1 York ZF120N18R2A1AAA1A3 Warranty: Untracked" at bounding box center [674, 238] width 417 height 63
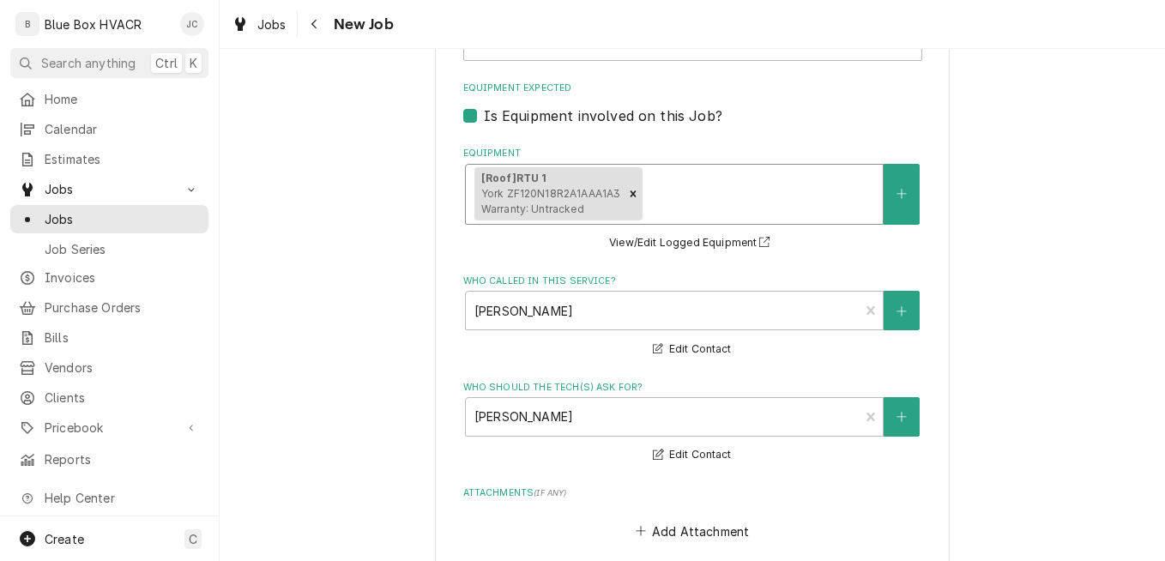
click at [665, 191] on div "Equipment" at bounding box center [760, 194] width 228 height 31
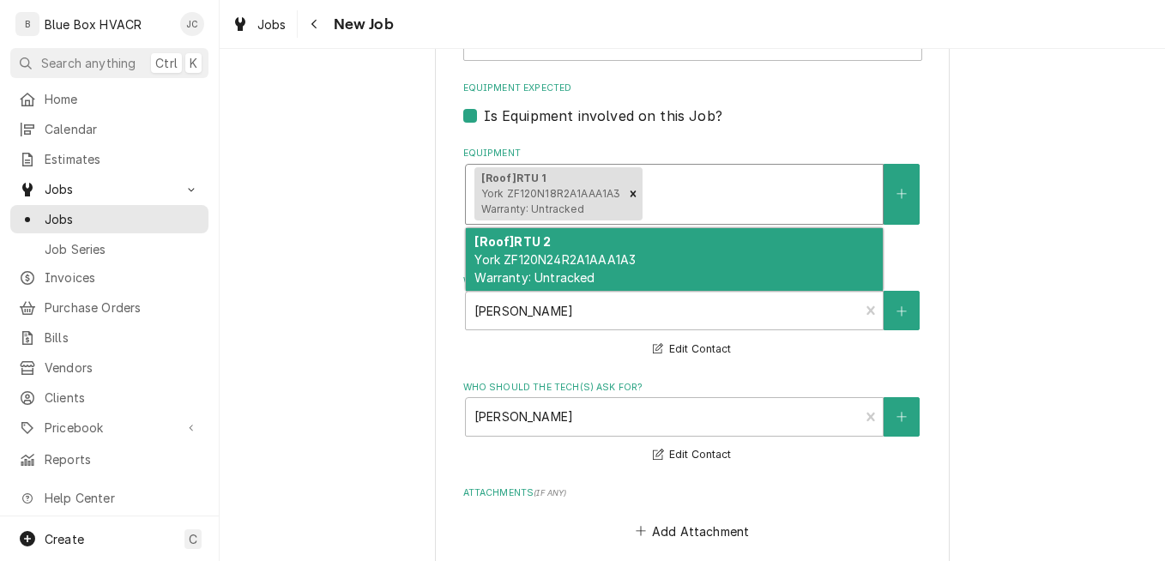
click at [649, 265] on div "[Roof] RTU 2 York ZF120N24R2A1AAA1A3 Warranty: Untracked" at bounding box center [674, 259] width 417 height 63
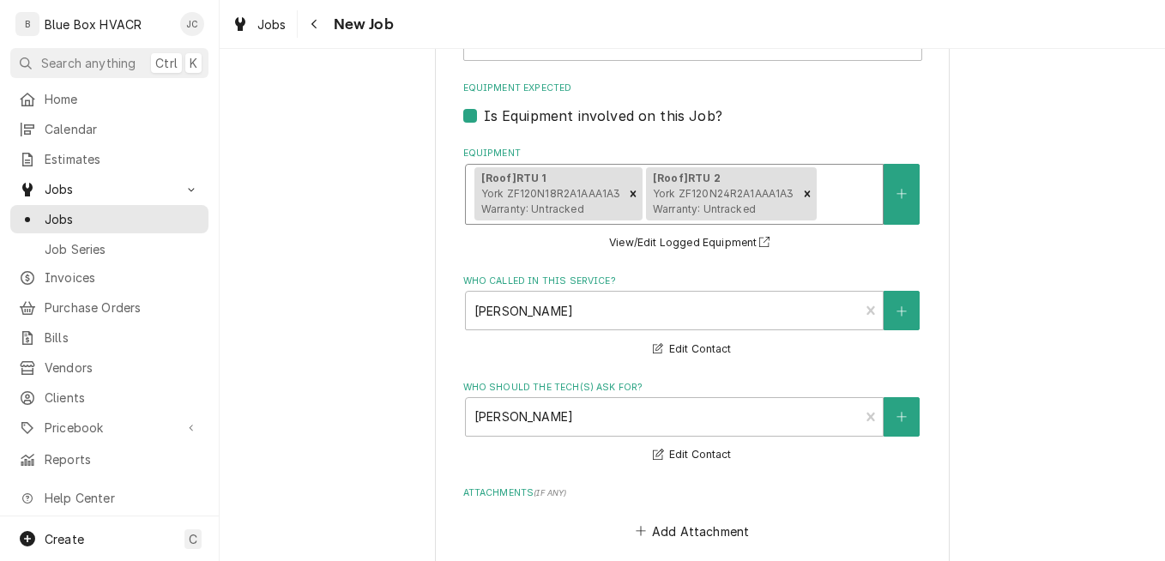
scroll to position [1488, 0]
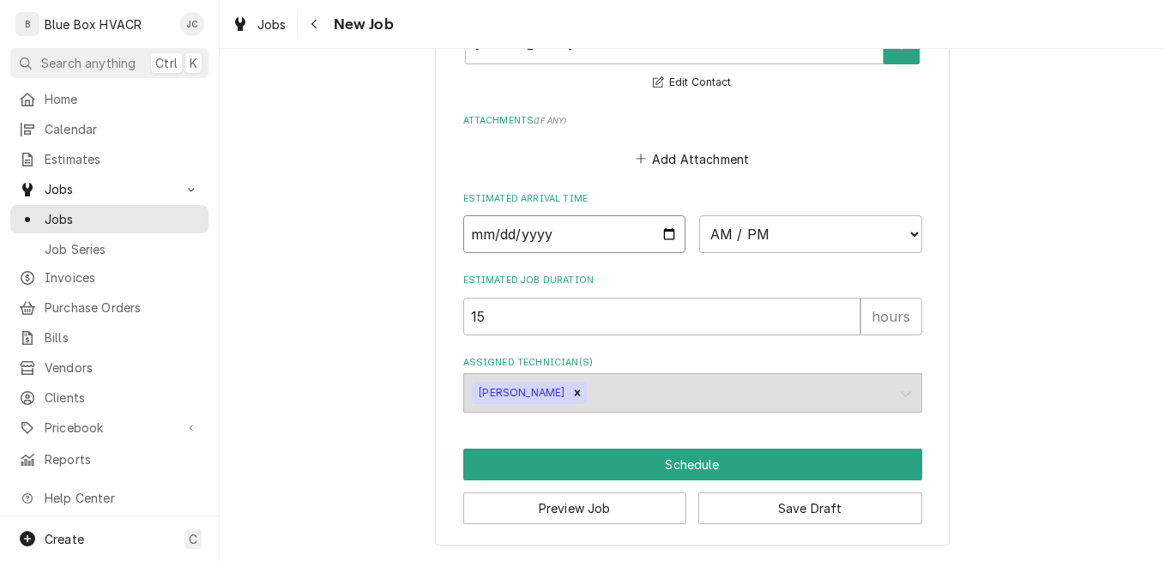
click at [659, 233] on input "Date" at bounding box center [574, 234] width 223 height 38
type textarea "x"
type input "[DATE]"
type textarea "x"
type input "[DATE]"
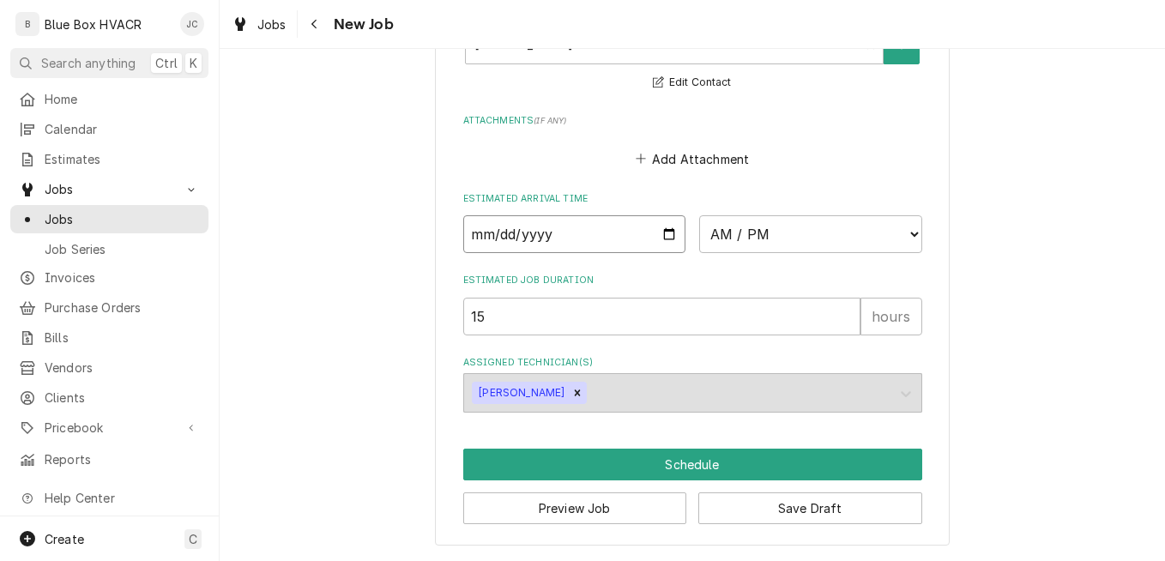
type textarea "x"
type input "[DATE]"
type textarea "x"
type input "2025-12-27"
type textarea "x"
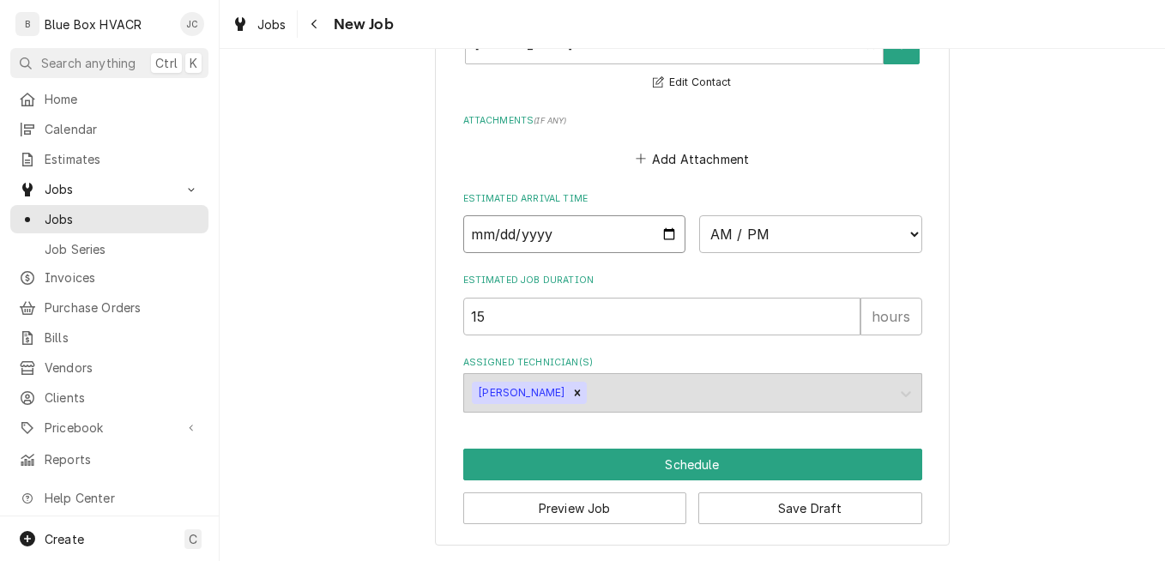
type input "2026-01-27"
type textarea "x"
type input "2026-02-27"
type textarea "x"
type input "2026-03-27"
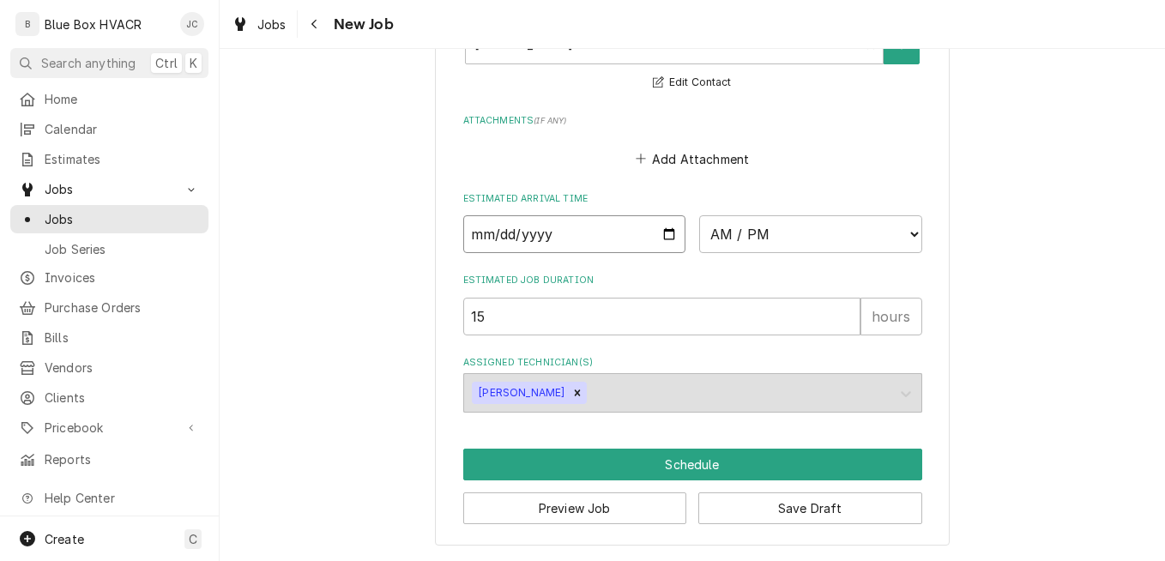
type textarea "x"
type input "2026-03-23"
type textarea "x"
click at [747, 238] on select "AM / PM 6:00 AM 6:15 AM 6:30 AM 6:45 AM 7:00 AM 7:15 AM 7:30 AM 7:45 AM 8:00 AM…" at bounding box center [810, 234] width 223 height 38
select select "10:00:00"
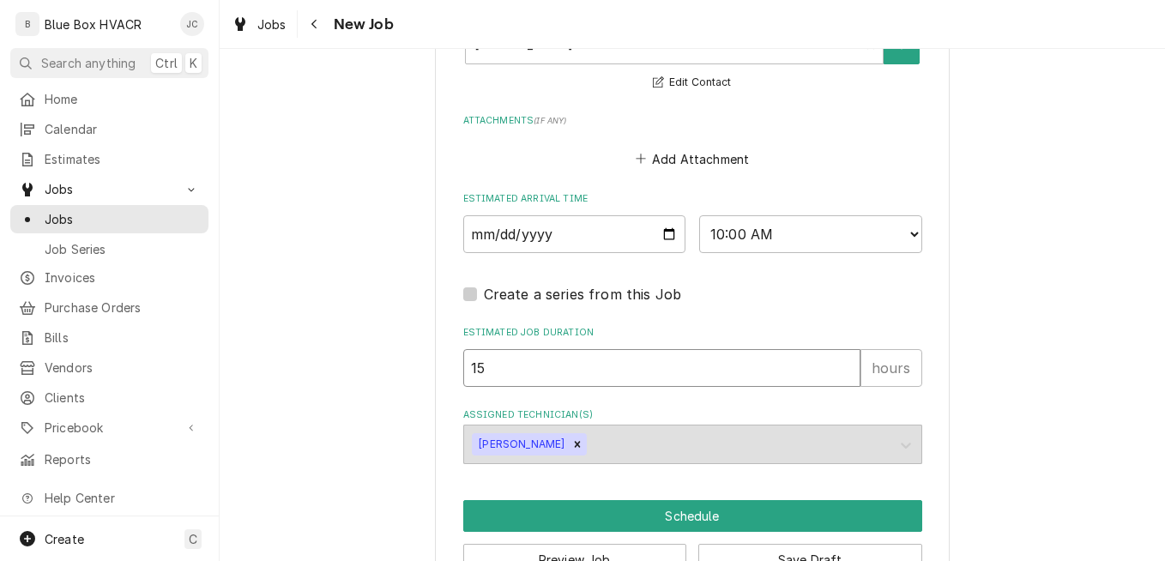
drag, startPoint x: 524, startPoint y: 371, endPoint x: 432, endPoint y: 372, distance: 92.7
type textarea "x"
type input "5"
type textarea "x"
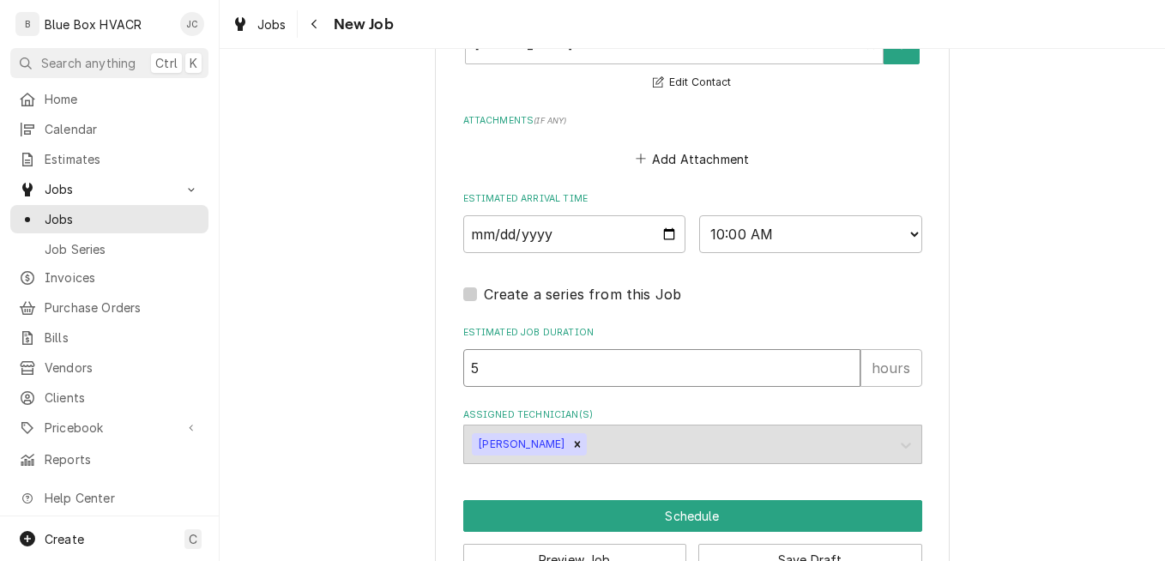
type input "5"
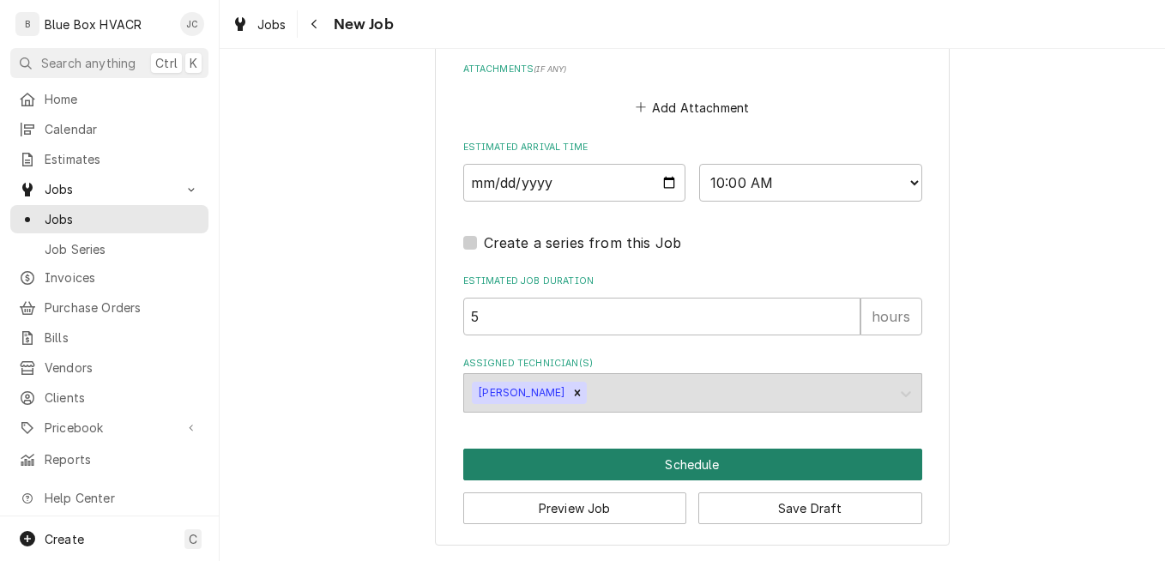
click at [710, 463] on button "Schedule" at bounding box center [692, 465] width 459 height 32
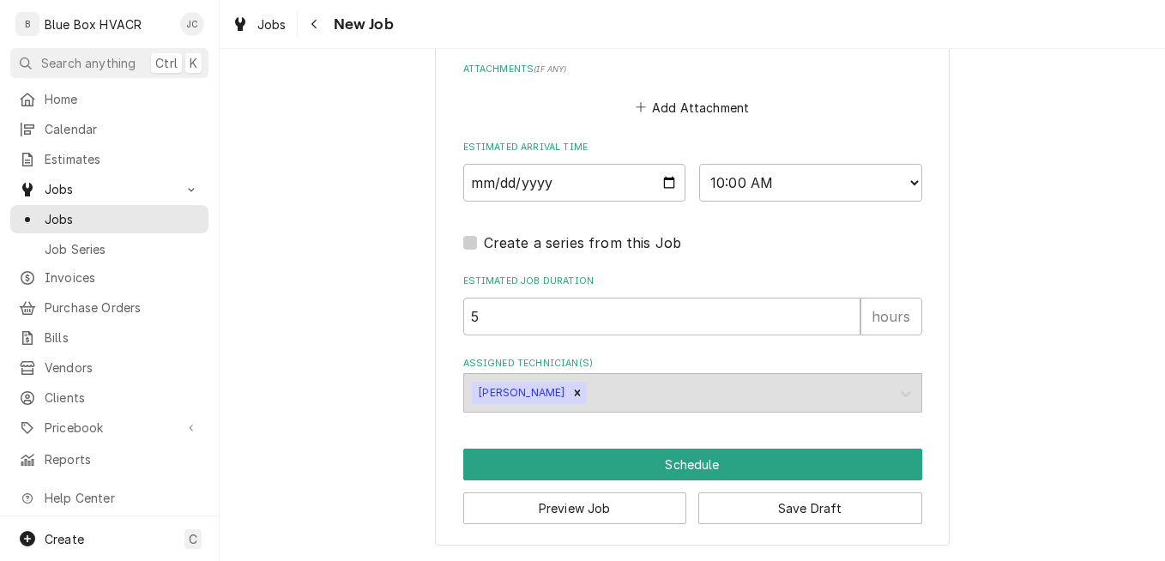
scroll to position [1524, 0]
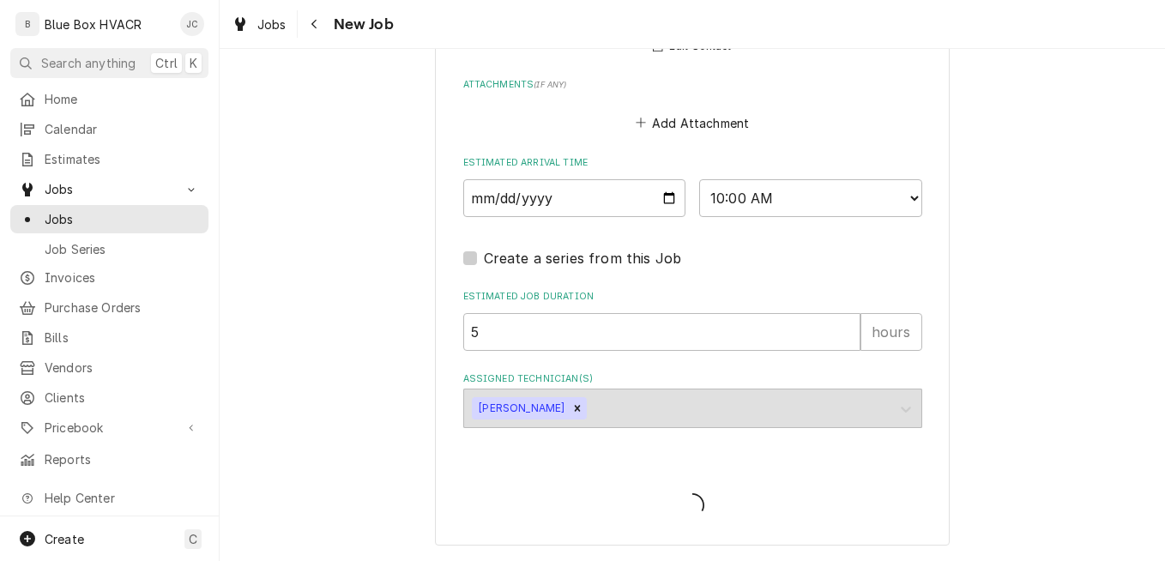
type textarea "x"
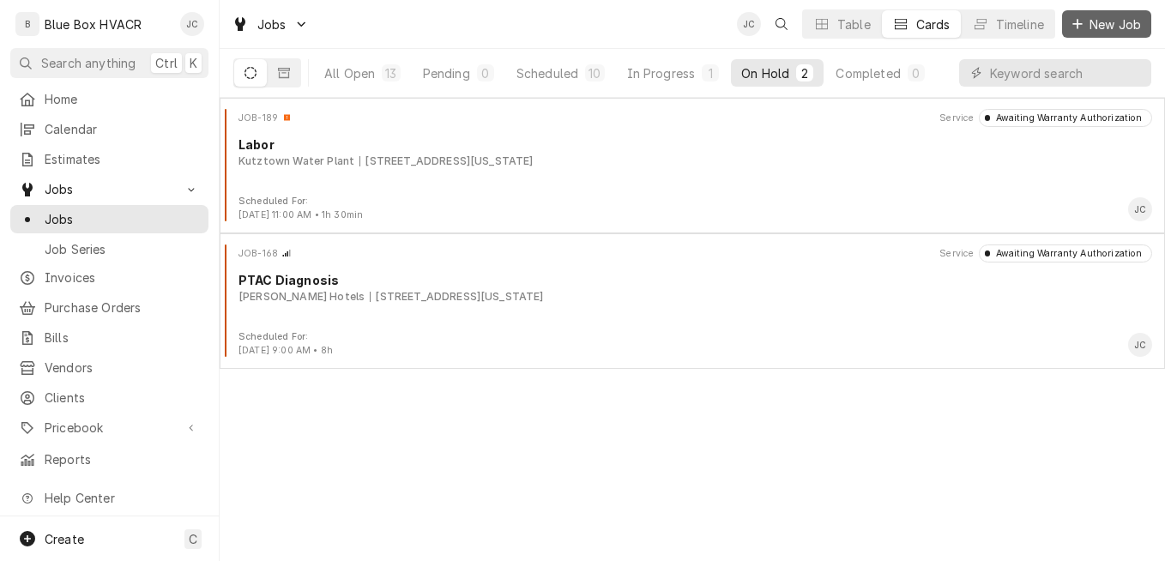
click at [1075, 26] on icon "Dynamic Content Wrapper" at bounding box center [1078, 24] width 10 height 12
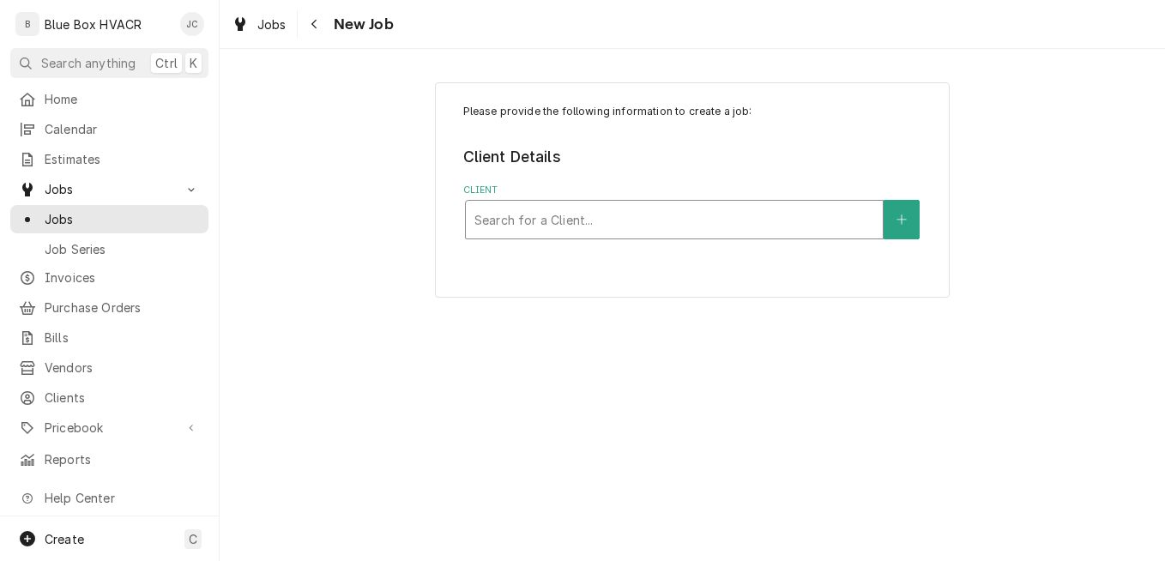
click at [685, 210] on div "Client" at bounding box center [675, 219] width 400 height 31
type input "expr"
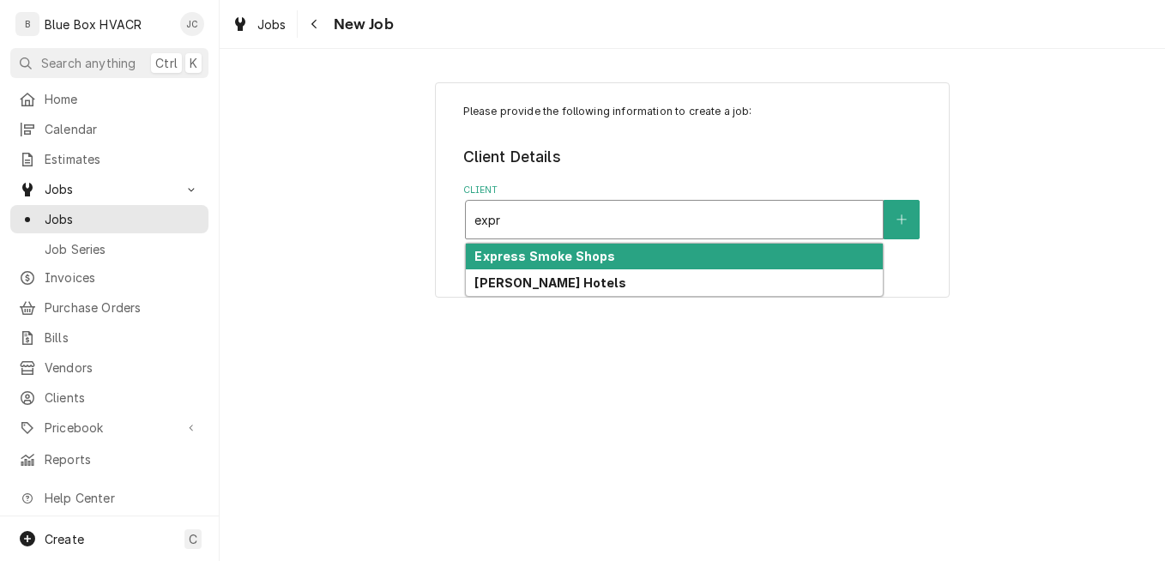
click at [587, 258] on strong "Express Smoke Shops" at bounding box center [545, 256] width 141 height 15
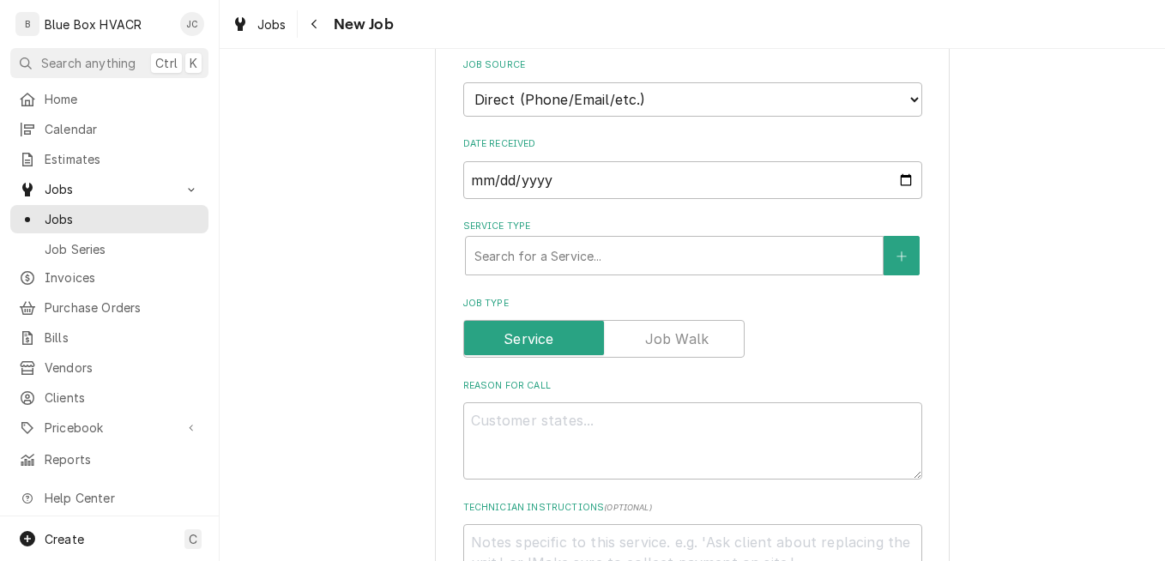
scroll to position [515, 0]
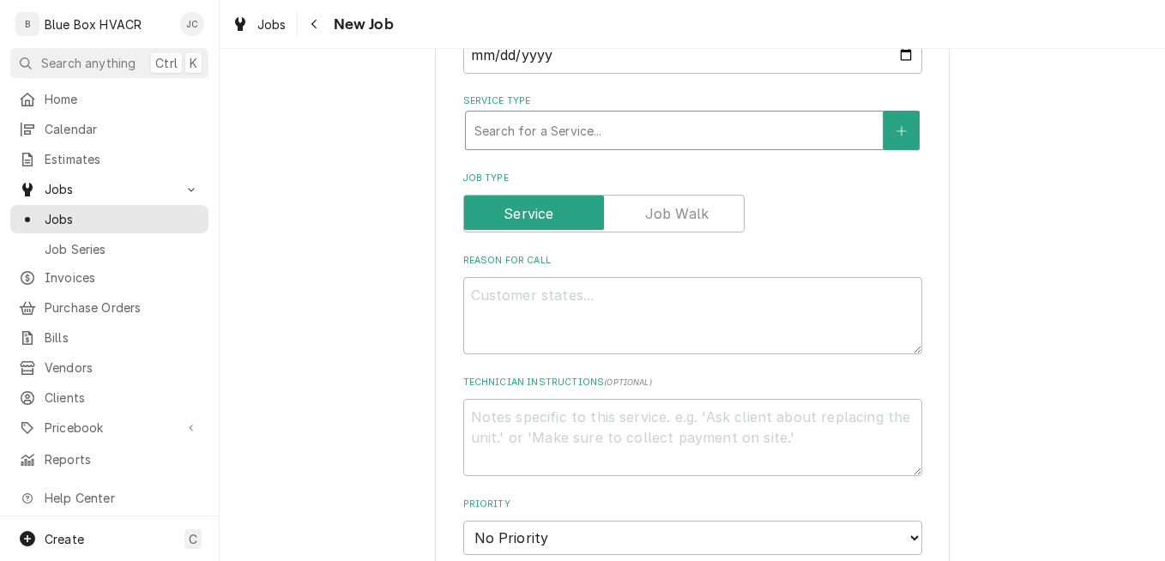
click at [635, 139] on div "Service Type" at bounding box center [675, 130] width 400 height 31
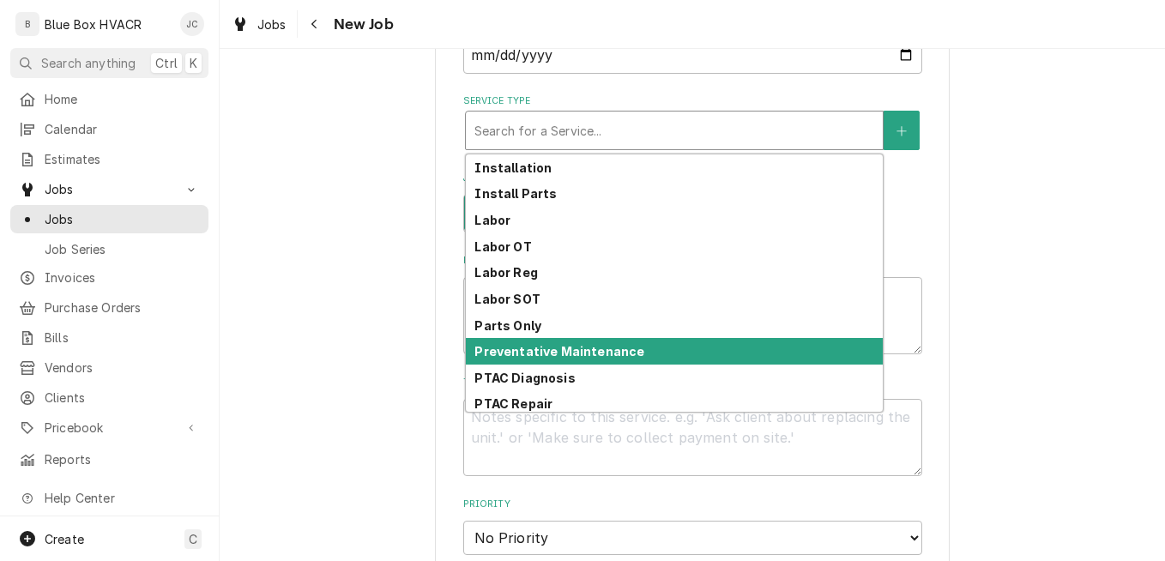
click at [601, 342] on div "Preventative Maintenance" at bounding box center [674, 351] width 417 height 27
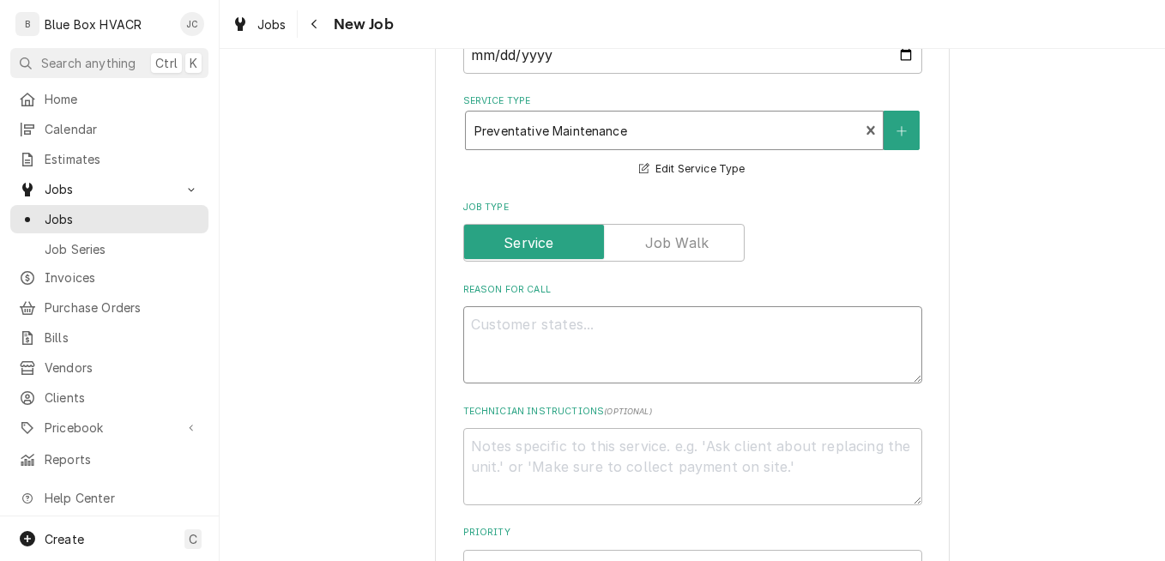
click at [553, 336] on textarea "Reason For Call" at bounding box center [692, 344] width 459 height 77
type textarea "x"
type textarea "C"
type textarea "x"
type textarea "Cu"
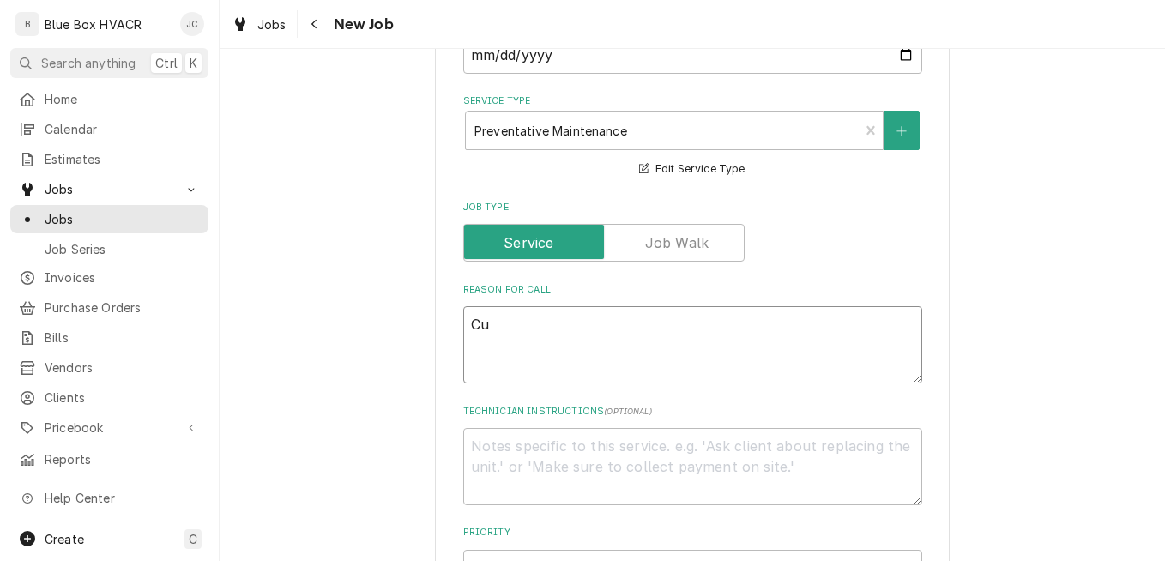
type textarea "x"
type textarea "Cus"
type textarea "x"
type textarea "Cust"
type textarea "x"
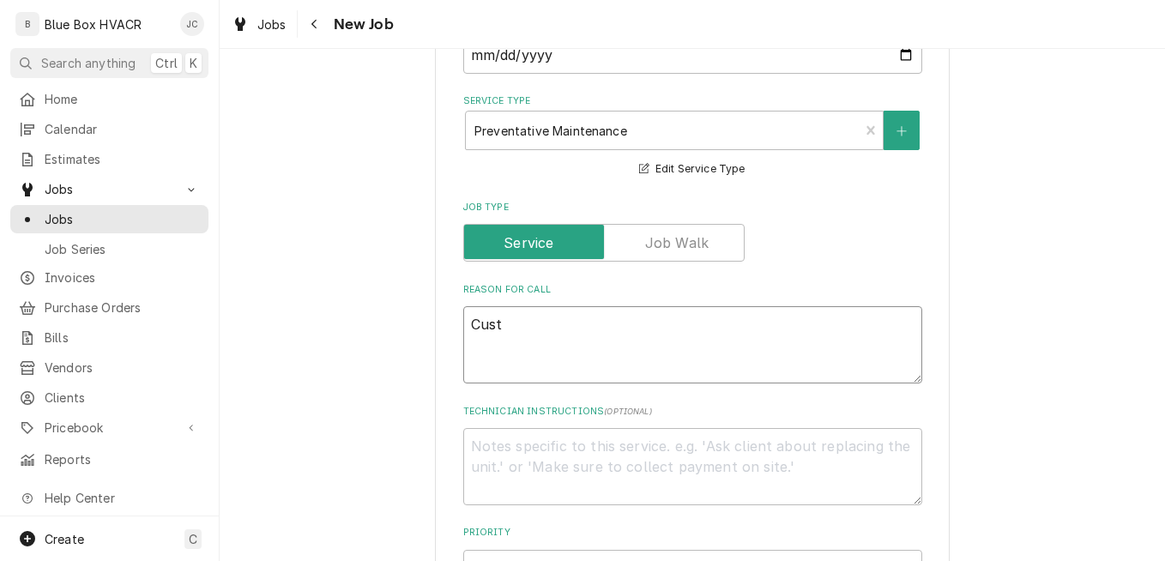
type textarea "Custo"
type textarea "x"
type textarea "Custom"
type textarea "x"
type textarea "Custome"
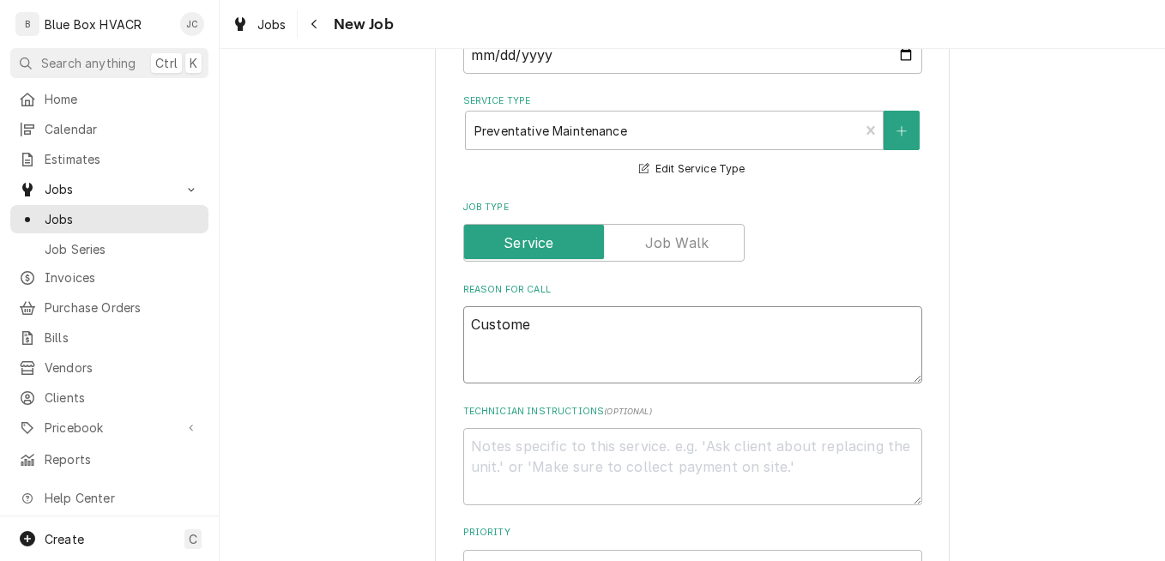
type textarea "x"
type textarea "Customer"
type textarea "x"
type textarea "Customer"
type textarea "x"
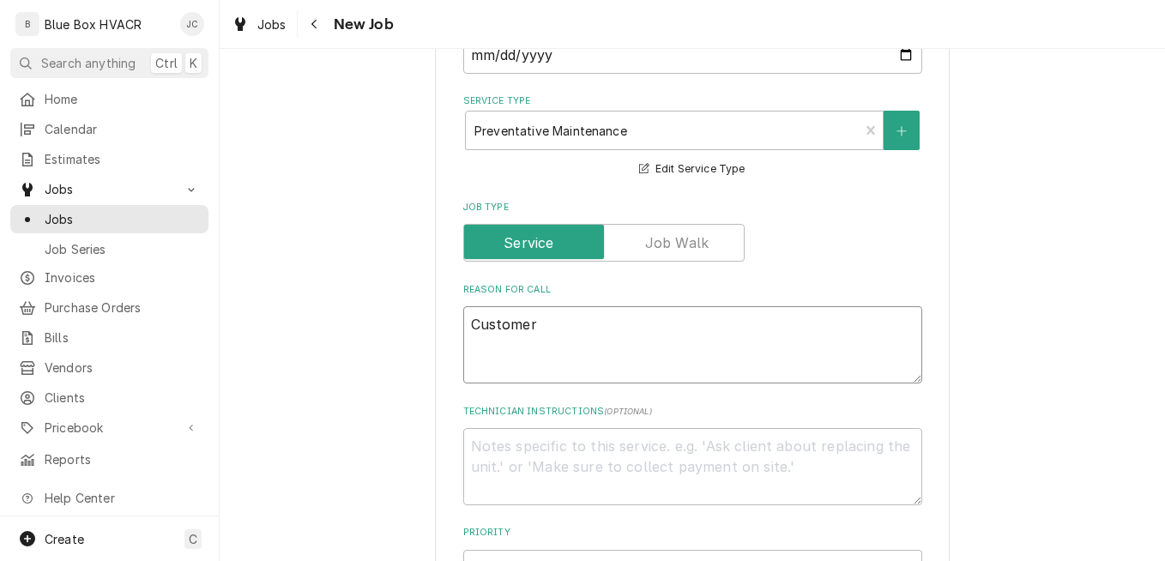
type textarea "Custome"
type textarea "x"
type textarea "Custom"
type textarea "x"
type textarea "Custo"
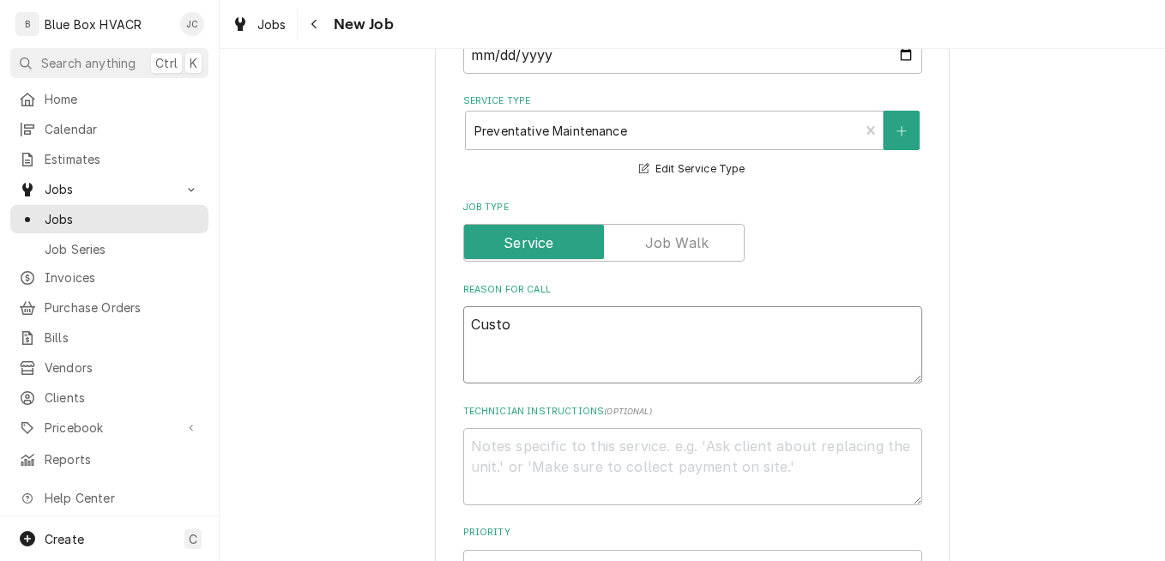
type textarea "x"
type textarea "Cust"
type textarea "x"
type textarea "Cus"
type textarea "x"
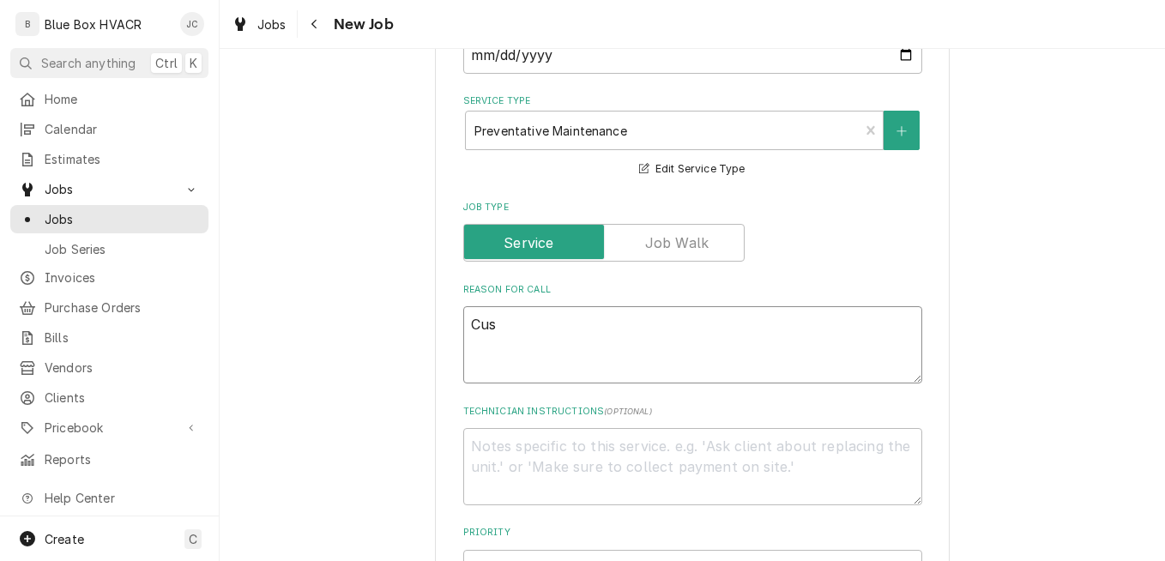
type textarea "Cu"
type textarea "x"
type textarea "C"
type textarea "x"
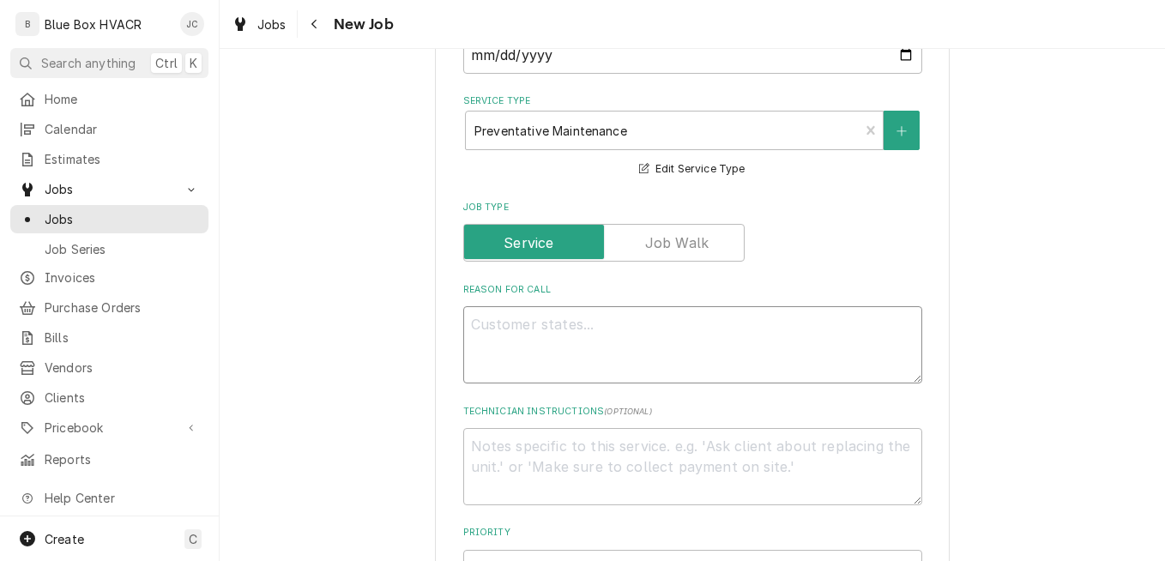
type textarea "S"
type textarea "x"
type textarea "Se"
type textarea "x"
type textarea "Set"
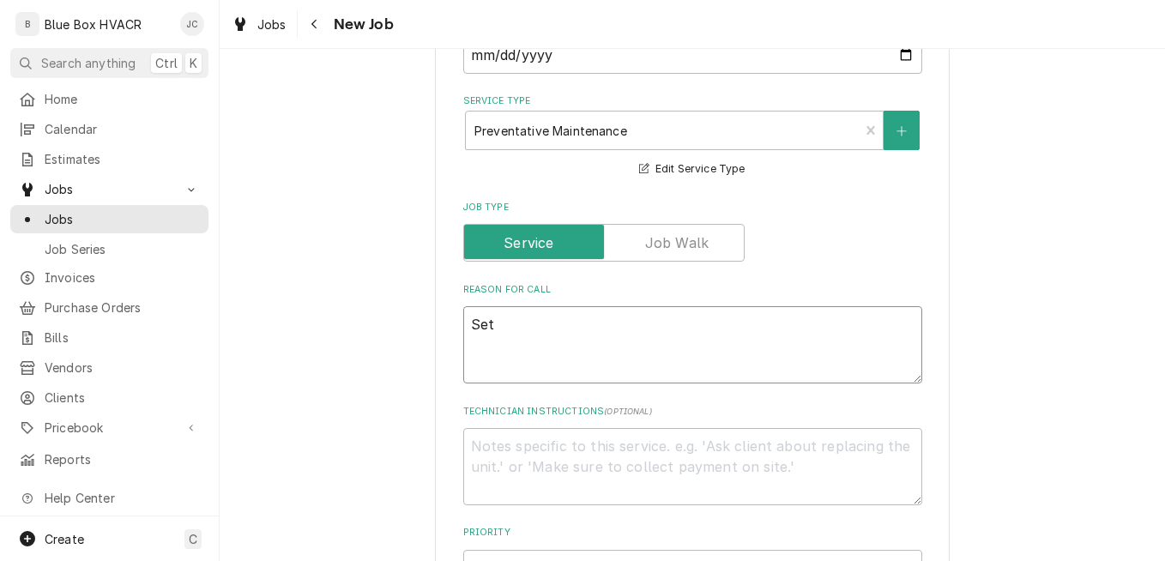
type textarea "x"
type textarea "Set"
type textarea "x"
type textarea "Set"
type textarea "x"
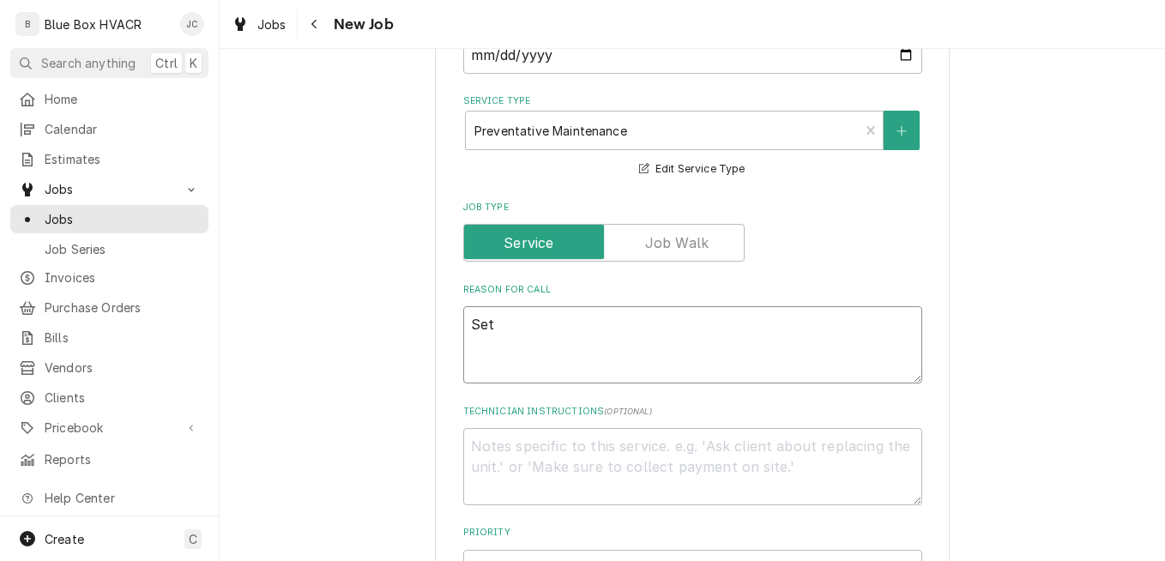
type textarea "Setu"
type textarea "x"
type textarea "Setup"
type textarea "x"
type textarea "Setup q"
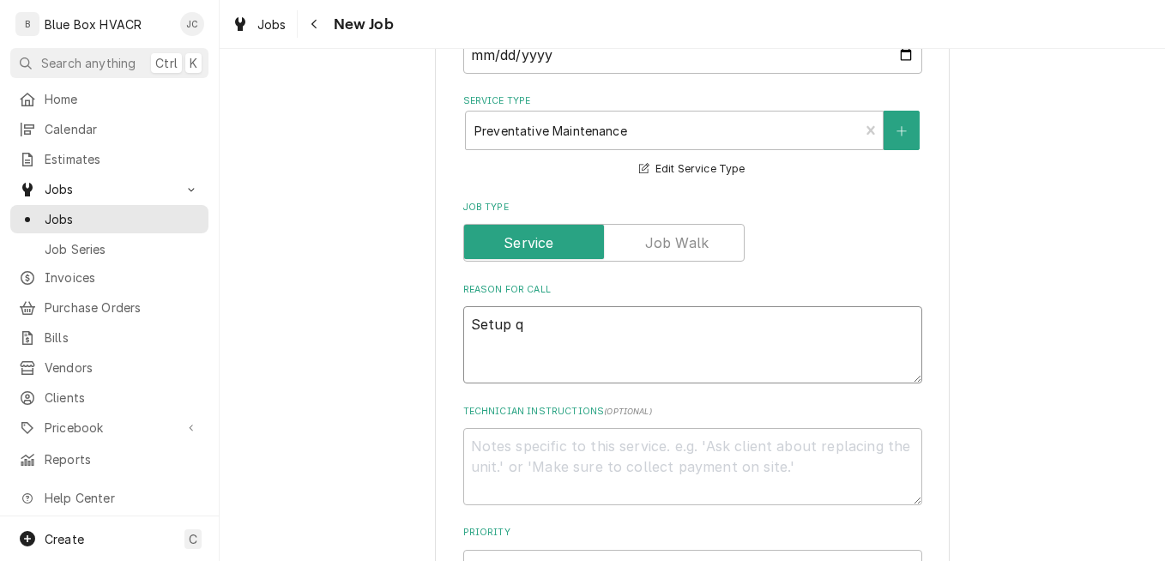
type textarea "x"
type textarea "Setup qu"
type textarea "x"
type textarea "Setup qua"
type textarea "x"
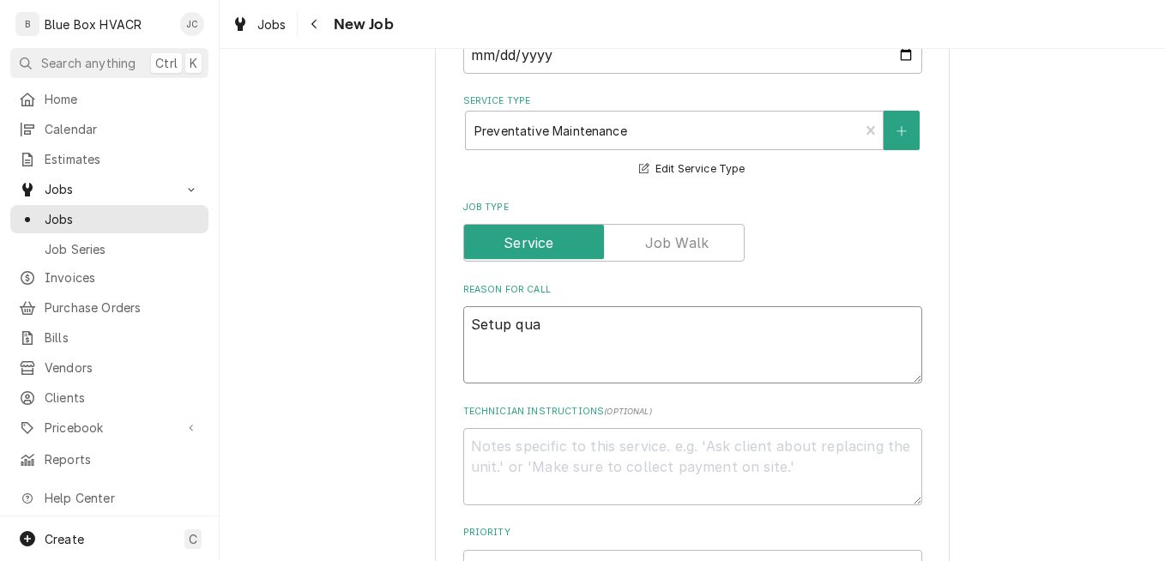
type textarea "Setup quar"
type textarea "x"
type textarea "Setup quart"
type textarea "x"
type textarea "Setup quarte"
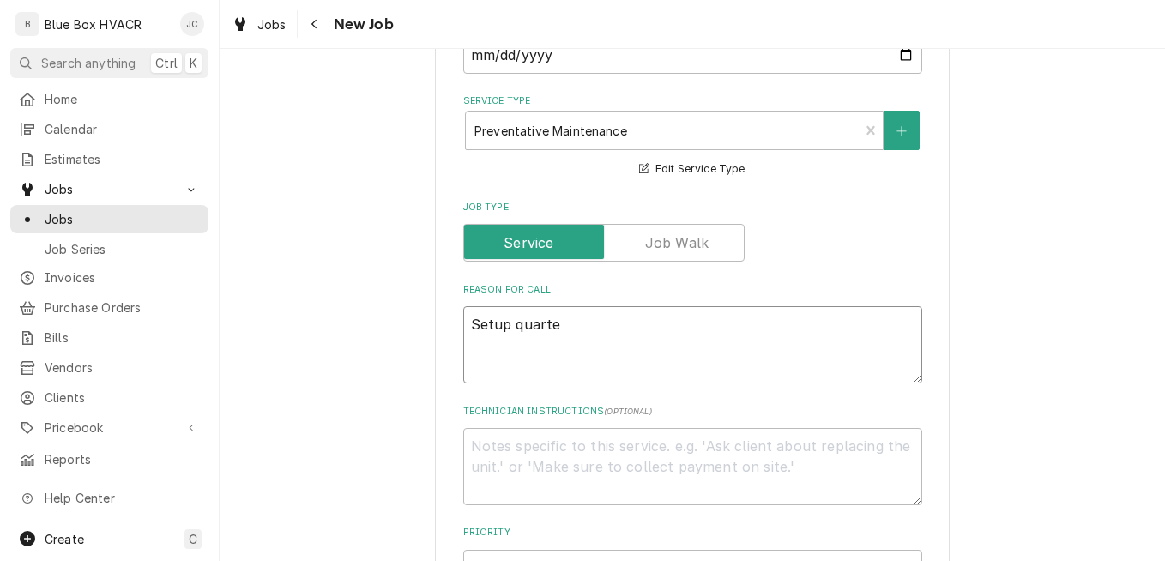
type textarea "x"
type textarea "Setup quarter"
type textarea "x"
type textarea "Setup quarterl"
type textarea "x"
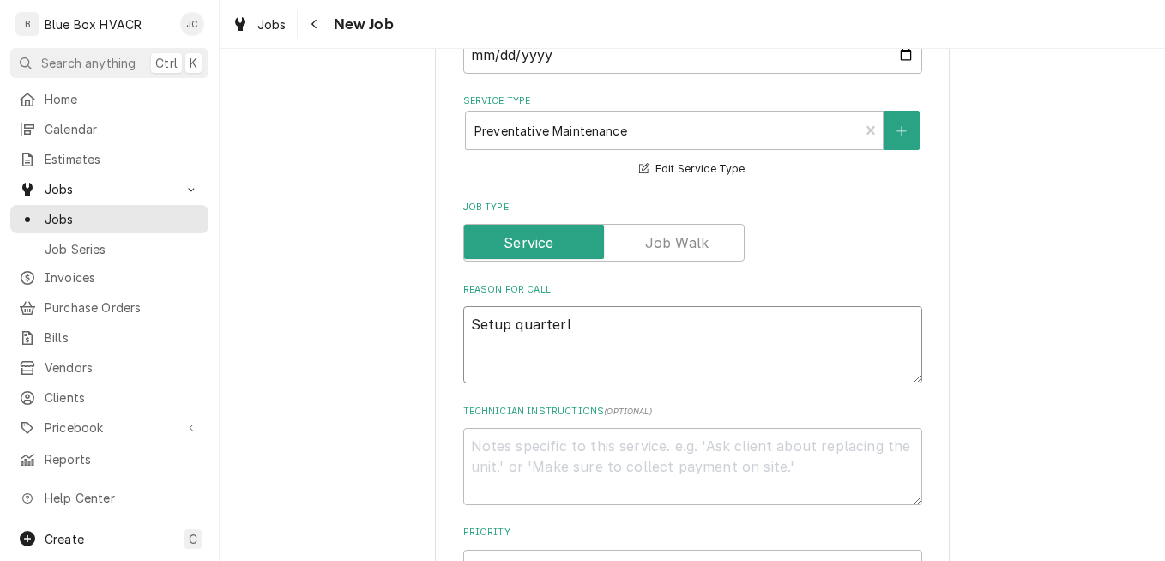
type textarea "Setup quarterly"
type textarea "x"
type textarea "Setup quarterly"
type textarea "x"
type textarea "Setup quarterly P"
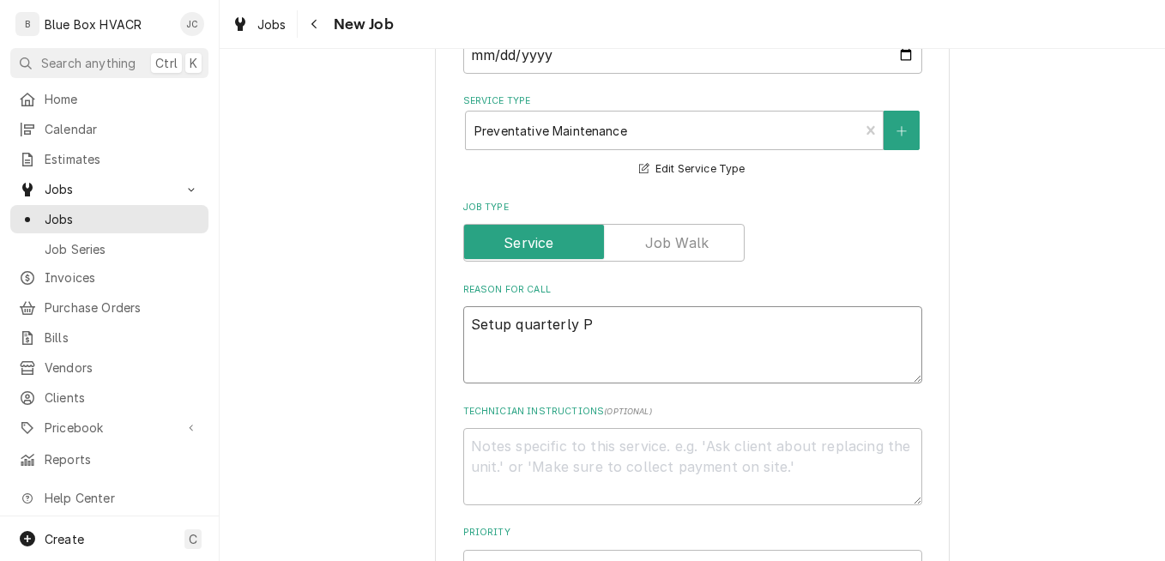
type textarea "x"
type textarea "Setup quarterly PM"
type textarea "x"
type textarea "Setup quarterly PM"
type textarea "x"
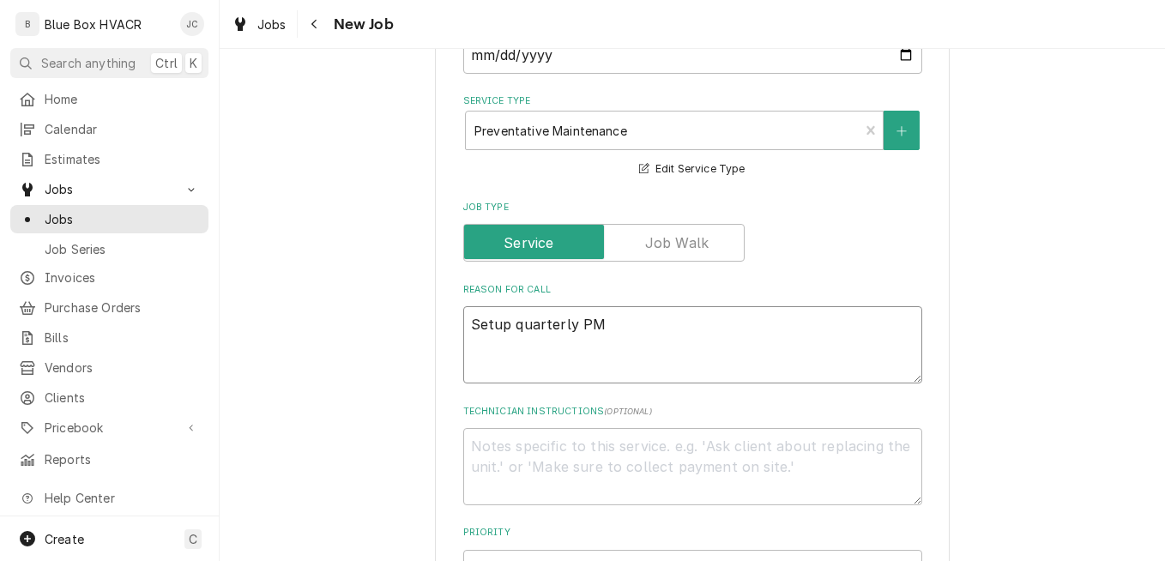
type textarea "Setup quarterly PM f"
type textarea "x"
type textarea "Setup quarterly PM fo"
type textarea "x"
type textarea "Setup quarterly PM for"
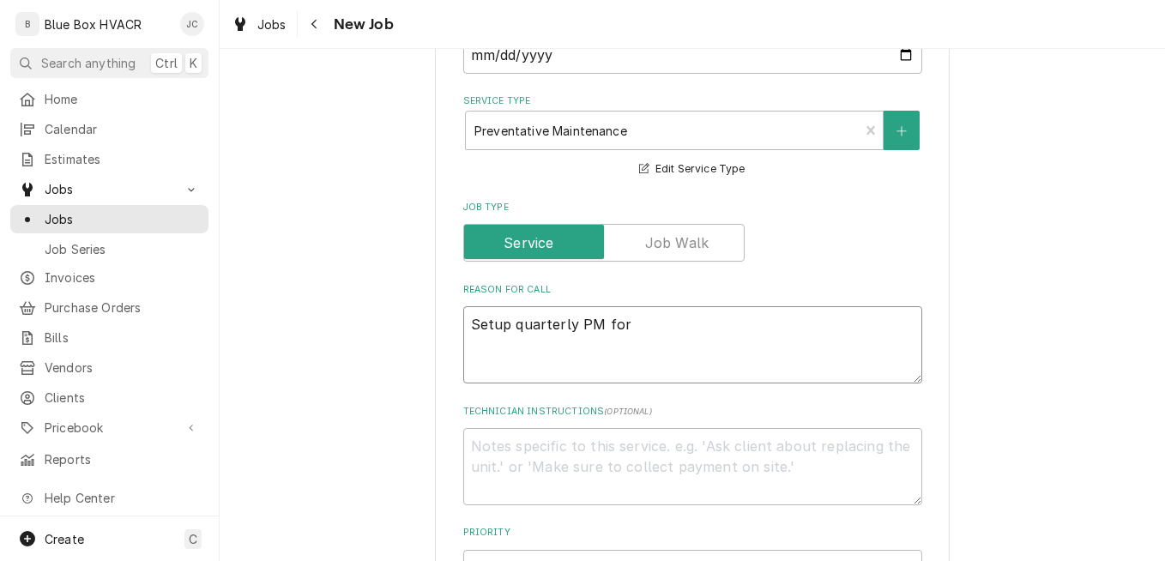
type textarea "x"
type textarea "Setup quarterly PM for"
type textarea "x"
type textarea "Setup quarterly PM for s"
type textarea "x"
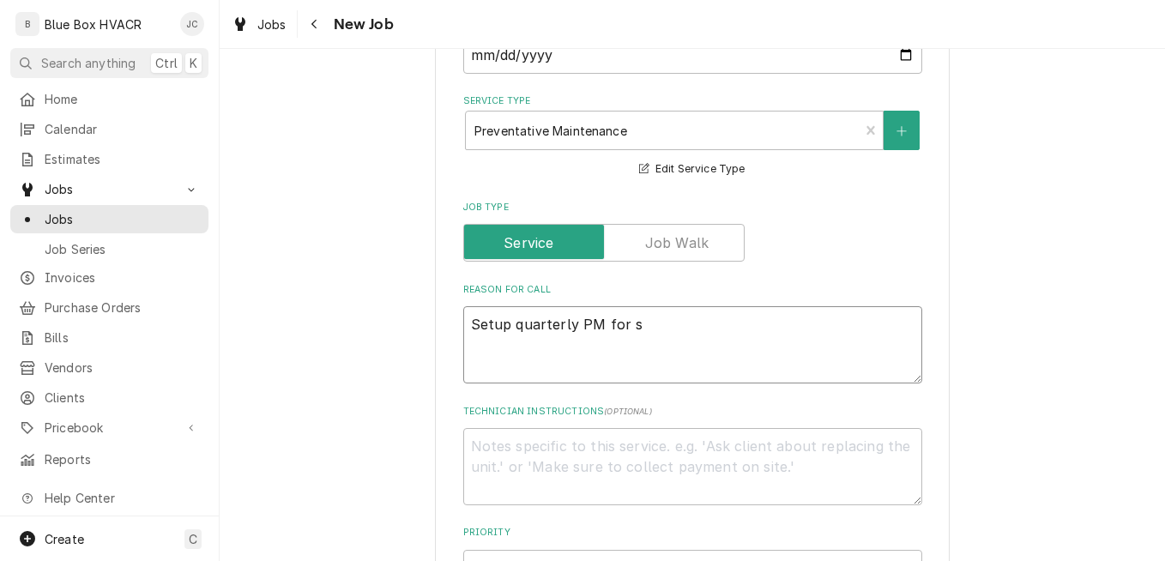
type textarea "Setup quarterly PM for sh"
type textarea "x"
type textarea "Setup quarterly PM for sho"
type textarea "x"
type textarea "Setup quarterly PM for shop"
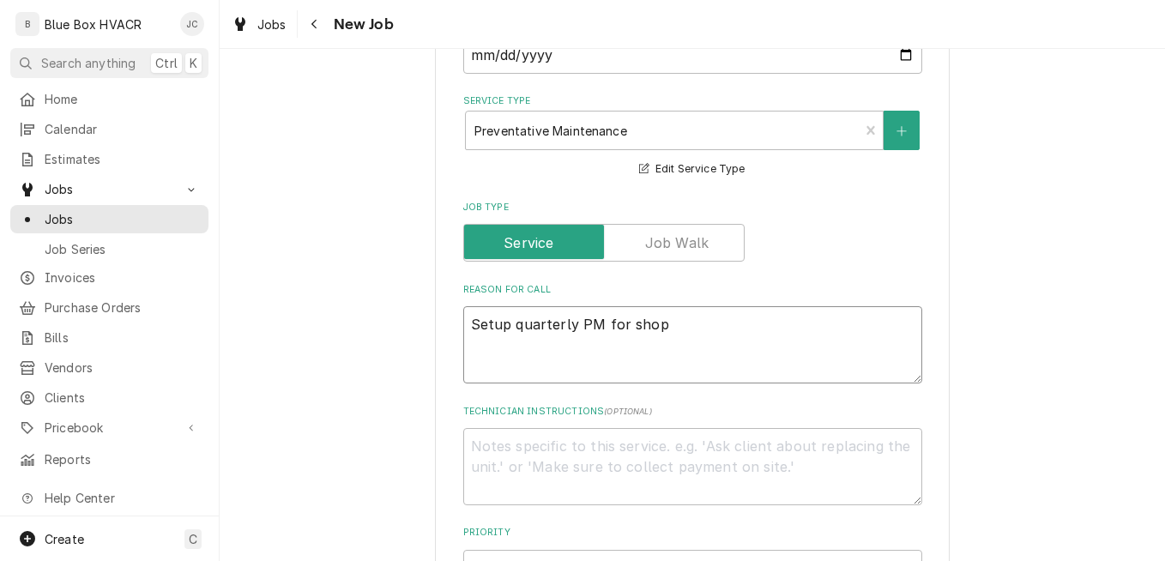
type textarea "x"
type textarea "Setup quarterly PM for shop"
type textarea "x"
type textarea "Setup quarterly PM for shop s"
type textarea "x"
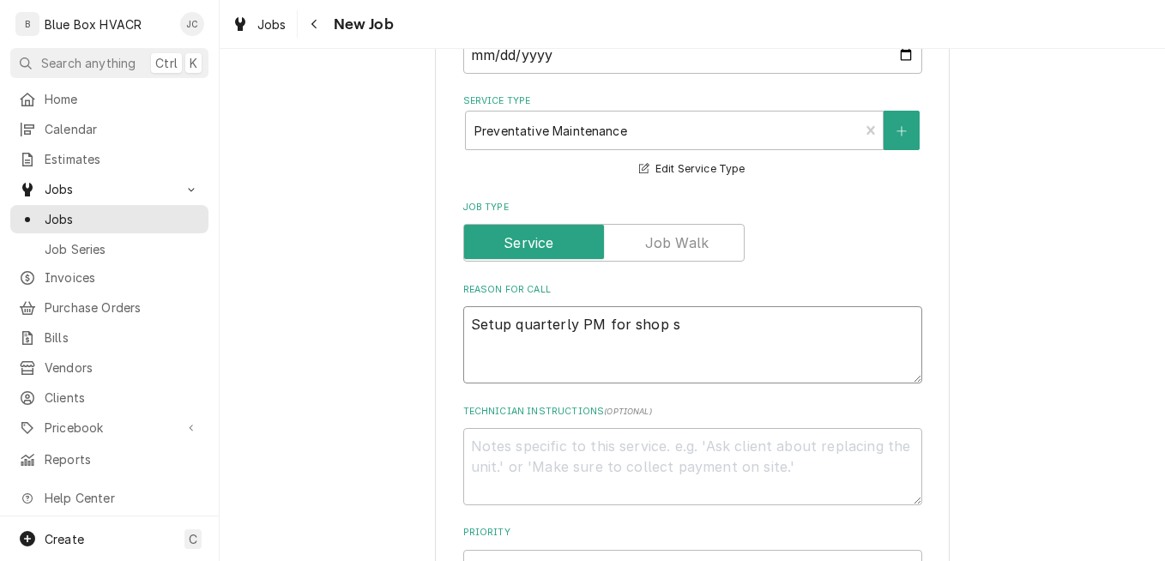
type textarea "Setup quarterly PM for shop sy"
type textarea "x"
type textarea "Setup quarterly PM for shop sys"
type textarea "x"
type textarea "Setup quarterly PM for shop syst"
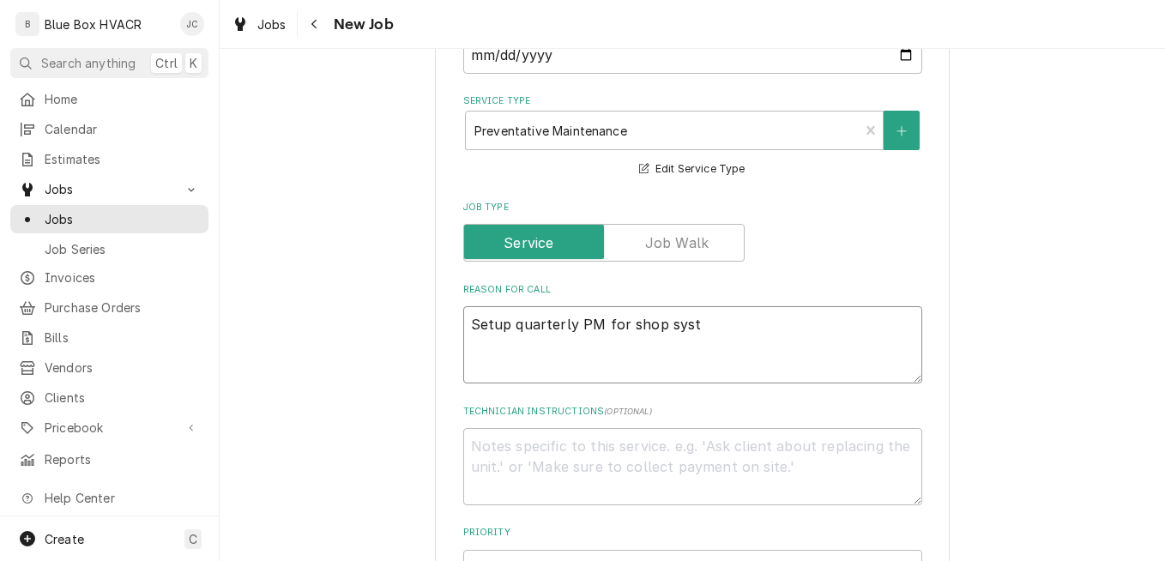
type textarea "x"
type textarea "Setup quarterly PM for shop syste"
type textarea "x"
type textarea "Setup quarterly PM for shop system"
type textarea "x"
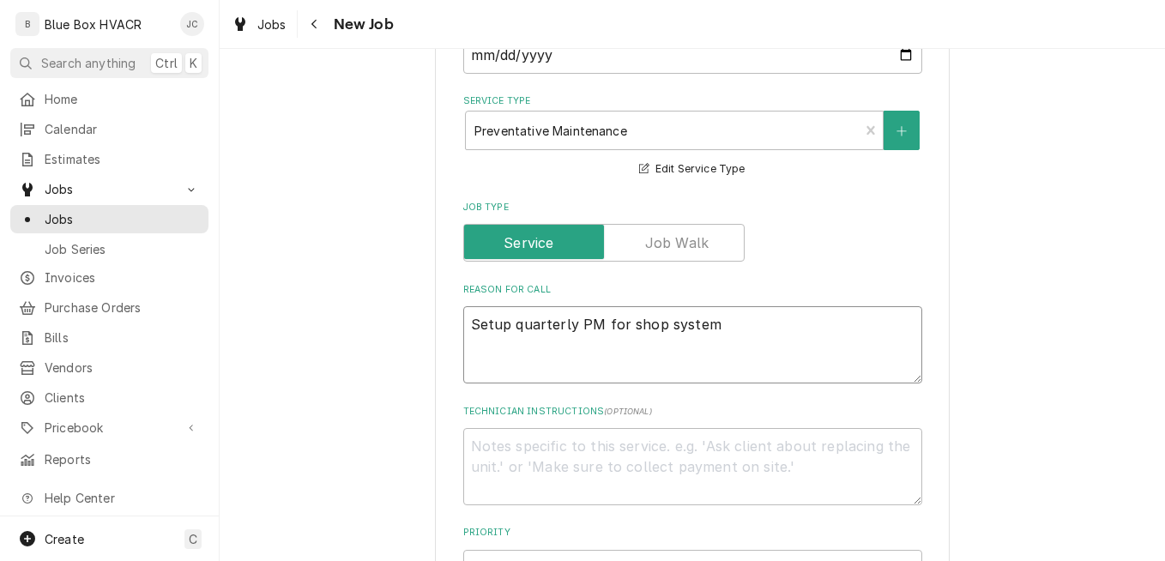
type textarea "Setup quarterly PM for shop system,"
type textarea "x"
type textarea "Setup quarterly PM for shop system"
type textarea "x"
type textarea "Setup quarterly PM for shop system."
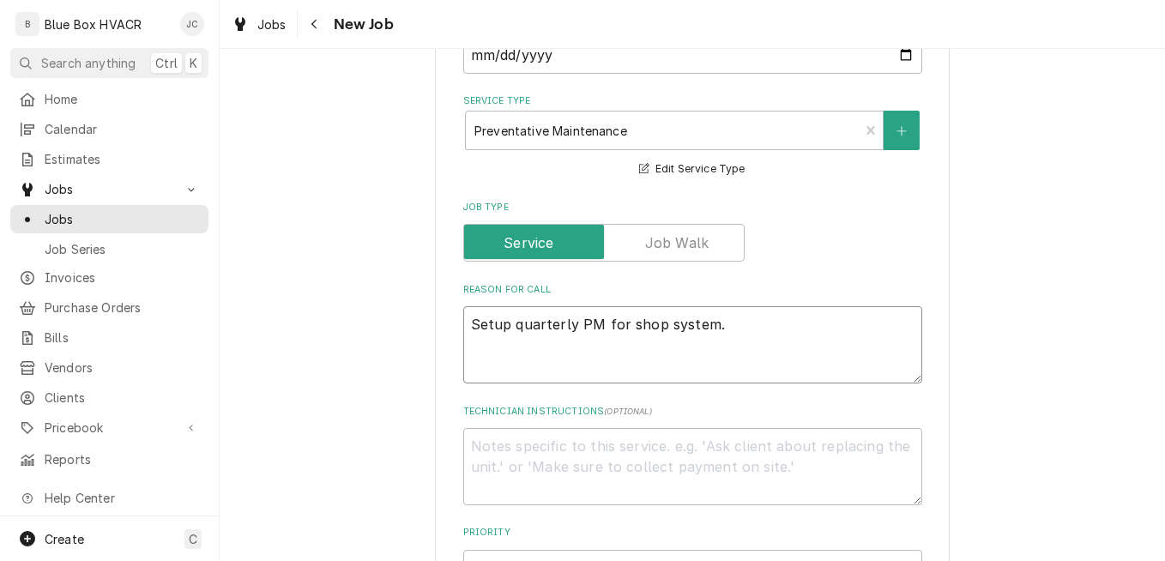
type textarea "x"
type textarea "Setup quarterly PM for shop system."
type textarea "x"
type textarea "Setup quarterly PM for shop system. T"
type textarea "x"
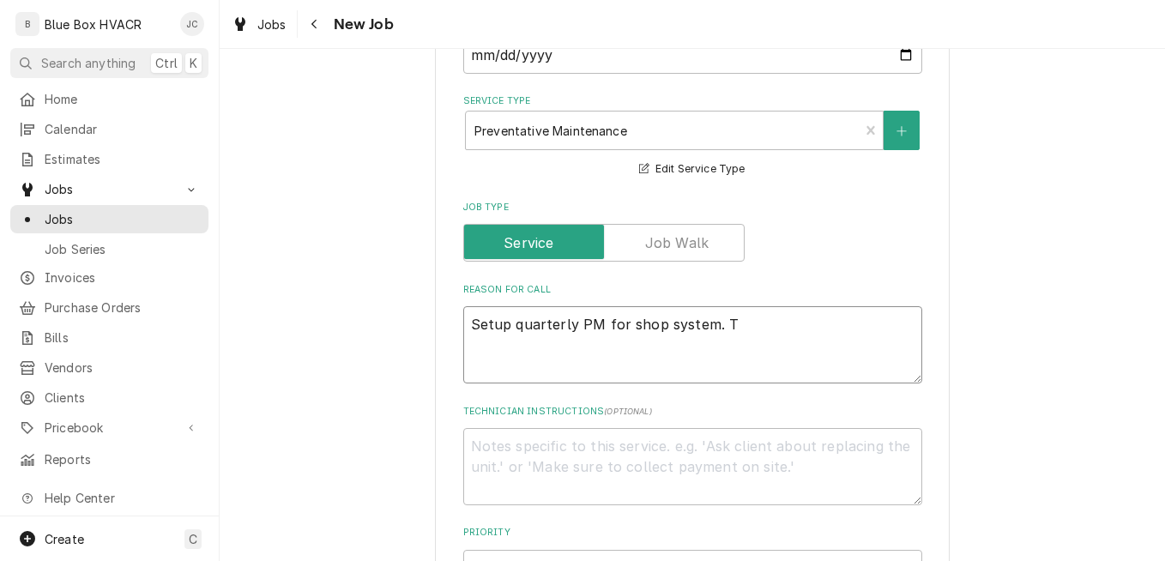
type textarea "Setup quarterly PM for shop system. Th"
type textarea "x"
type textarea "Setup quarterly PM for shop system. Thi"
type textarea "x"
type textarea "Setup quarterly PM for shop system. This"
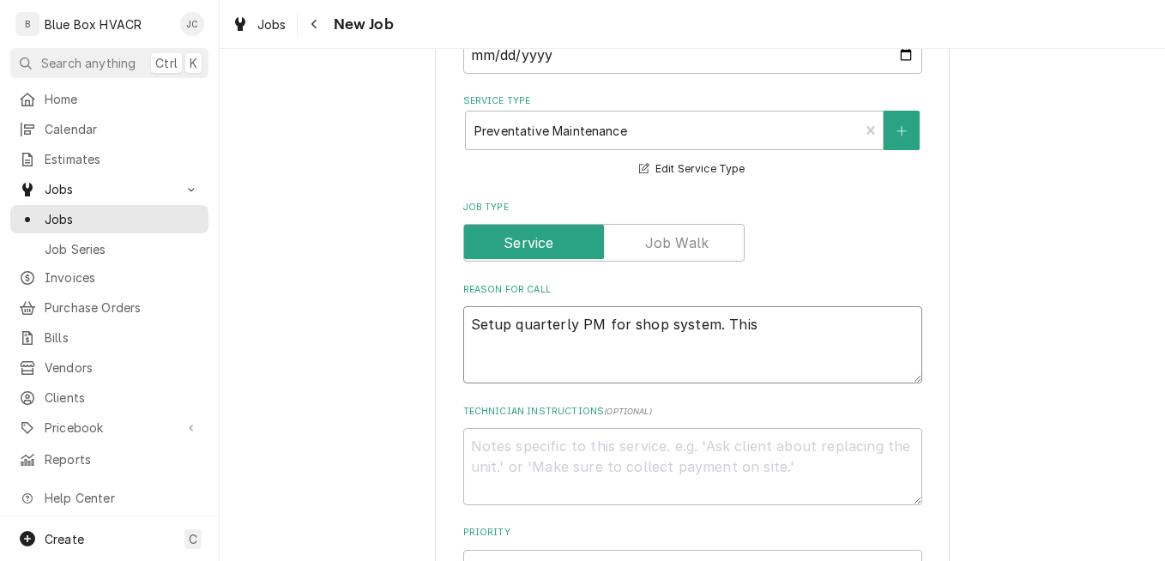
type textarea "x"
type textarea "Setup quarterly PM for shop system. This i"
type textarea "x"
type textarea "Setup quarterly PM for shop system. This is"
type textarea "x"
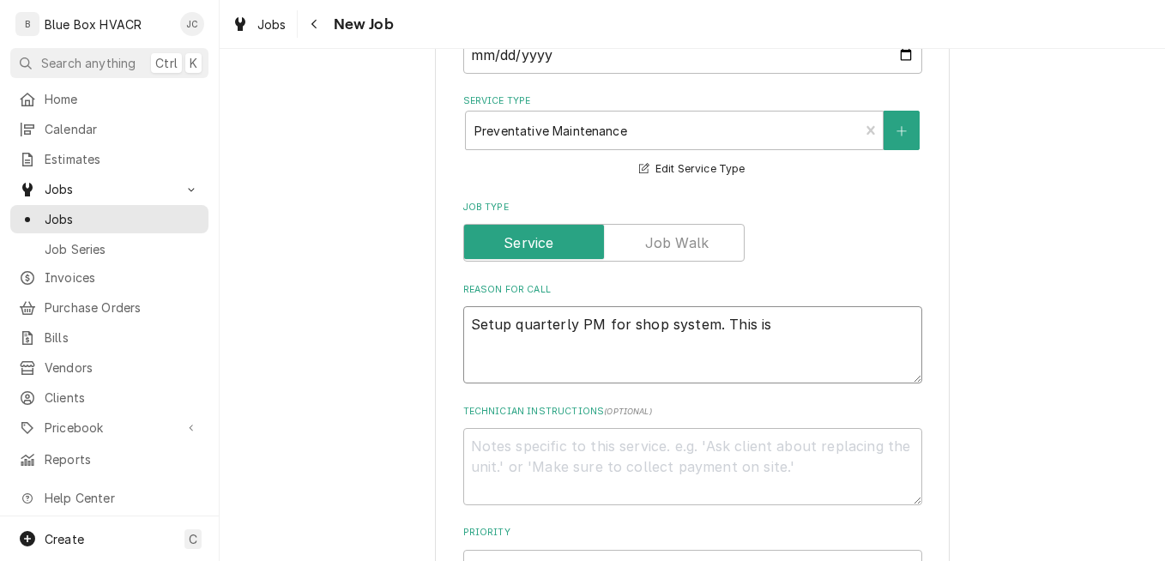
type textarea "Setup quarterly PM for shop system. This is"
type textarea "x"
type textarea "Setup quarterly PM for shop system. This is f"
type textarea "x"
type textarea "Setup quarterly PM for shop system. This is fo"
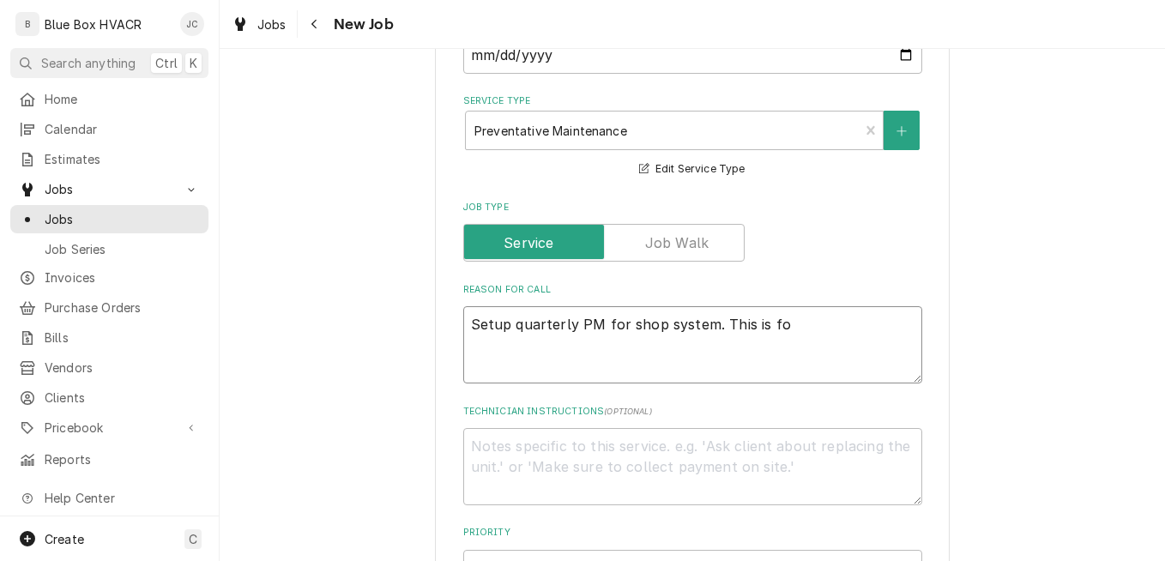
type textarea "x"
type textarea "Setup quarterly PM for shop system. This is for"
type textarea "x"
type textarea "Setup quarterly PM for shop system. This is for f"
type textarea "x"
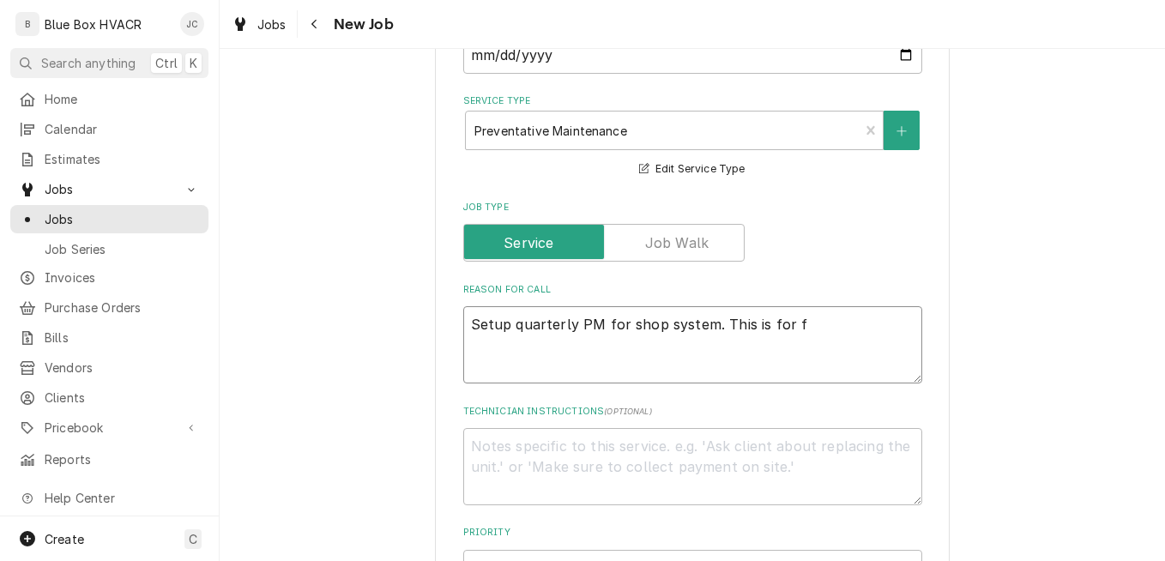
type textarea "Setup quarterly PM for shop system. This is for fi"
type textarea "x"
type textarea "Setup quarterly PM for shop system. This is for fil"
type textarea "x"
type textarea "Setup quarterly PM for shop system. This is for filt"
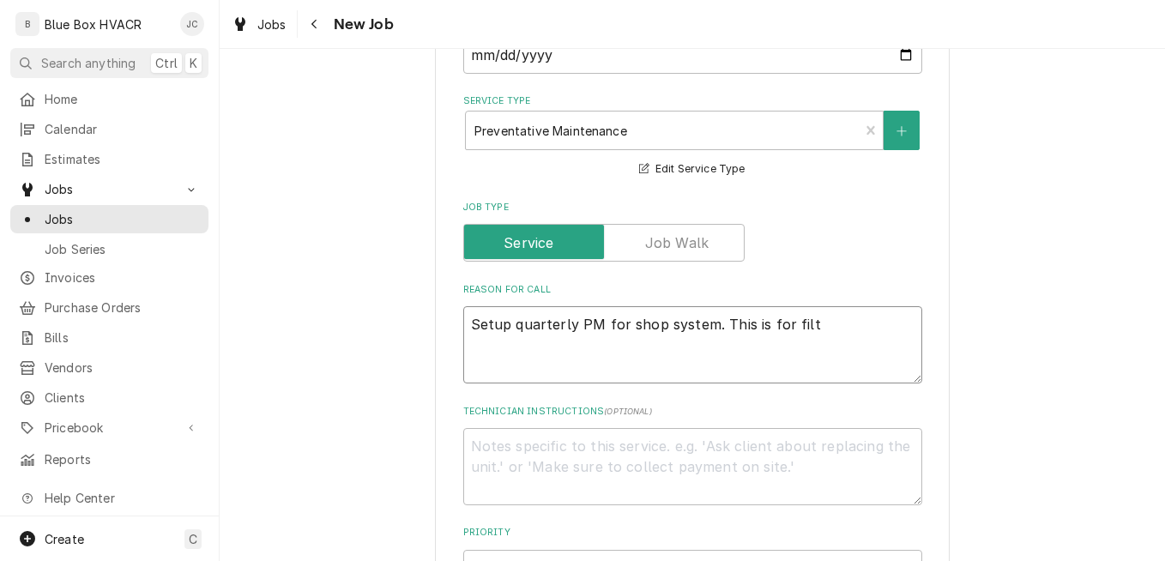
type textarea "x"
type textarea "Setup quarterly PM for shop system. This is for filte"
type textarea "x"
type textarea "Setup quarterly PM for shop system. This is for filter"
type textarea "x"
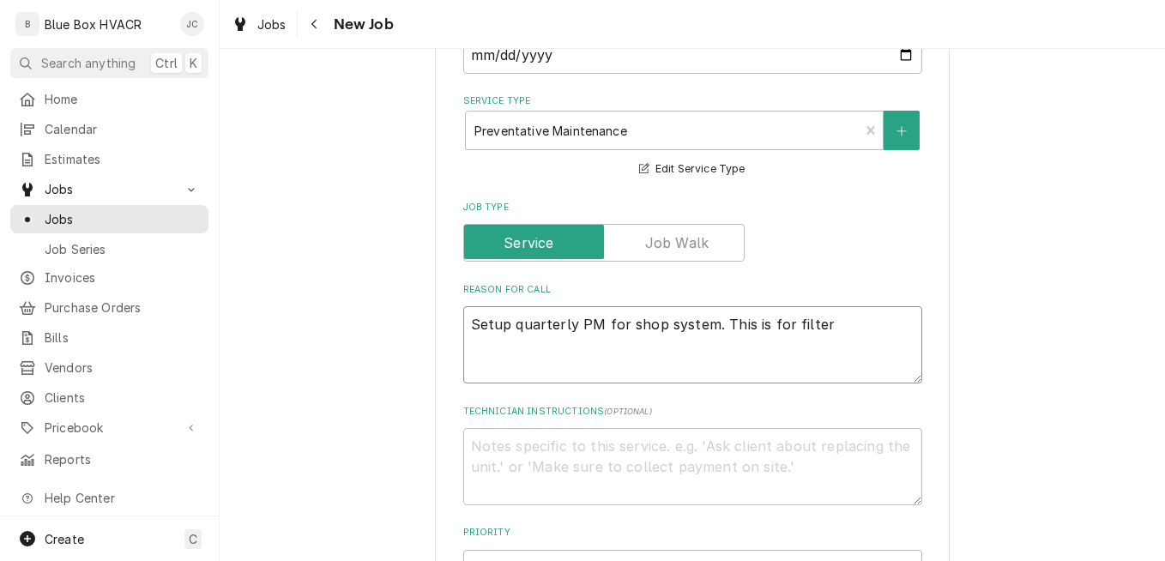
type textarea "Setup quarterly PM for shop system. This is for filters"
type textarea "x"
type textarea "Setup quarterly PM for shop system. This is for filters"
type textarea "x"
type textarea "Setup quarterly PM for shop system. This is for filters a"
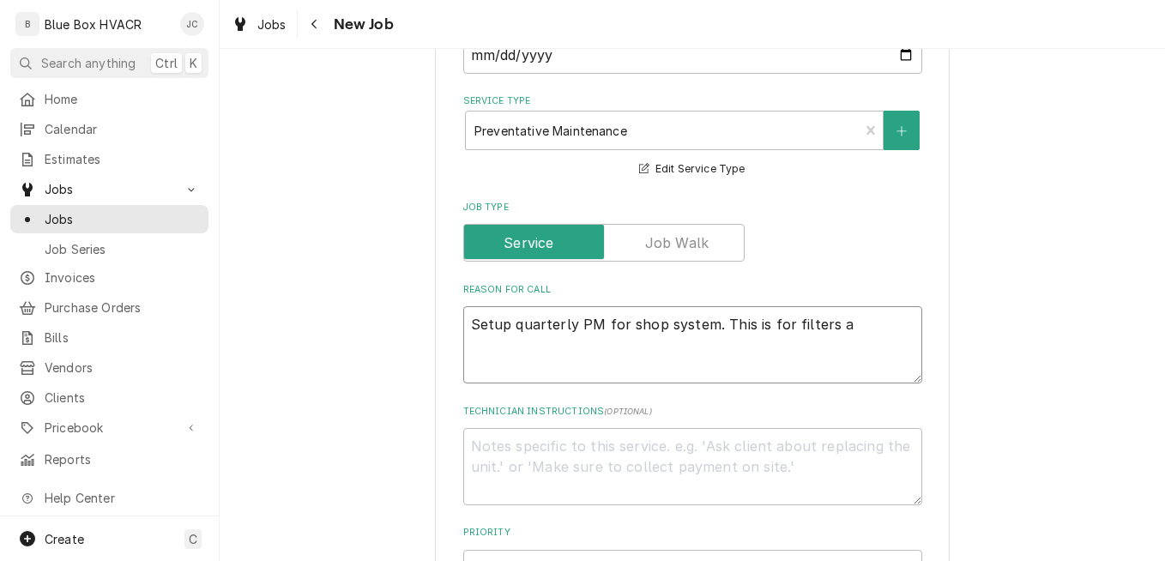
type textarea "x"
type textarea "Setup quarterly PM for shop system. This is for filters an"
type textarea "x"
type textarea "Setup quarterly PM for shop system. This is for filters and"
type textarea "x"
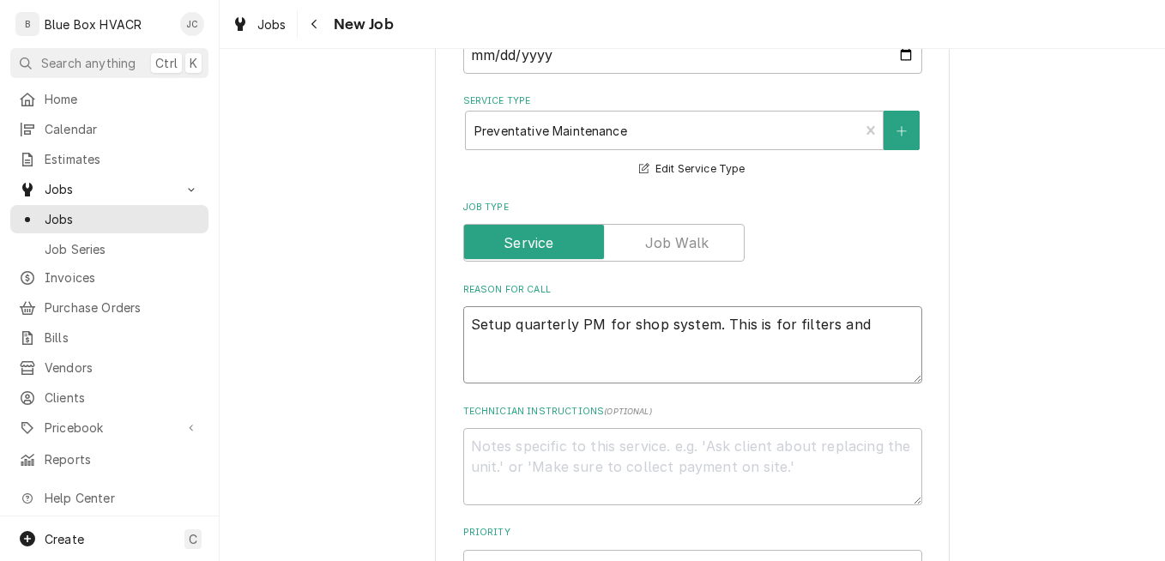
type textarea "Setup quarterly PM for shop system. This is for filters and"
type textarea "x"
type textarea "Setup quarterly PM for shop system. This is for filters and h"
type textarea "x"
type textarea "Setup quarterly PM for shop system. This is for filters and he"
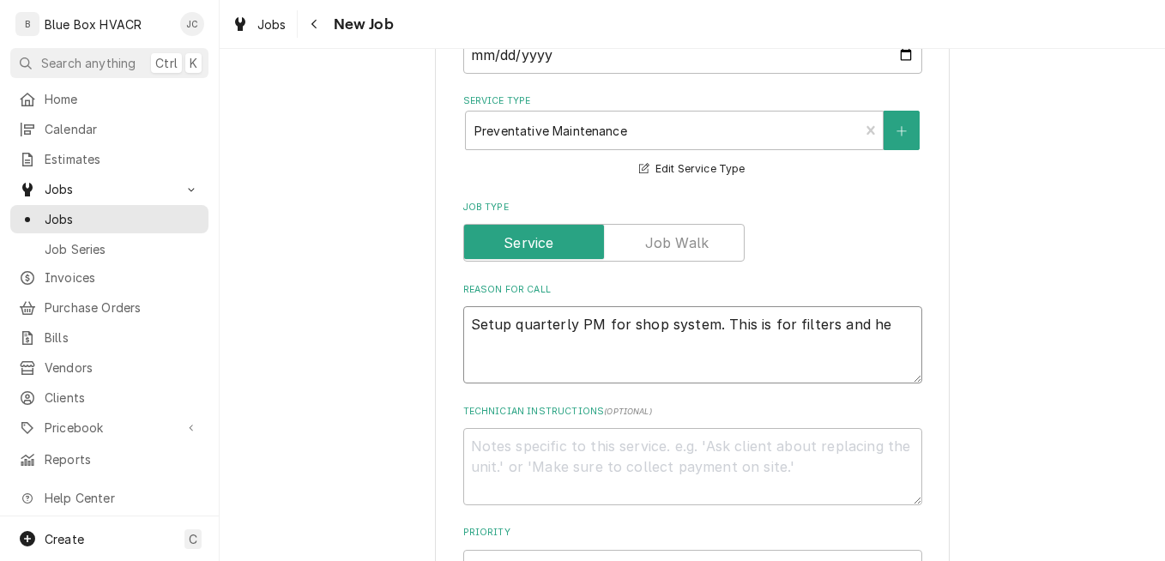
type textarea "x"
type textarea "Setup quarterly PM for shop system. This is for filters and hea"
type textarea "x"
type textarea "Setup quarterly PM for shop system. This is for filters and heat"
type textarea "x"
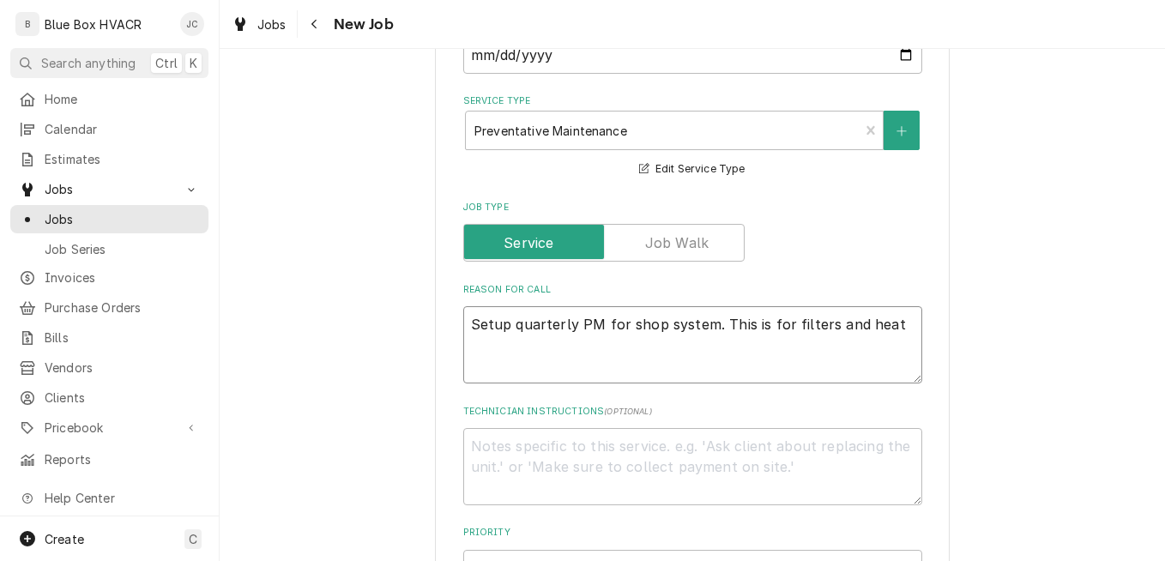
type textarea "Setup quarterly PM for shop system. This is for filters and heat"
type textarea "x"
type textarea "Setup quarterly PM for shop system. This is for filters and heat c"
type textarea "x"
type textarea "Setup quarterly PM for shop system. This is for filters and heat ch"
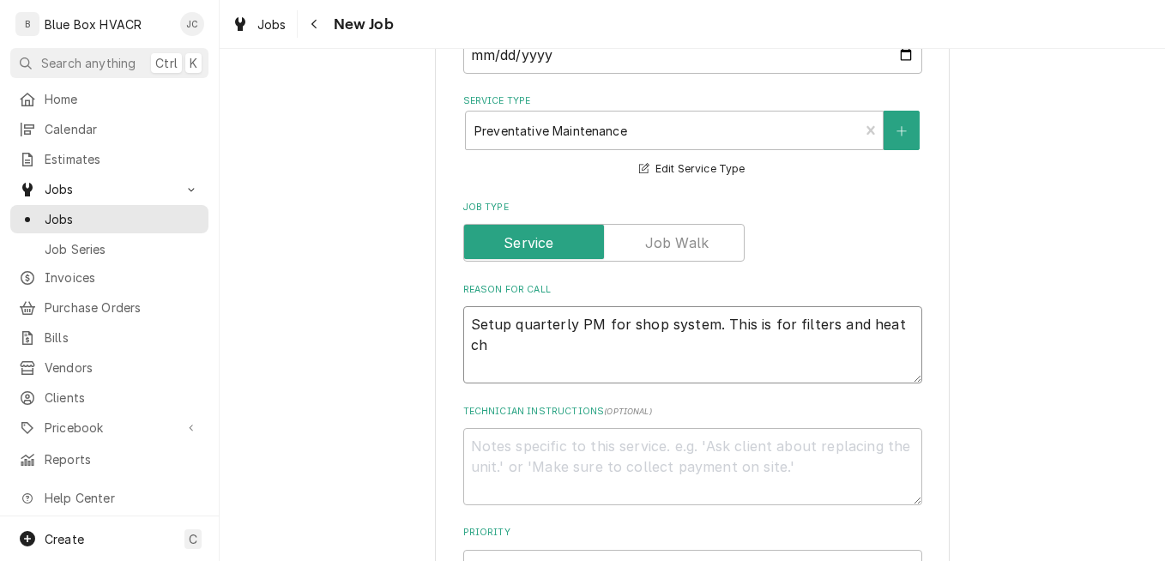
type textarea "x"
type textarea "Setup quarterly PM for shop system. This is for filters and heat che"
type textarea "x"
type textarea "Setup quarterly PM for shop system. This is for filters and heat chec"
type textarea "x"
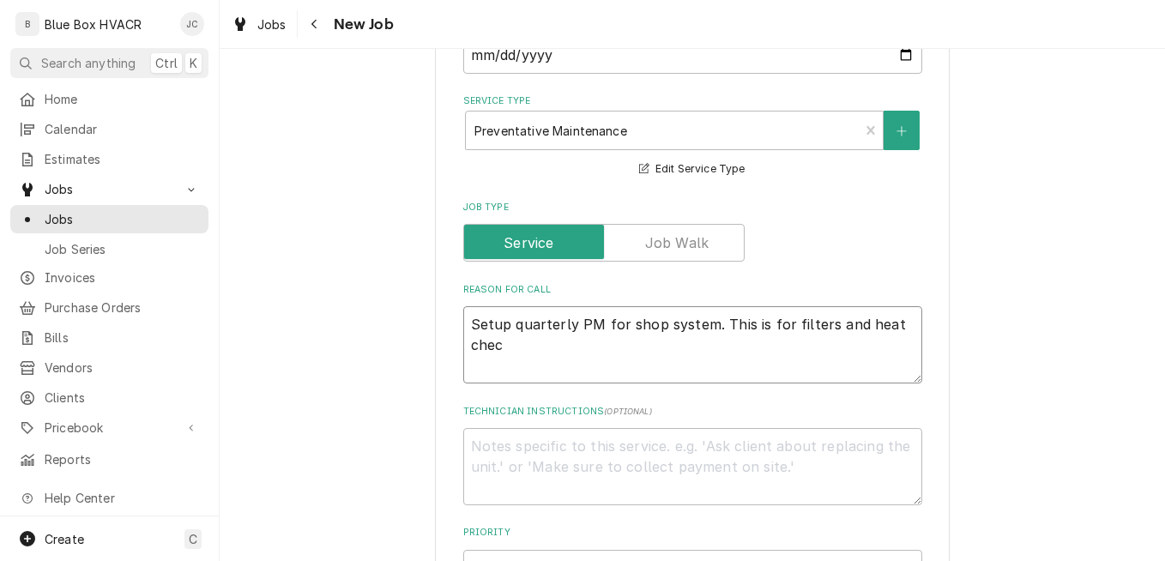
type textarea "Setup quarterly PM for shop system. This is for filters and heat check"
type textarea "x"
type textarea "Setup quarterly PM for shop system. This is for filters and heat checks"
type textarea "x"
type textarea "Setup quarterly PM for shop system. This is for filters and heat checks."
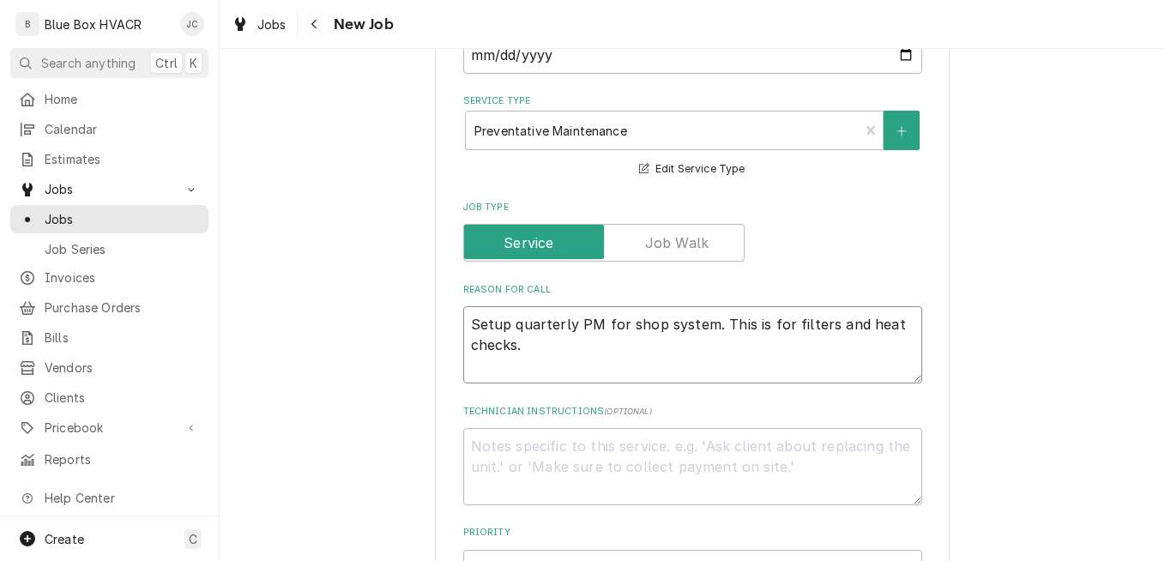
type textarea "x"
click at [875, 357] on textarea "Setup quarterly PM for shop system. This is for filters and heat checks." at bounding box center [692, 344] width 459 height 77
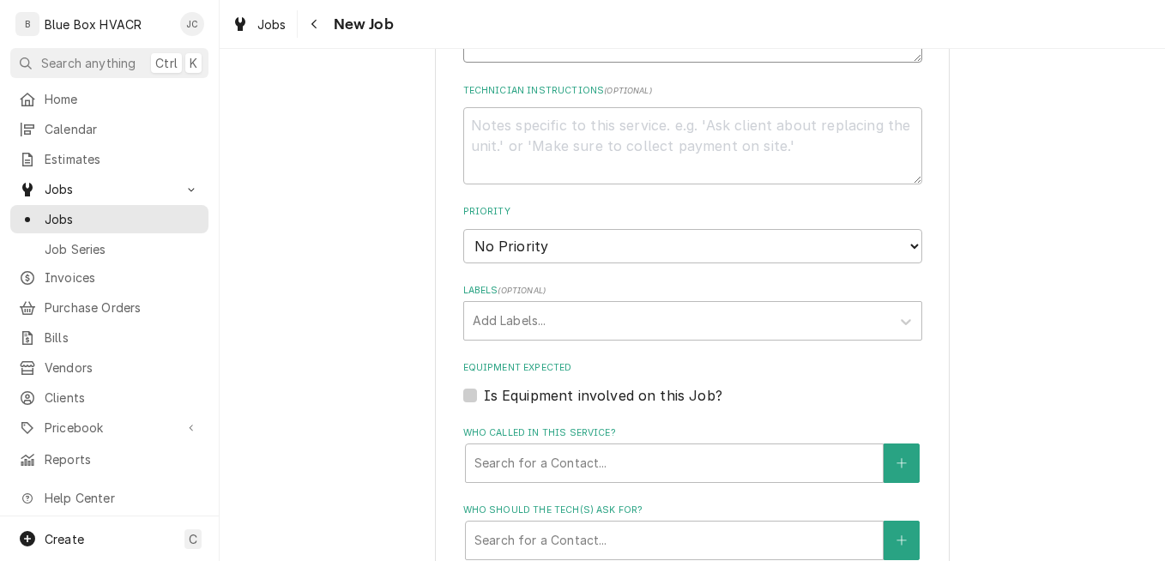
scroll to position [1030, 0]
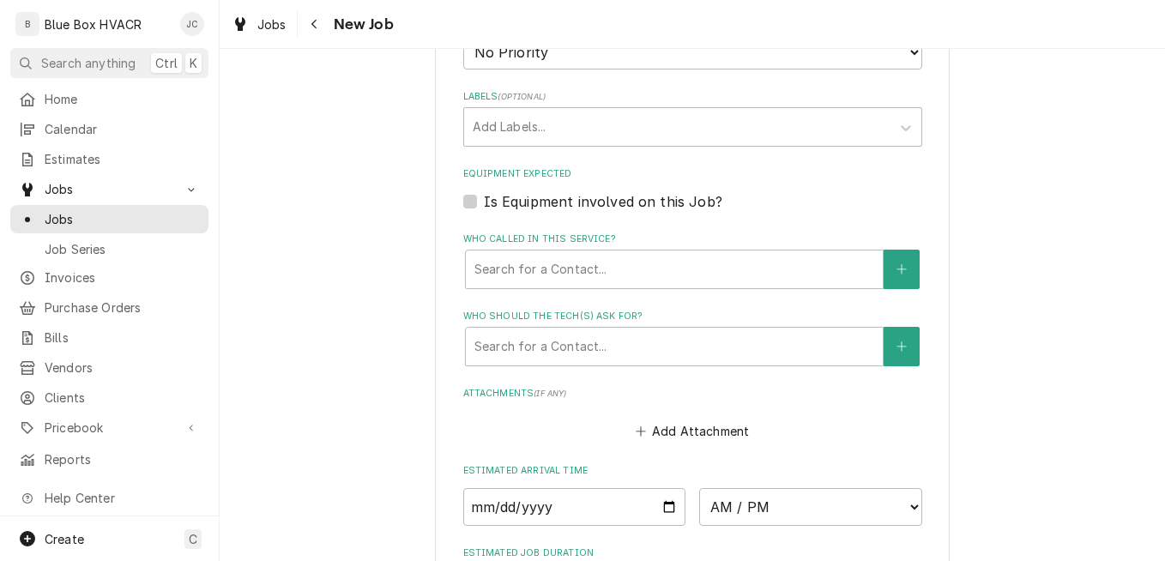
type textarea "Setup quarterly PM for shop system. This is for filters and heat checks."
drag, startPoint x: 615, startPoint y: 64, endPoint x: 603, endPoint y: 86, distance: 25.3
click at [615, 64] on select "No Priority Urgent High Medium Low" at bounding box center [692, 52] width 459 height 34
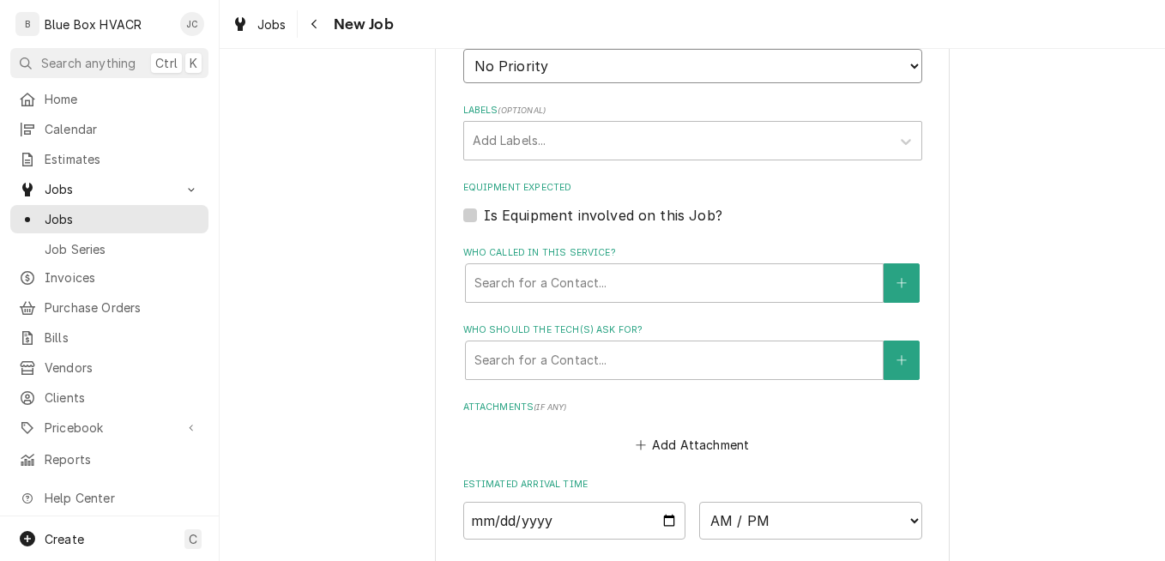
select select "4"
click at [463, 49] on select "No Priority Urgent High Medium Low" at bounding box center [692, 66] width 459 height 34
type textarea "x"
click at [484, 215] on label "Is Equipment involved on this Job?" at bounding box center [603, 215] width 239 height 21
click at [484, 215] on input "Equipment Expected" at bounding box center [713, 224] width 459 height 38
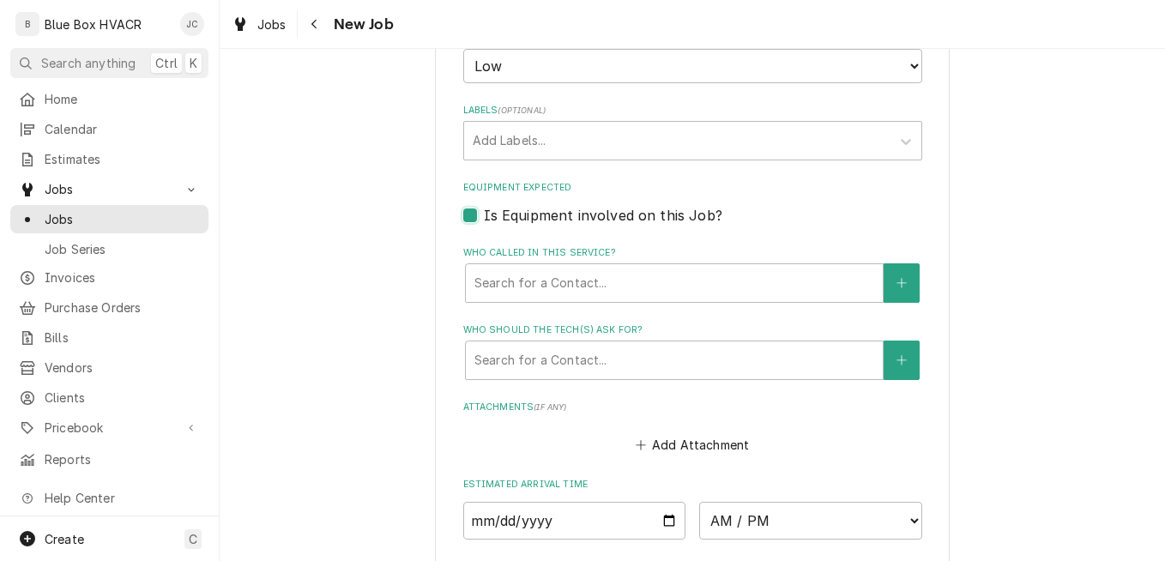
checkbox input "true"
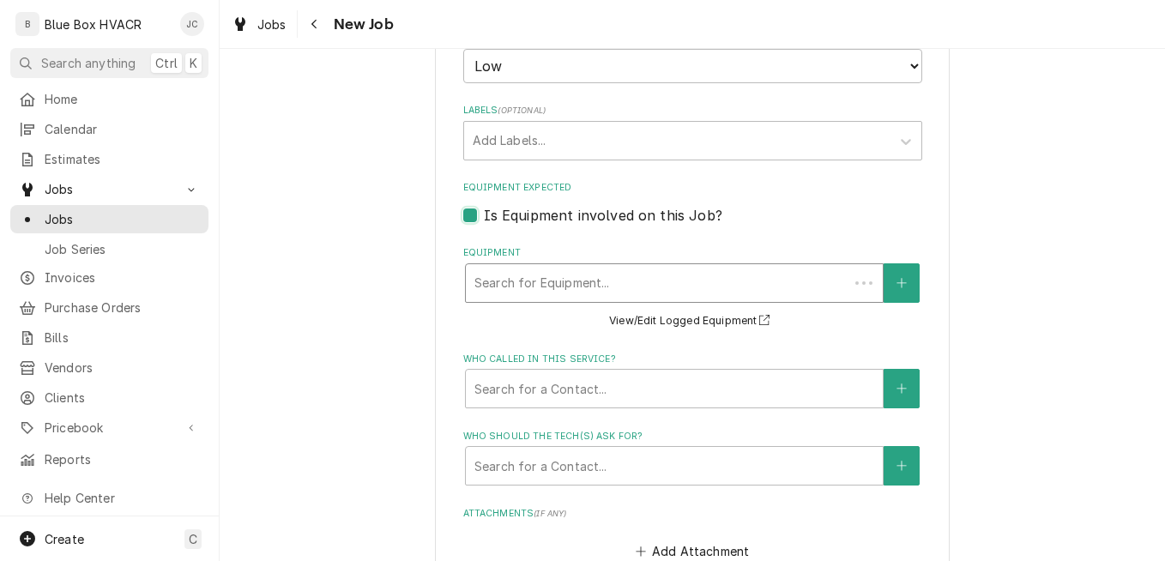
type textarea "x"
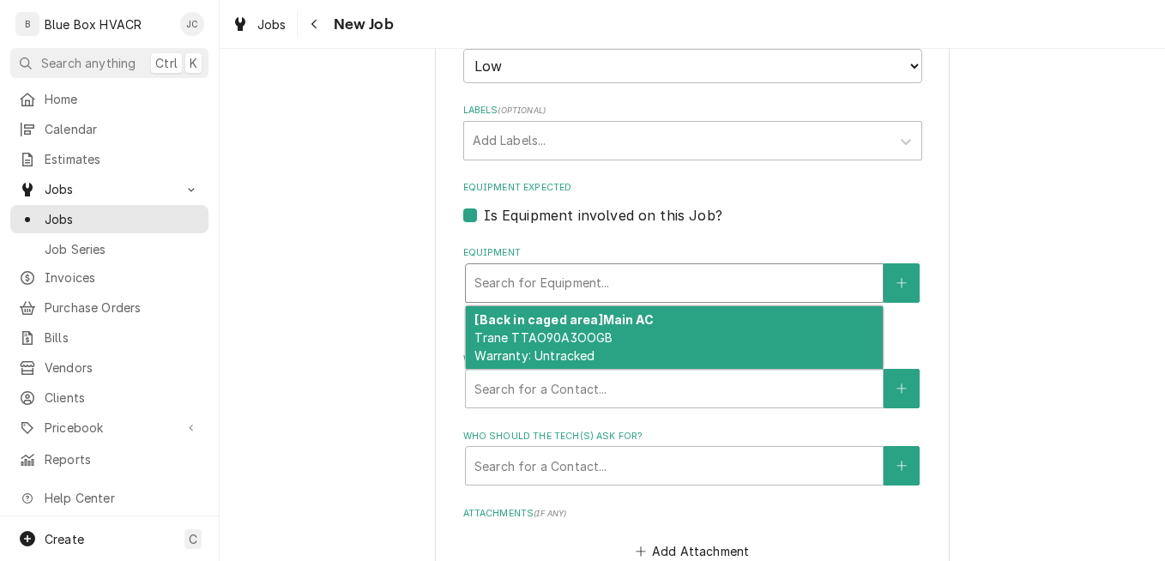
click at [548, 282] on div "Equipment" at bounding box center [675, 283] width 400 height 31
click at [484, 211] on label "Is Equipment involved on this Job?" at bounding box center [603, 215] width 239 height 21
click at [484, 211] on input "Equipment Expected" at bounding box center [713, 224] width 459 height 38
checkbox input "false"
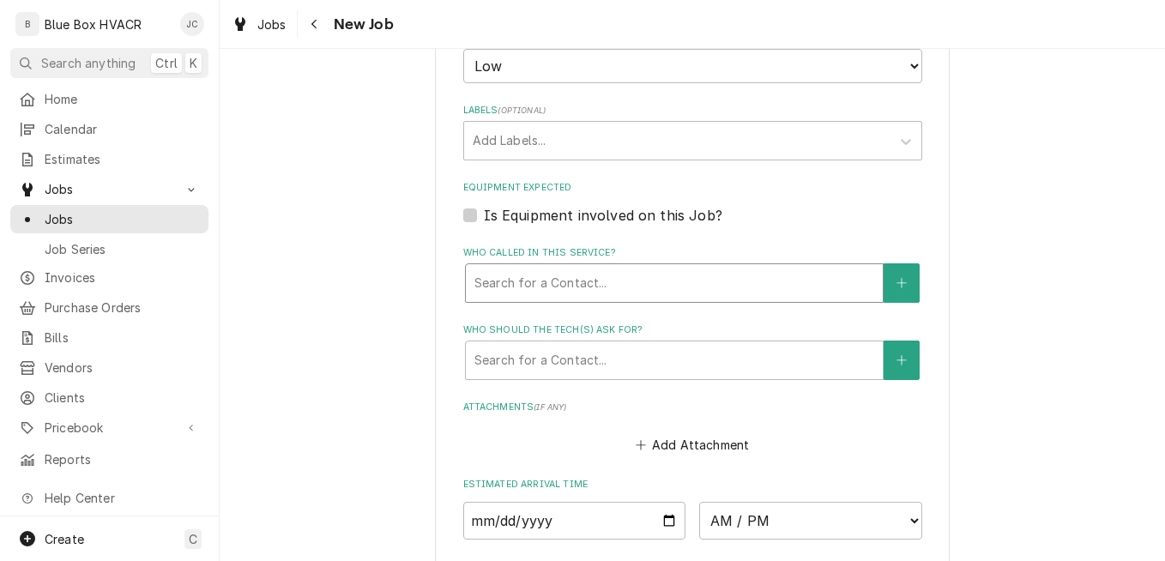
click at [571, 291] on div "Who called in this service?" at bounding box center [675, 283] width 400 height 31
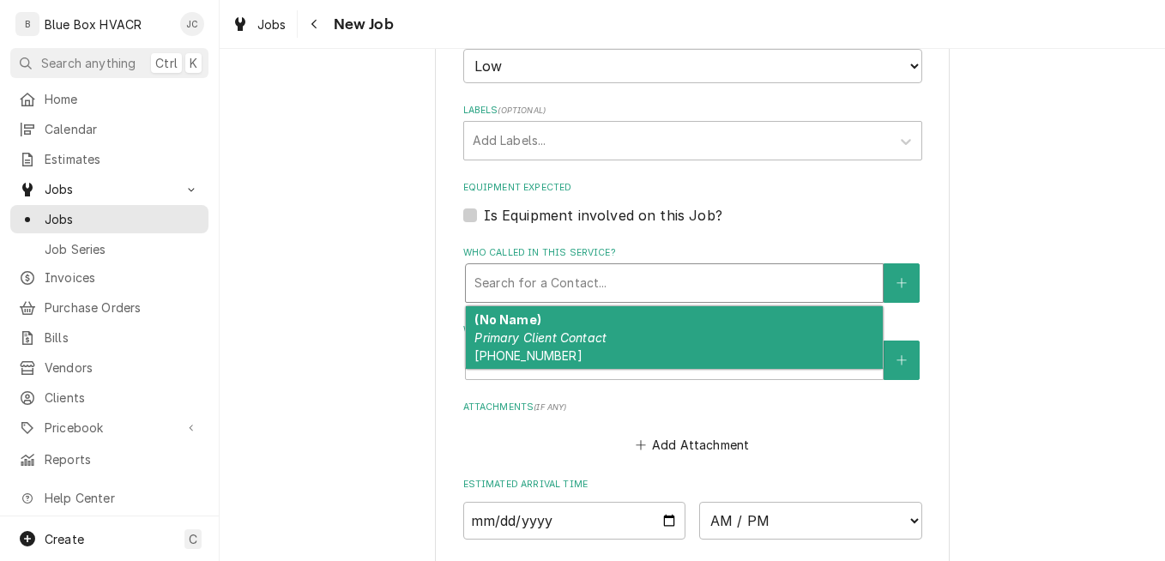
click at [584, 336] on em "Primary Client Contact" at bounding box center [541, 337] width 132 height 15
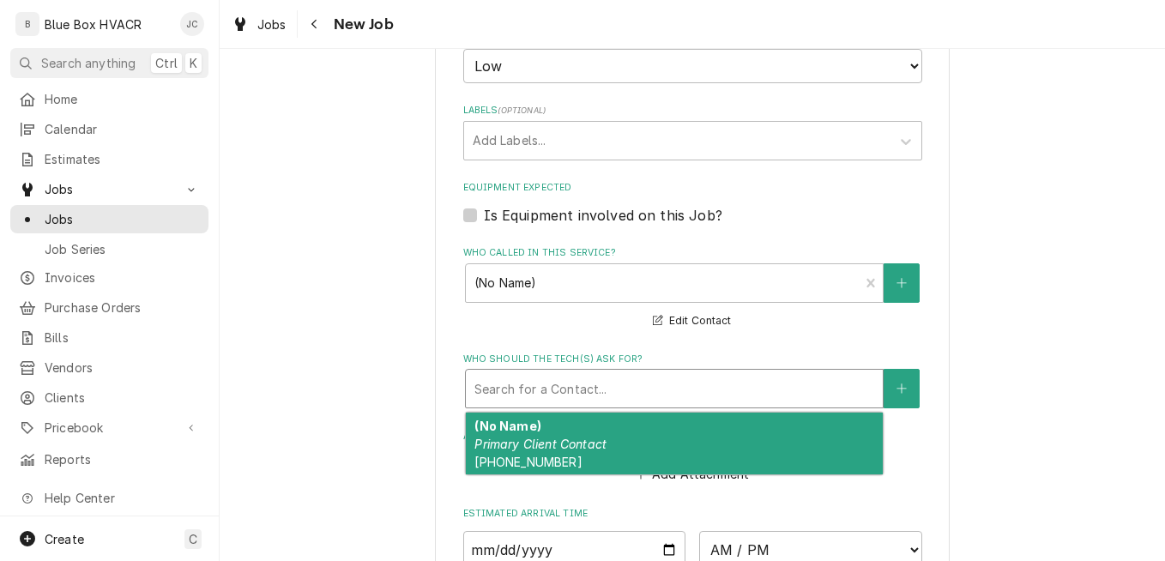
click at [596, 390] on div "Who should the tech(s) ask for?" at bounding box center [675, 388] width 400 height 31
click at [584, 446] on em "Primary Client Contact" at bounding box center [541, 444] width 132 height 15
type textarea "x"
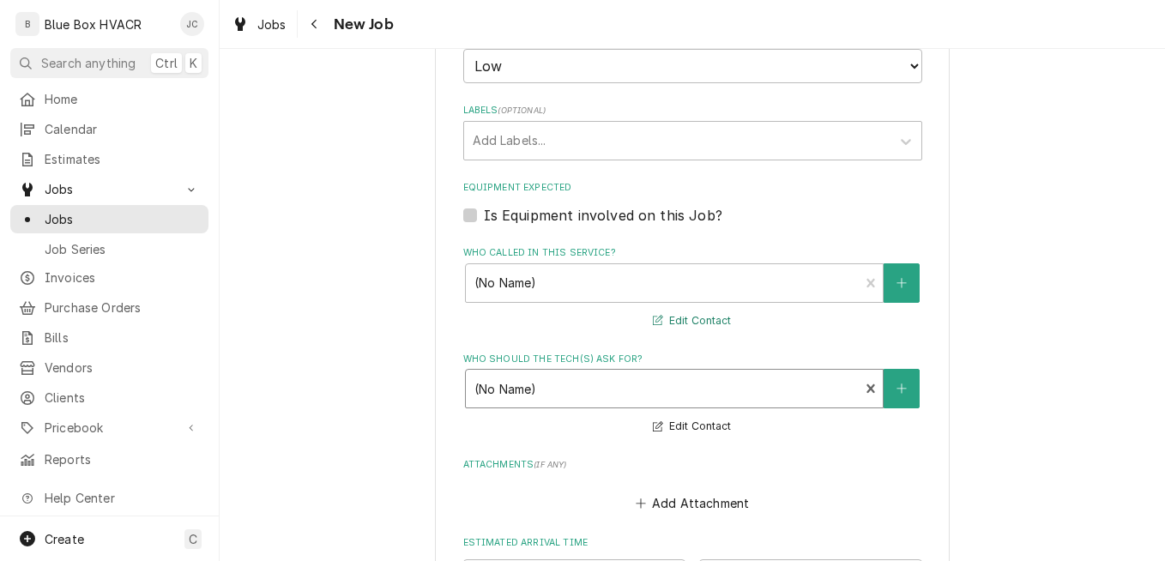
click at [699, 318] on button "Edit Contact" at bounding box center [692, 321] width 83 height 21
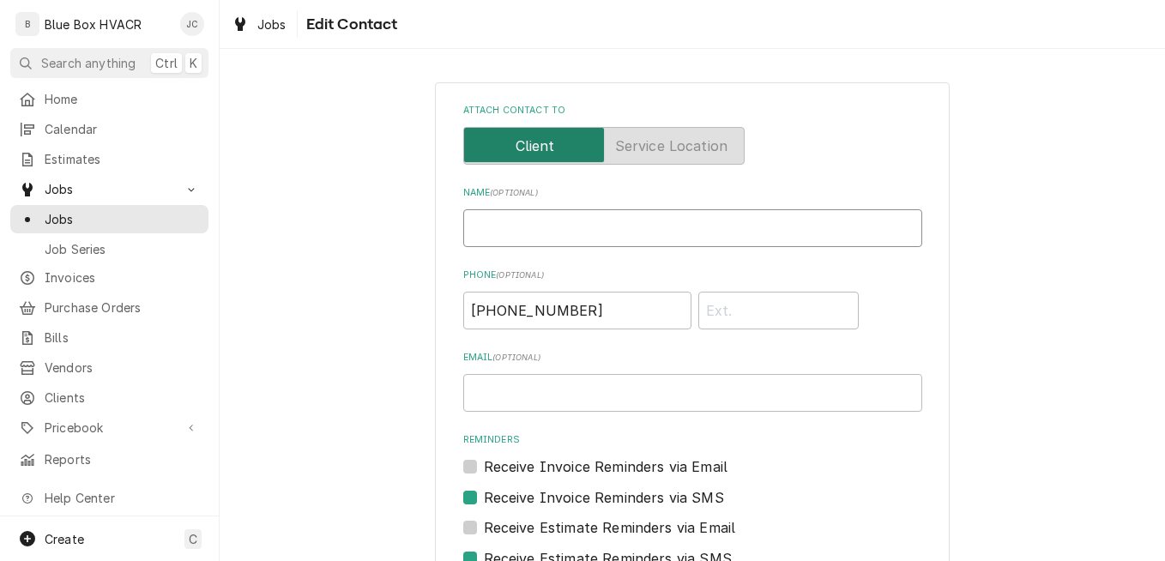
click at [552, 229] on input "Name ( optional )" at bounding box center [692, 228] width 459 height 38
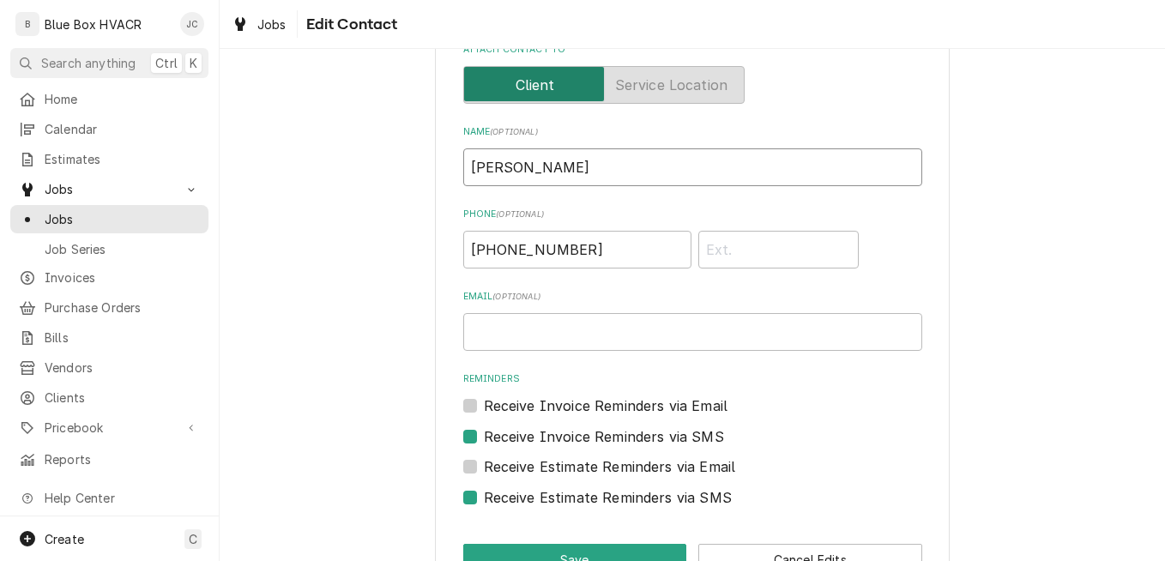
scroll to position [112, 0]
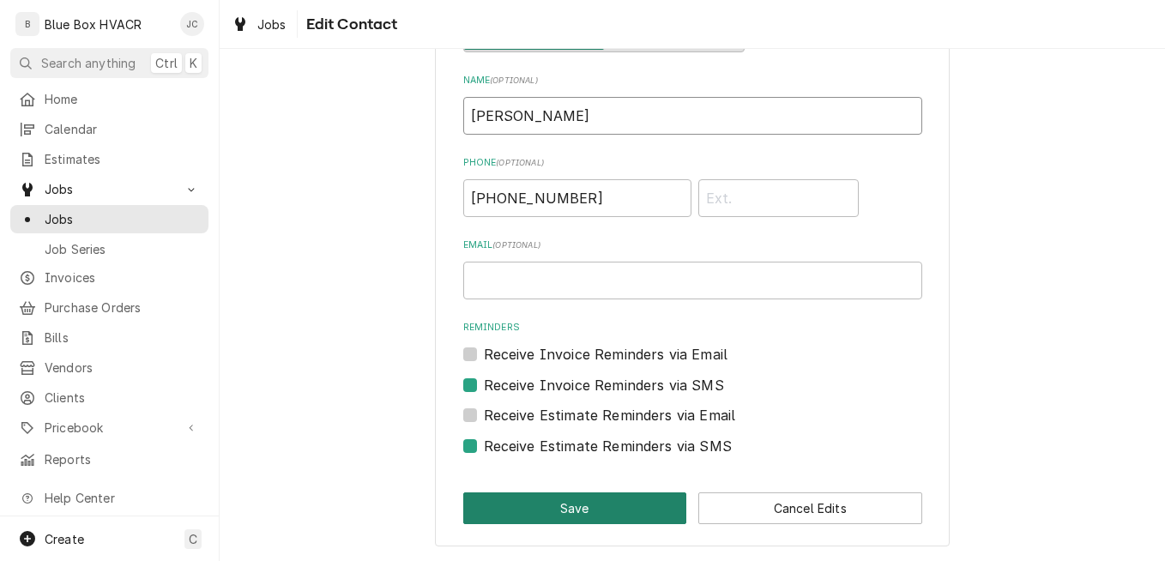
type input "[PERSON_NAME]"
click at [589, 508] on button "Save" at bounding box center [575, 509] width 224 height 32
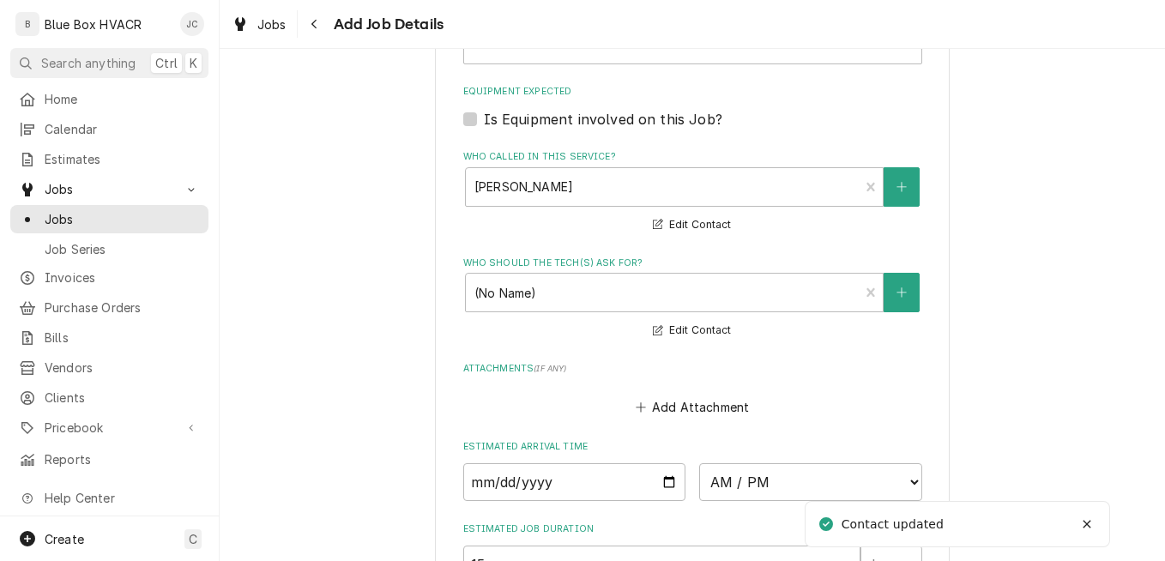
scroll to position [1359, 0]
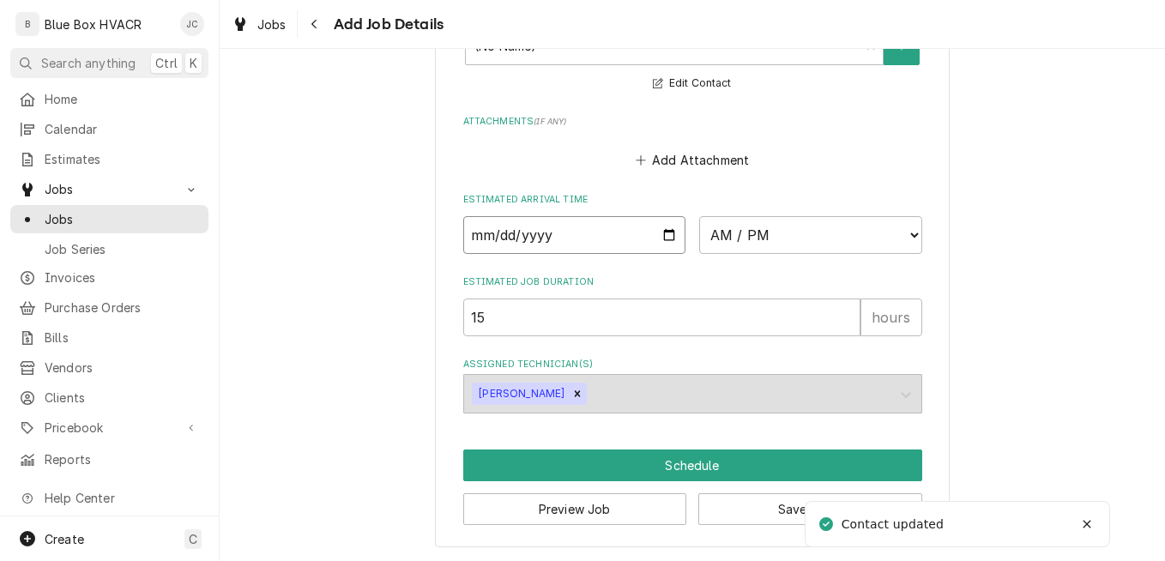
click at [656, 232] on input "Date" at bounding box center [574, 235] width 223 height 38
type textarea "x"
type input "[DATE]"
type textarea "x"
type input "[DATE]"
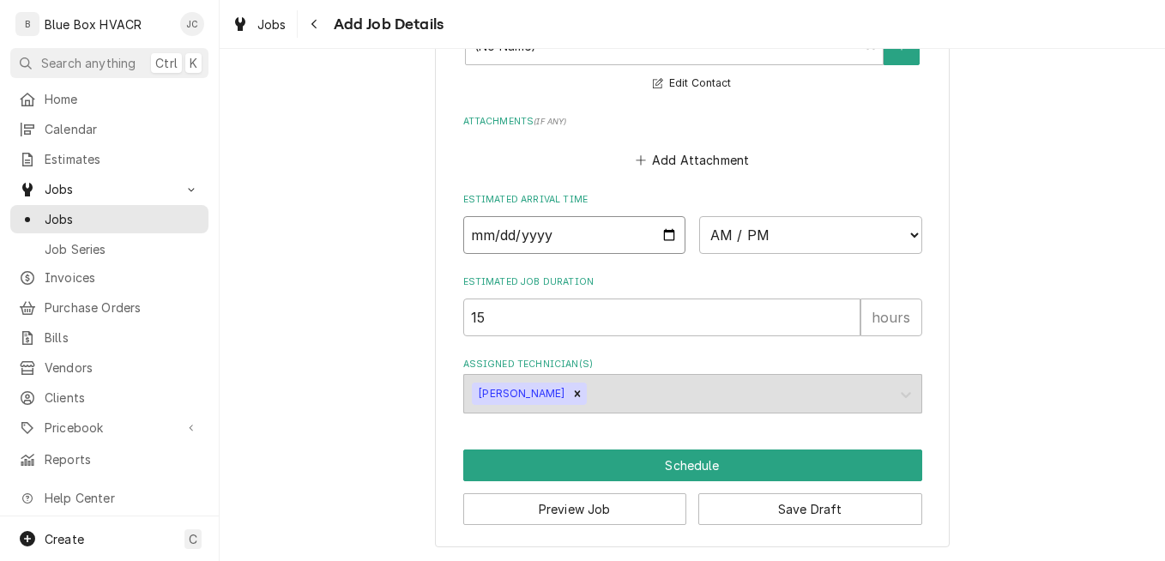
type textarea "x"
type input "[DATE]"
type textarea "x"
type input "[DATE]"
drag, startPoint x: 624, startPoint y: 319, endPoint x: 446, endPoint y: 318, distance: 177.7
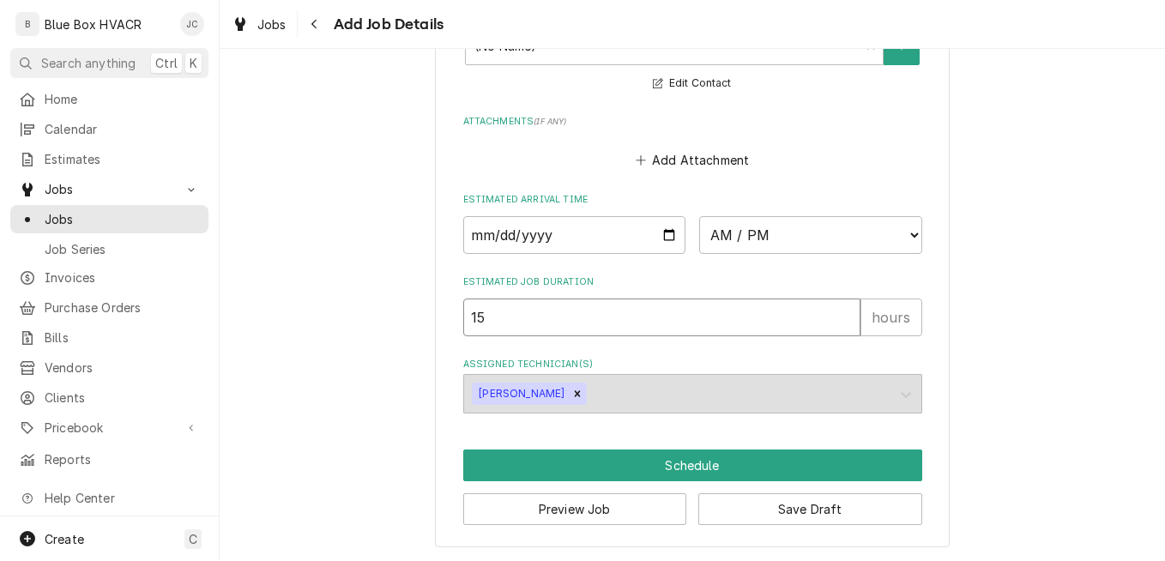
type textarea "x"
click at [725, 227] on select "AM / PM 6:00 AM 6:15 AM 6:30 AM 6:45 AM 7:00 AM 7:15 AM 7:30 AM 7:45 AM 8:00 AM…" at bounding box center [810, 235] width 223 height 38
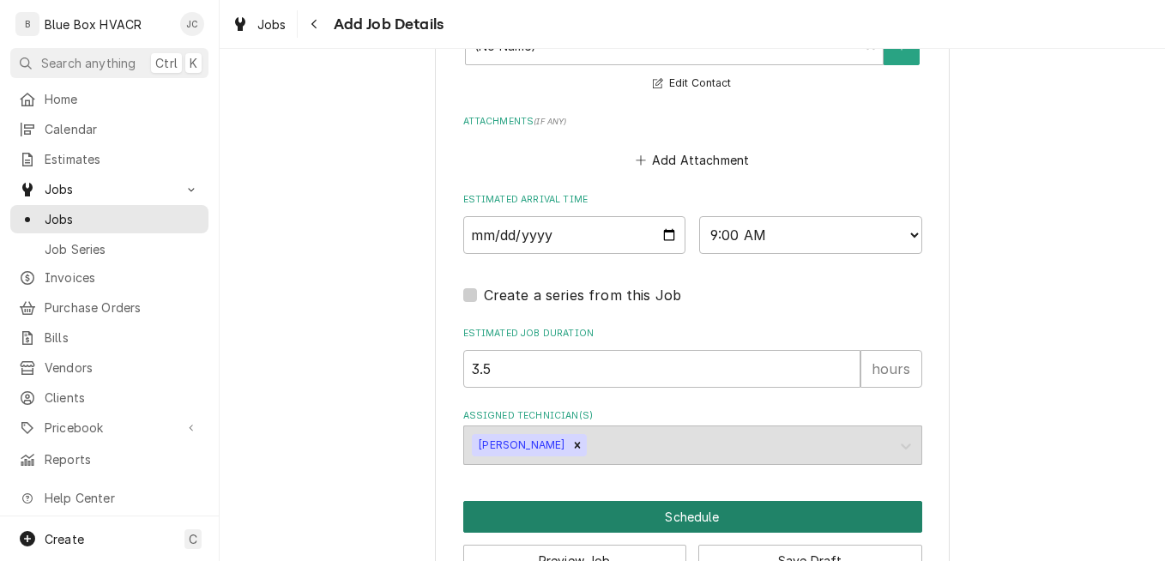
click at [634, 512] on button "Schedule" at bounding box center [692, 517] width 459 height 32
